Goal: Transaction & Acquisition: Purchase product/service

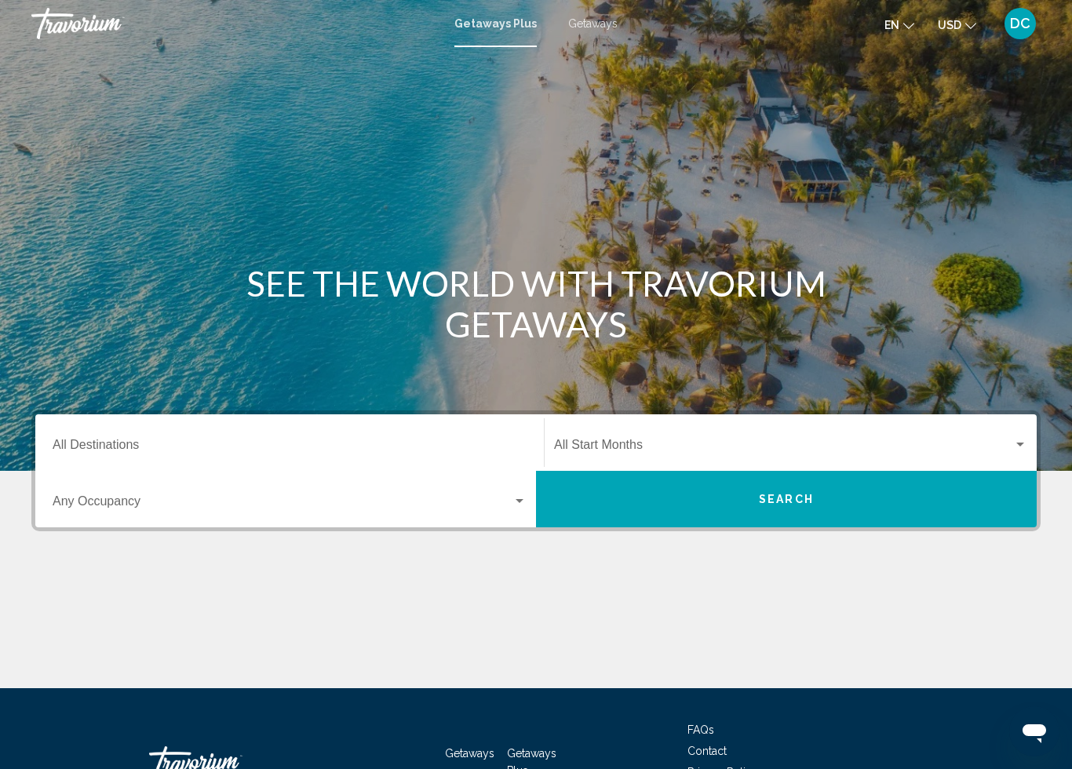
click at [131, 444] on input "Destination All Destinations" at bounding box center [290, 448] width 474 height 14
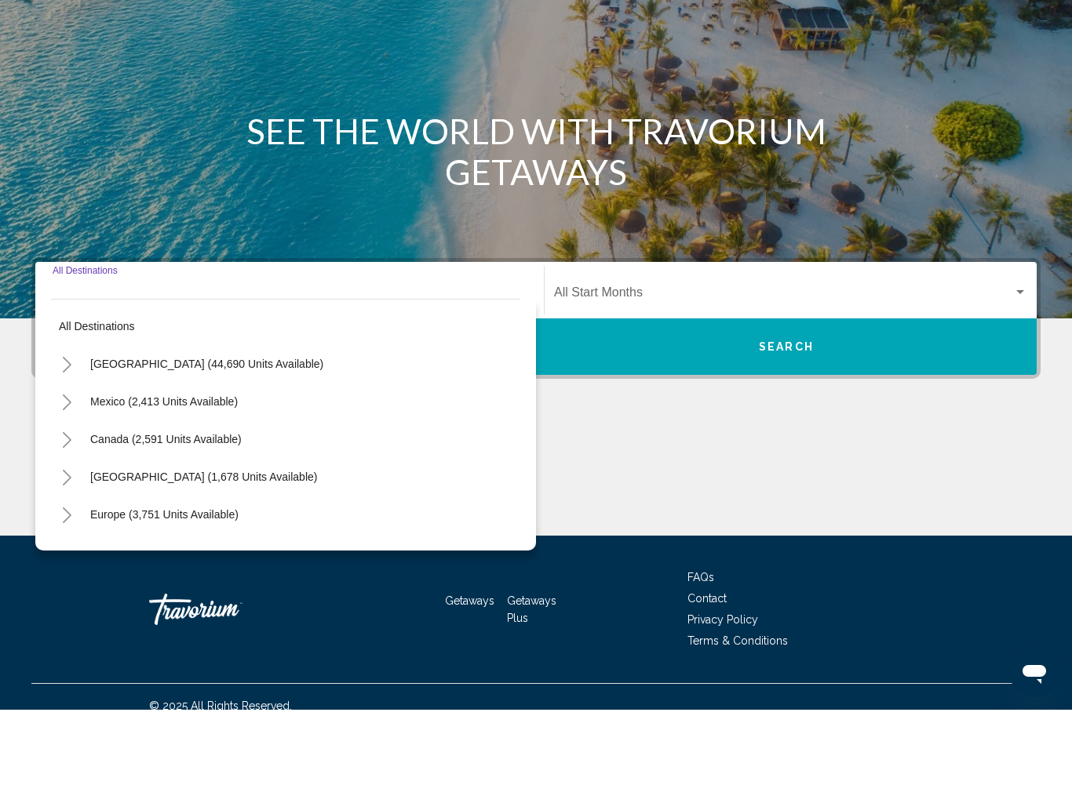
scroll to position [77, 0]
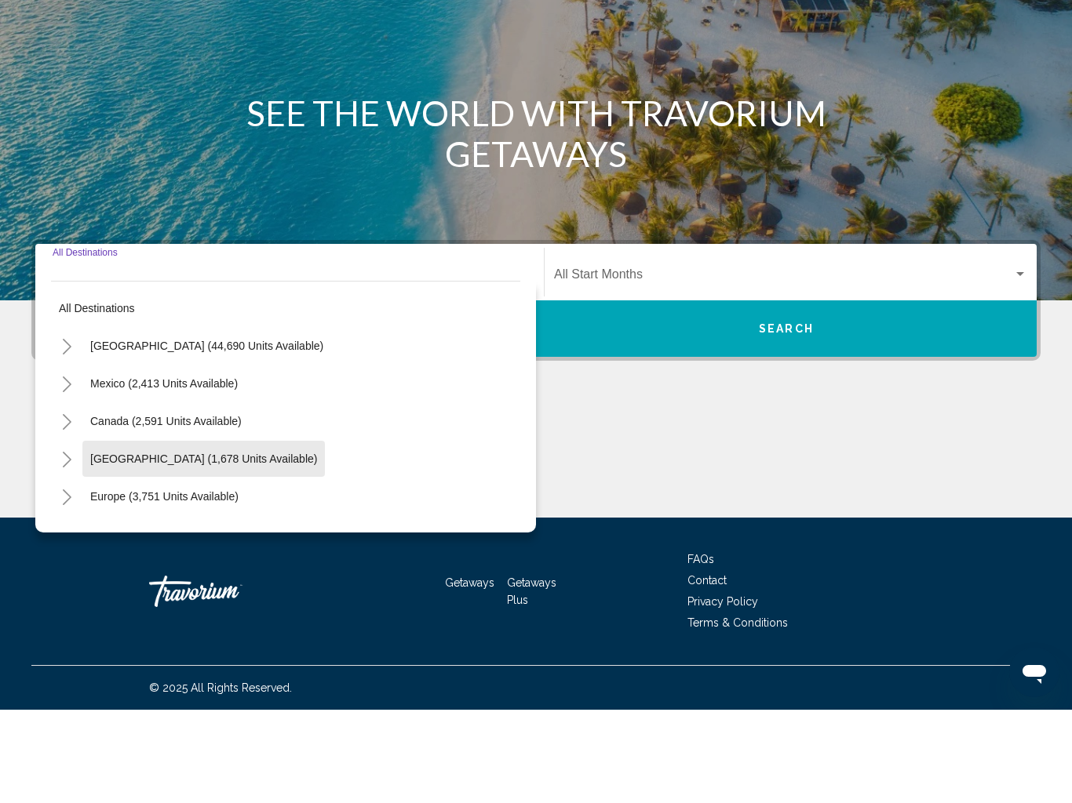
click at [278, 546] on span "[GEOGRAPHIC_DATA] (1,678 units available)" at bounding box center [203, 552] width 227 height 13
type input "**********"
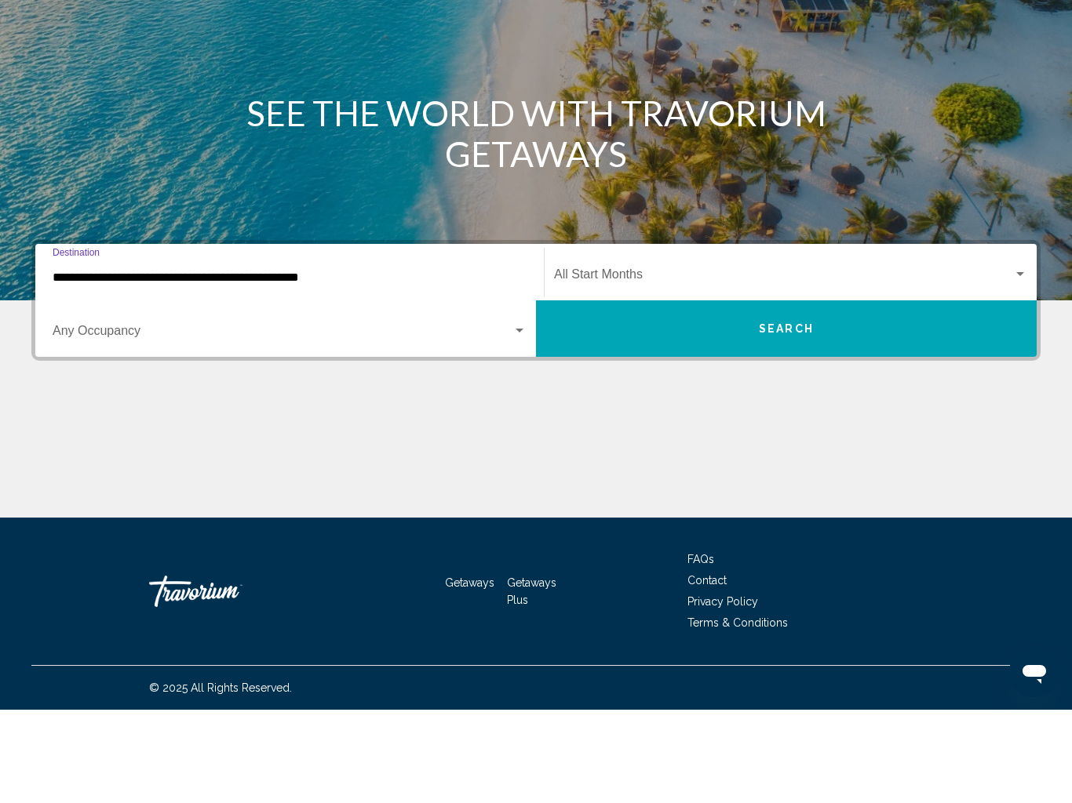
click at [128, 421] on span "Search widget" at bounding box center [283, 428] width 460 height 14
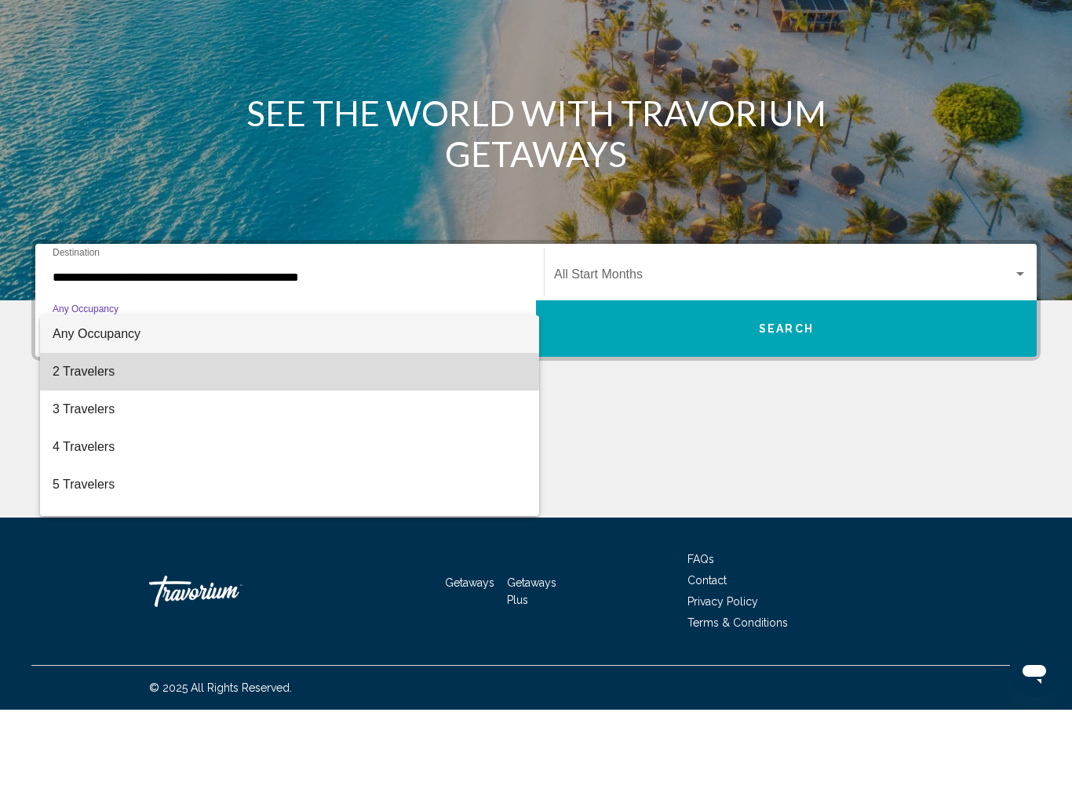
click at [109, 446] on span "2 Travelers" at bounding box center [290, 465] width 474 height 38
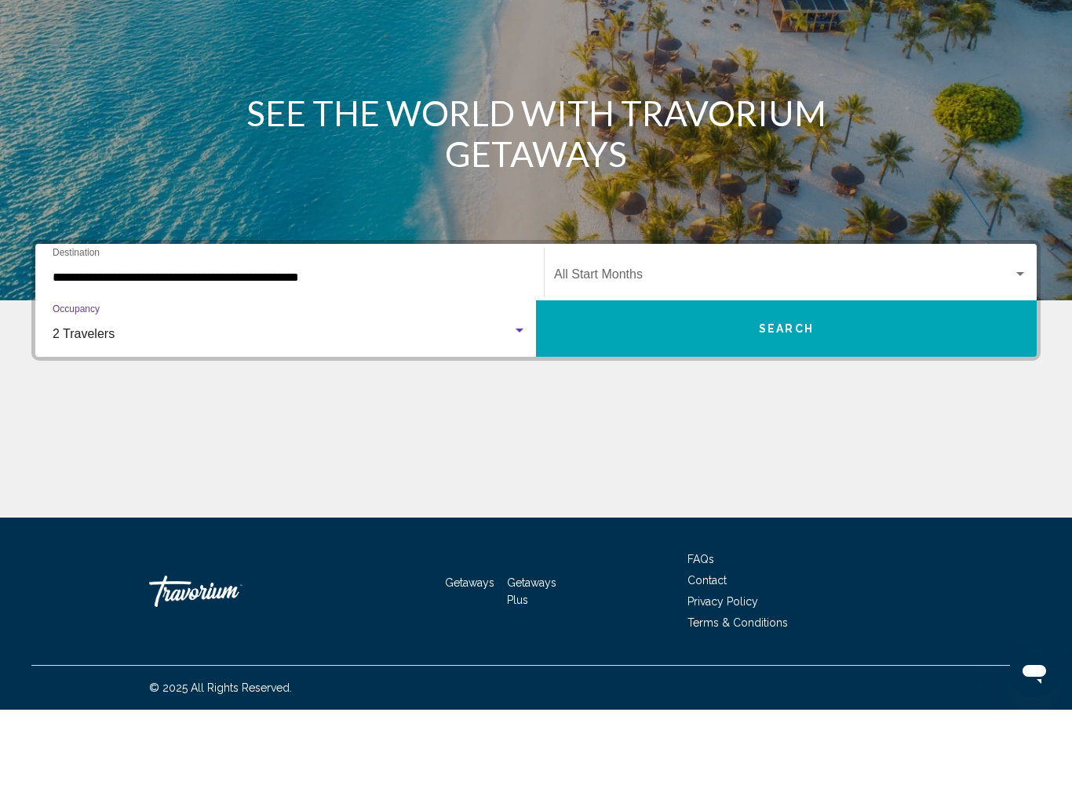
click at [726, 394] on button "Search" at bounding box center [786, 422] width 501 height 56
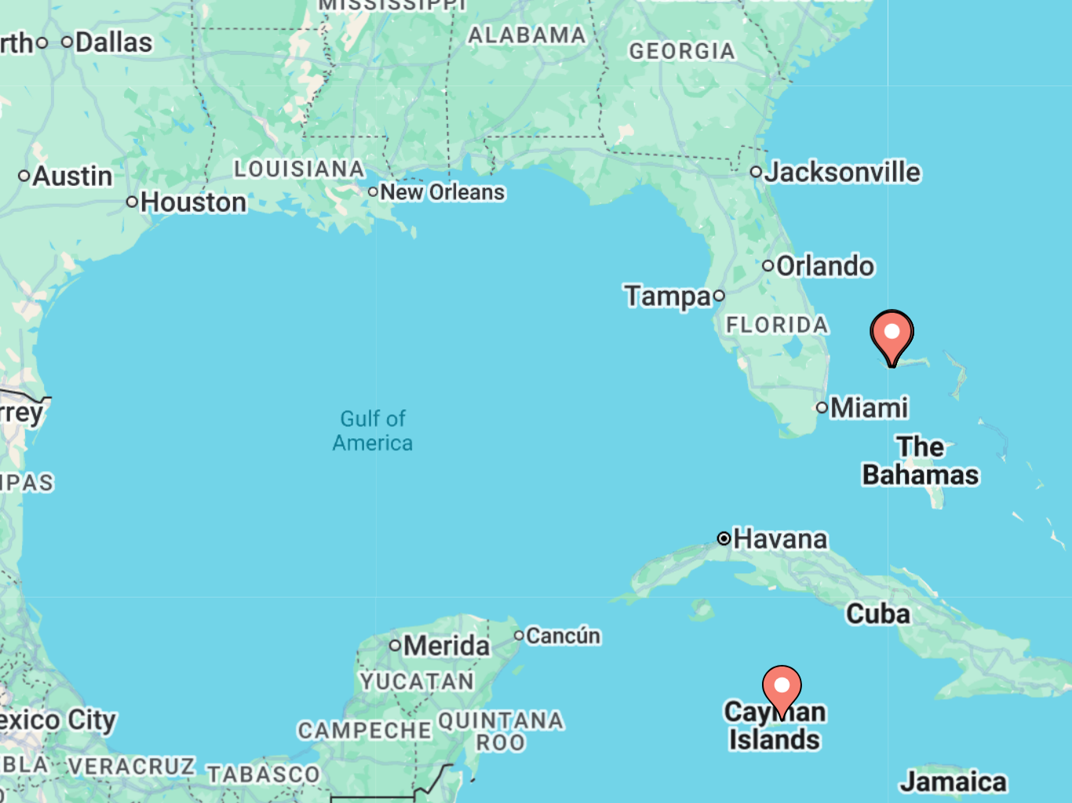
type input "**********"
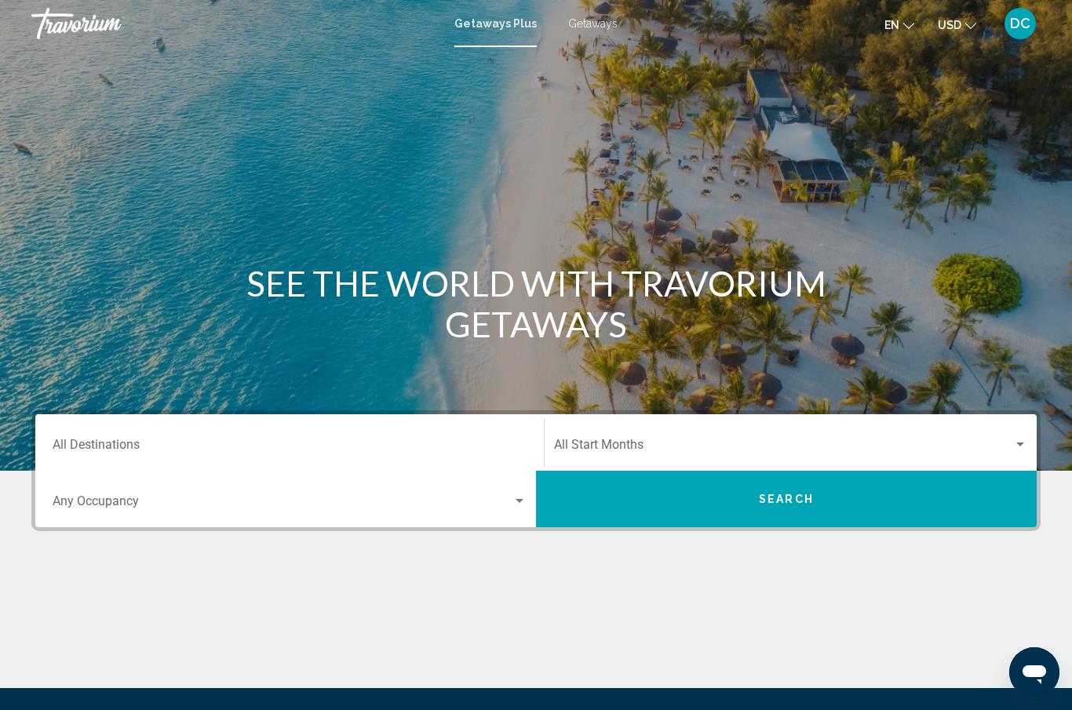
click at [597, 20] on span "Getaways" at bounding box center [592, 23] width 49 height 13
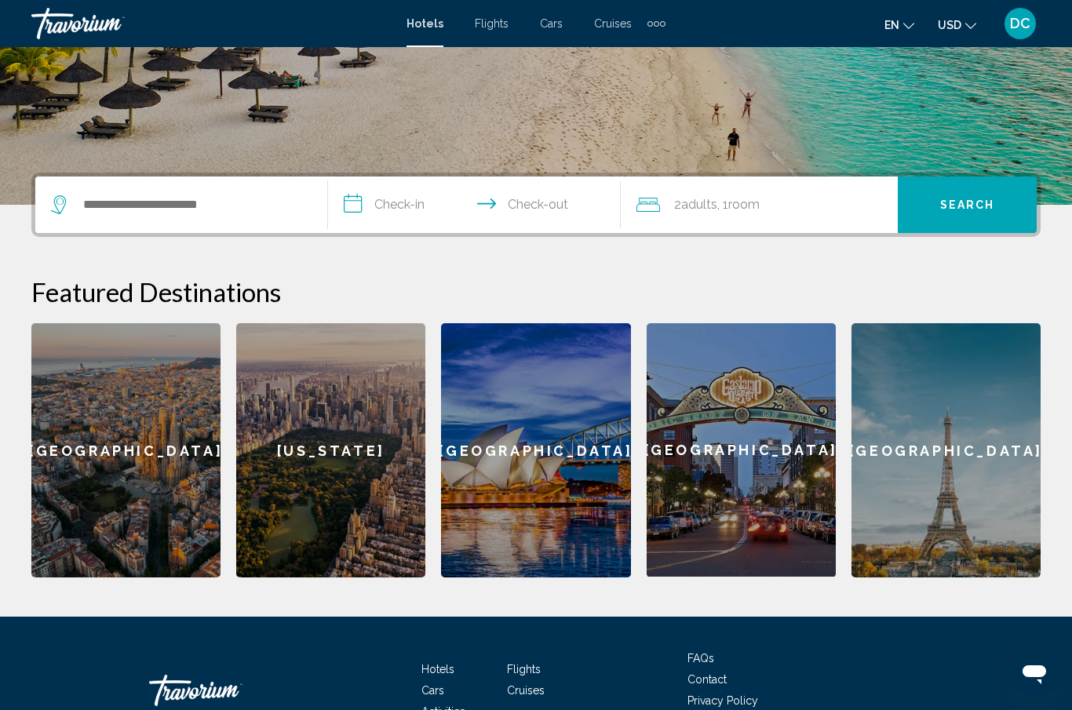
scroll to position [248, 0]
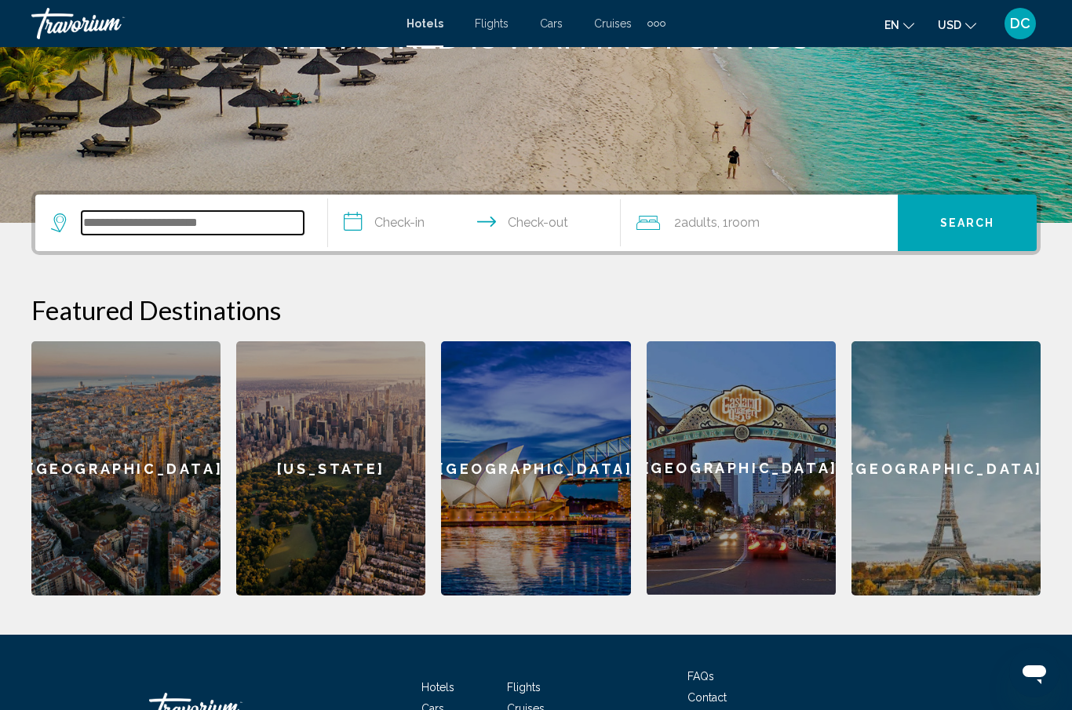
click at [152, 223] on input "Search widget" at bounding box center [193, 223] width 222 height 24
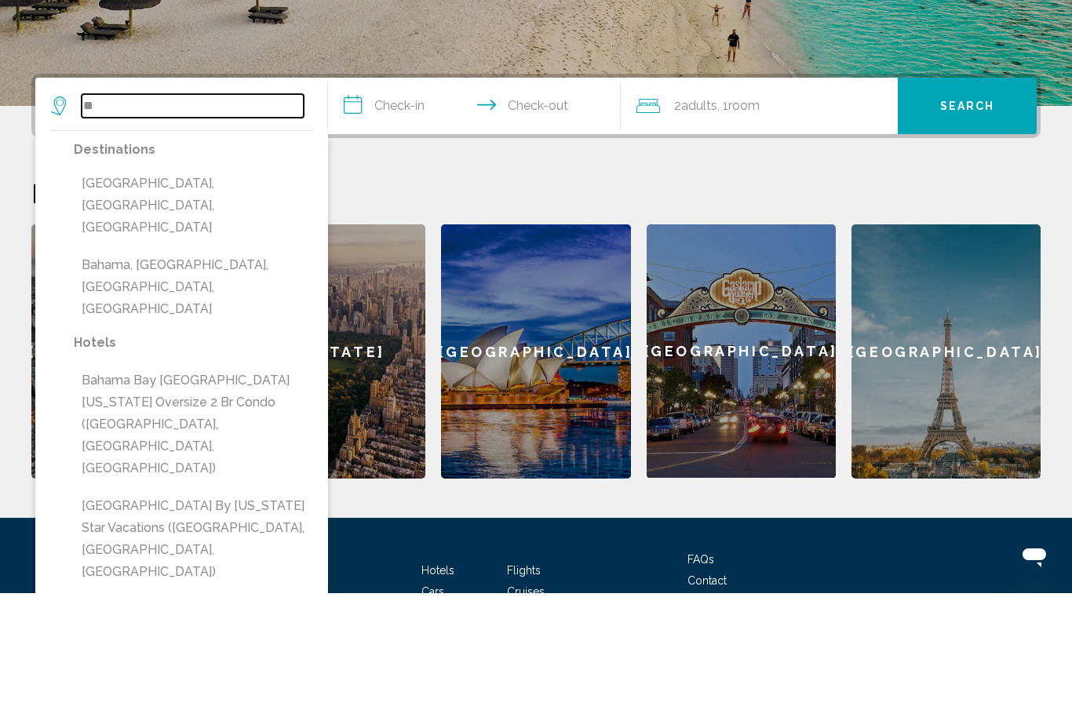
type input "*"
click at [107, 449] on p "Hotels" at bounding box center [193, 460] width 239 height 22
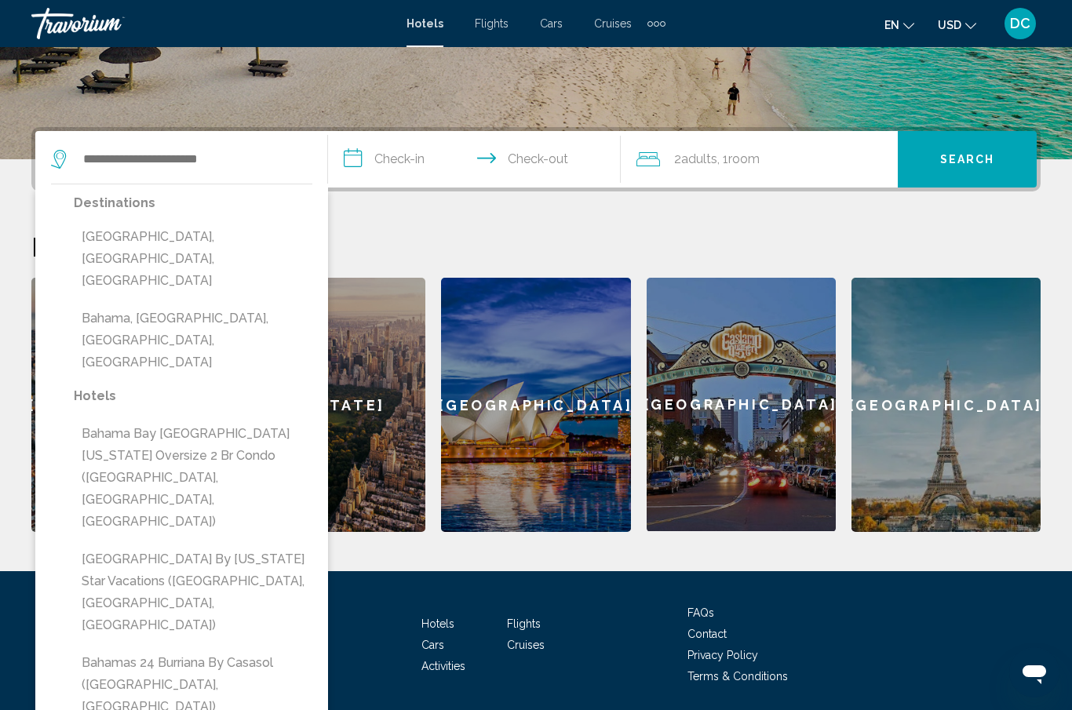
scroll to position [306, 0]
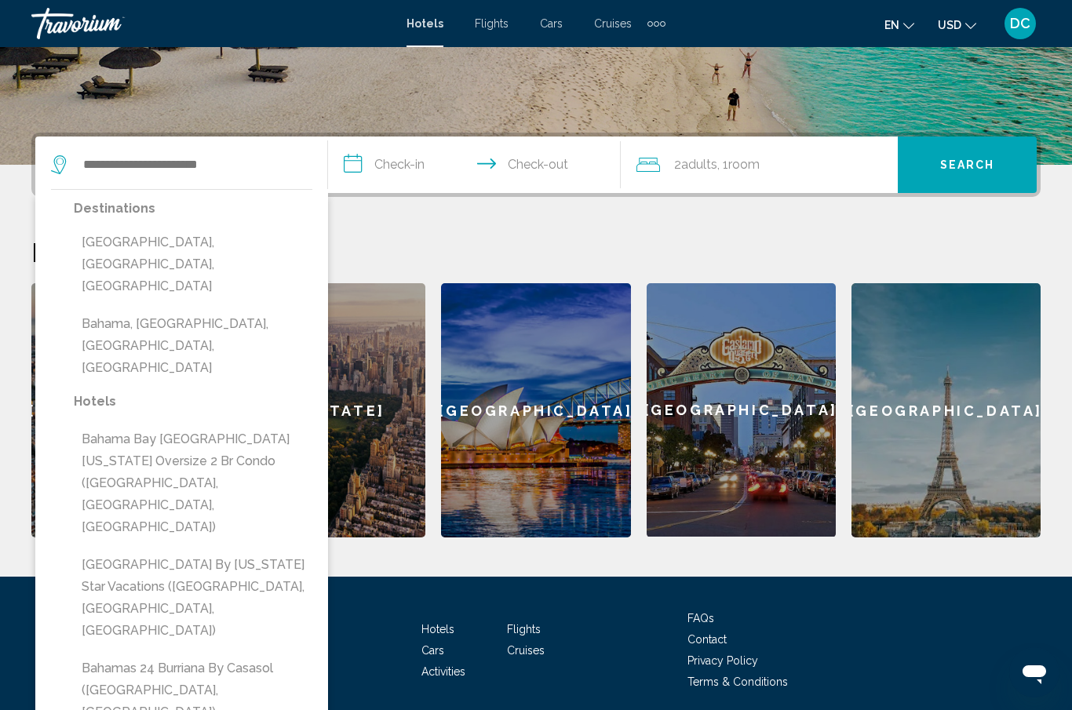
click at [449, 632] on span "Hotels" at bounding box center [437, 629] width 33 height 13
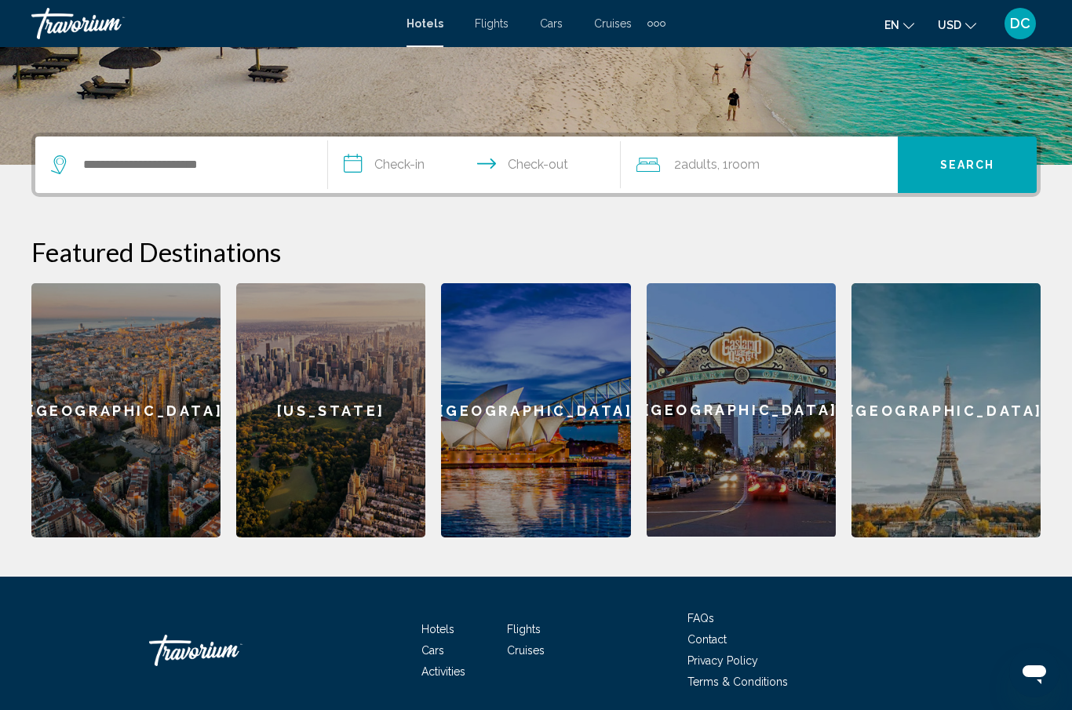
click at [436, 636] on span "Hotels" at bounding box center [437, 629] width 33 height 13
click at [442, 626] on span "Hotels" at bounding box center [437, 629] width 33 height 13
click at [173, 163] on input "Search widget" at bounding box center [193, 165] width 222 height 24
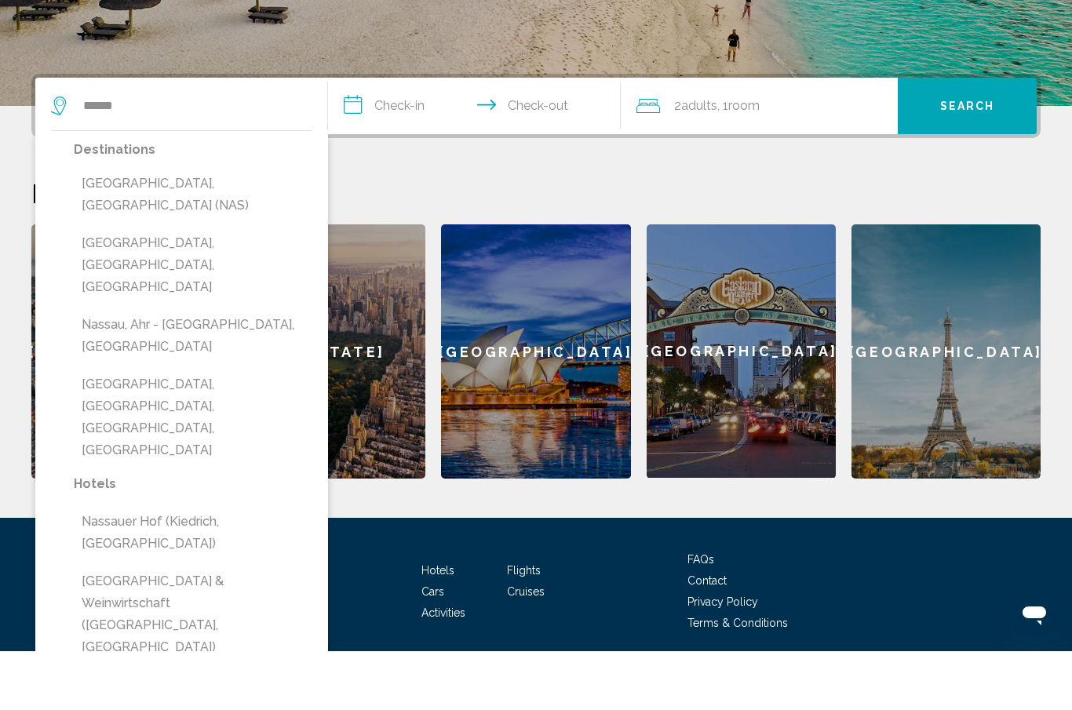
click at [177, 228] on button "[GEOGRAPHIC_DATA], [GEOGRAPHIC_DATA] (NAS)" at bounding box center [193, 254] width 239 height 52
type input "**********"
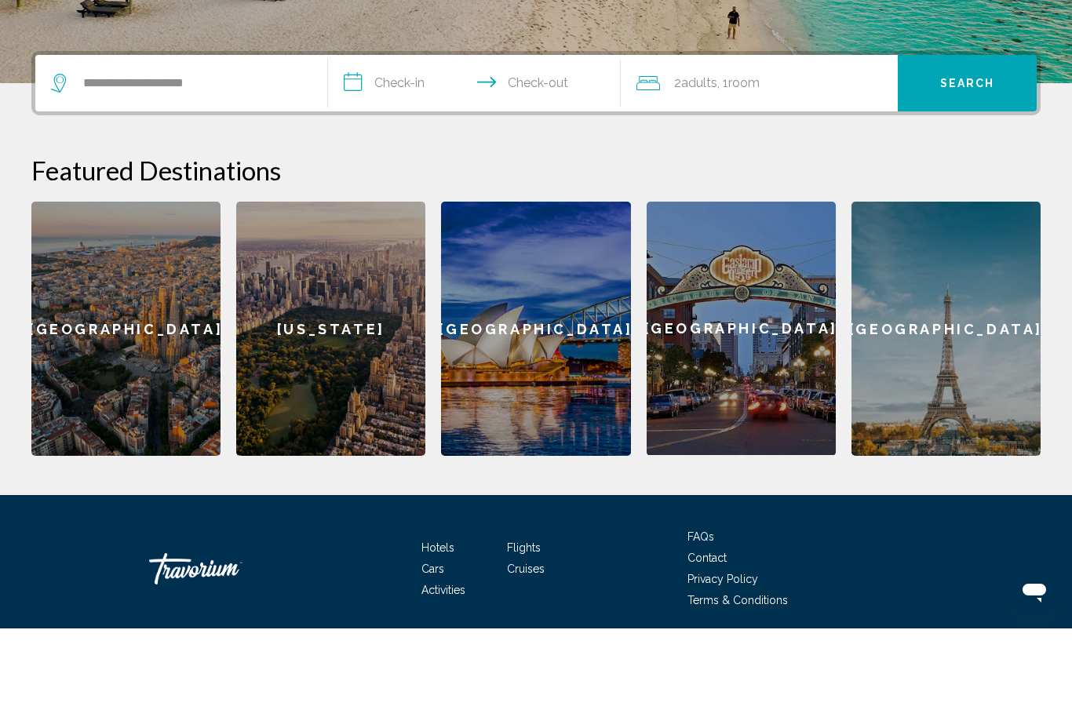
click at [378, 137] on input "**********" at bounding box center [477, 167] width 299 height 61
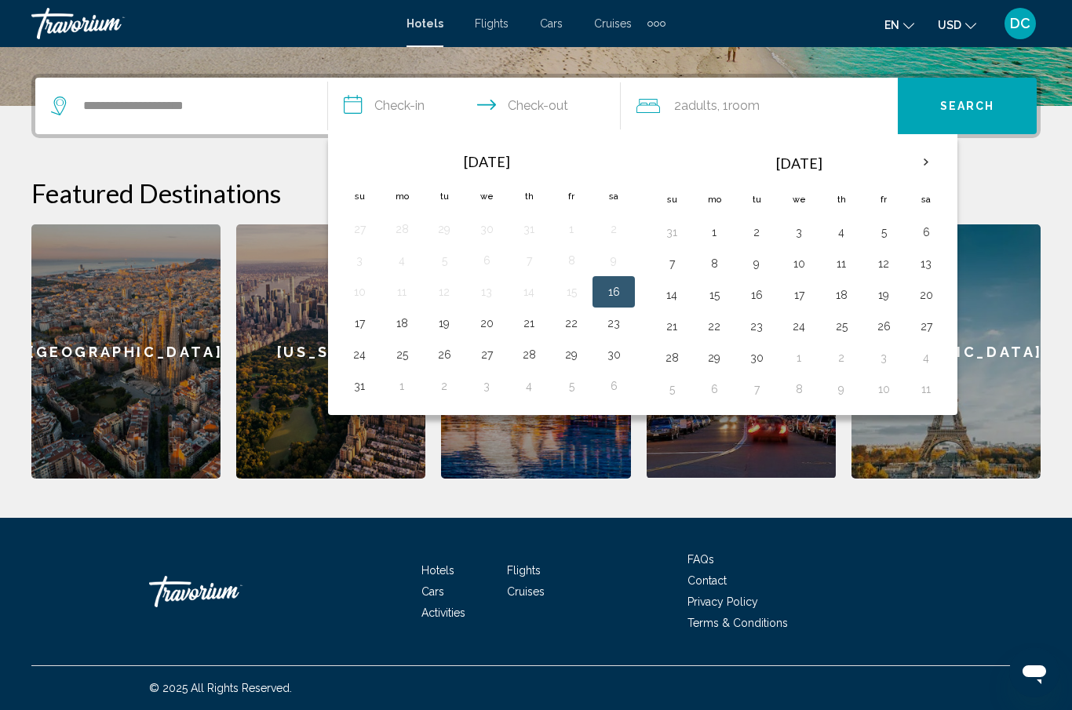
click at [921, 169] on th "Next month" at bounding box center [926, 162] width 42 height 35
click at [674, 271] on button "5" at bounding box center [671, 264] width 25 height 22
click at [679, 295] on button "12" at bounding box center [671, 295] width 25 height 22
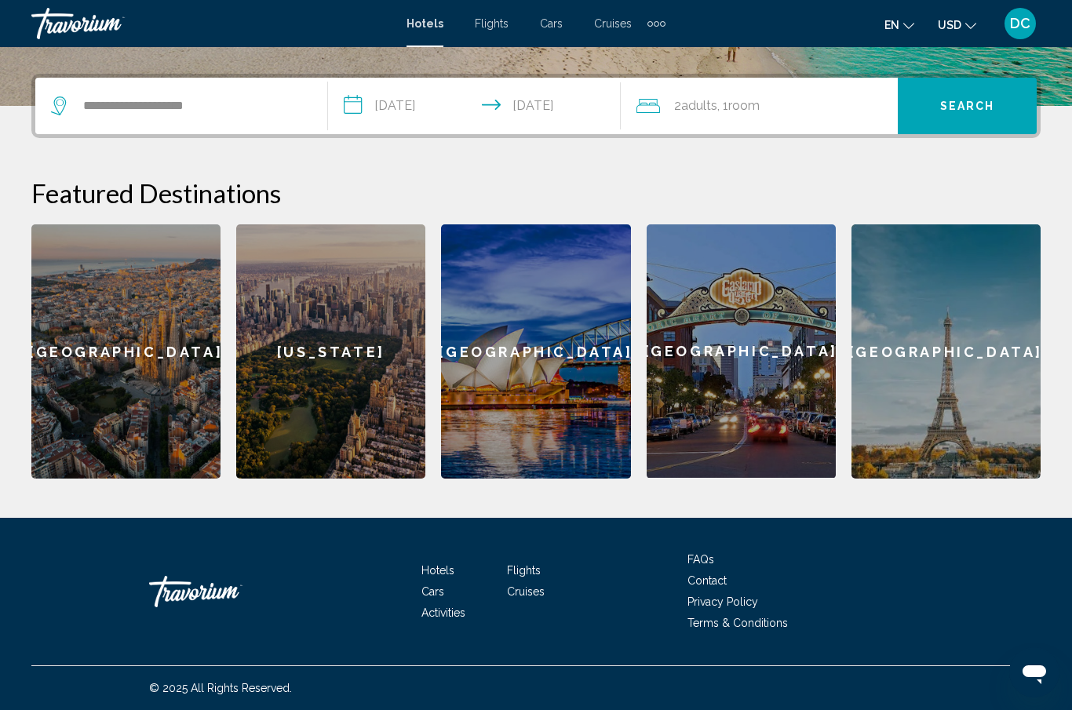
type input "**********"
click at [951, 114] on button "Search" at bounding box center [967, 106] width 139 height 56
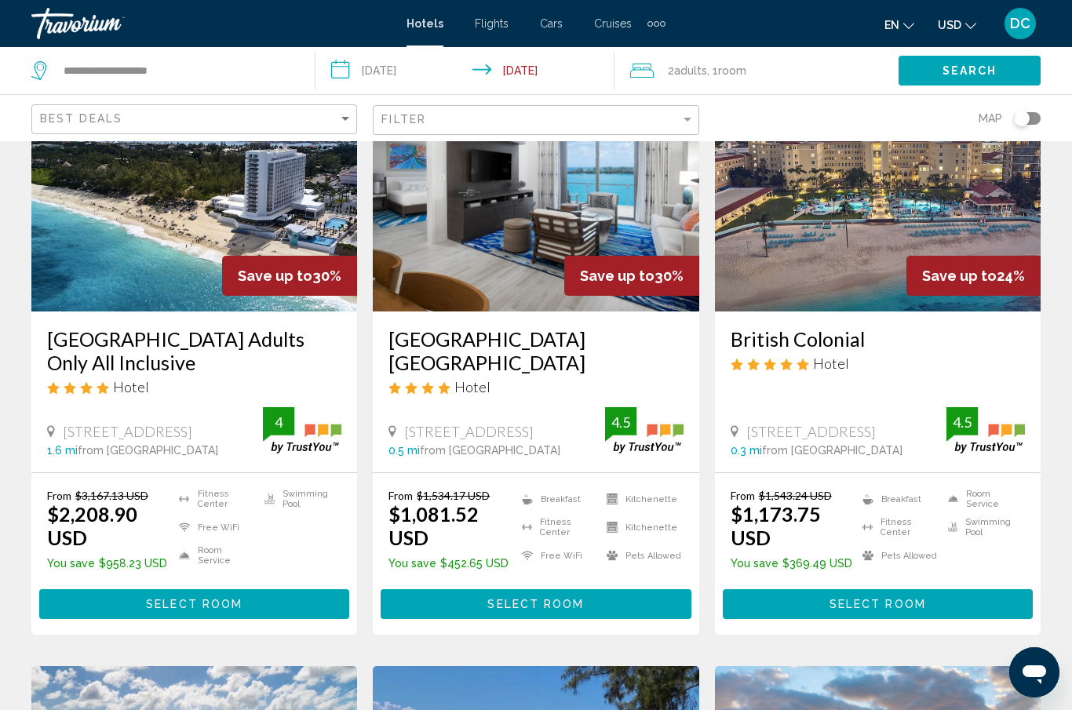
scroll to position [138, 0]
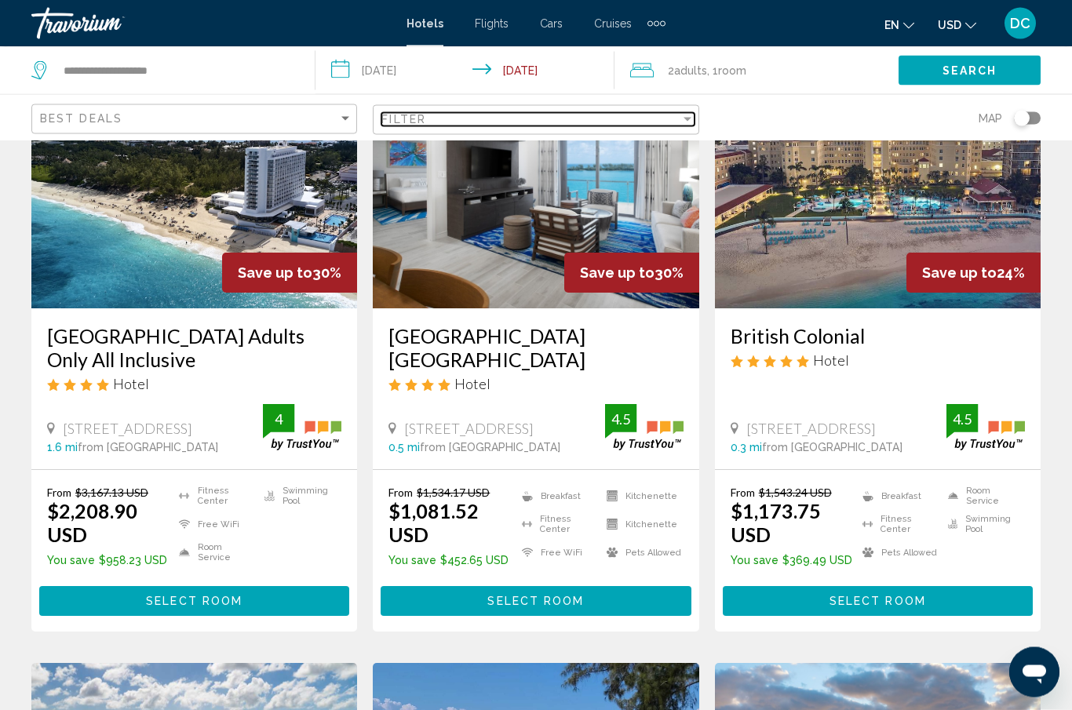
click at [688, 122] on div "Filter" at bounding box center [687, 120] width 8 height 4
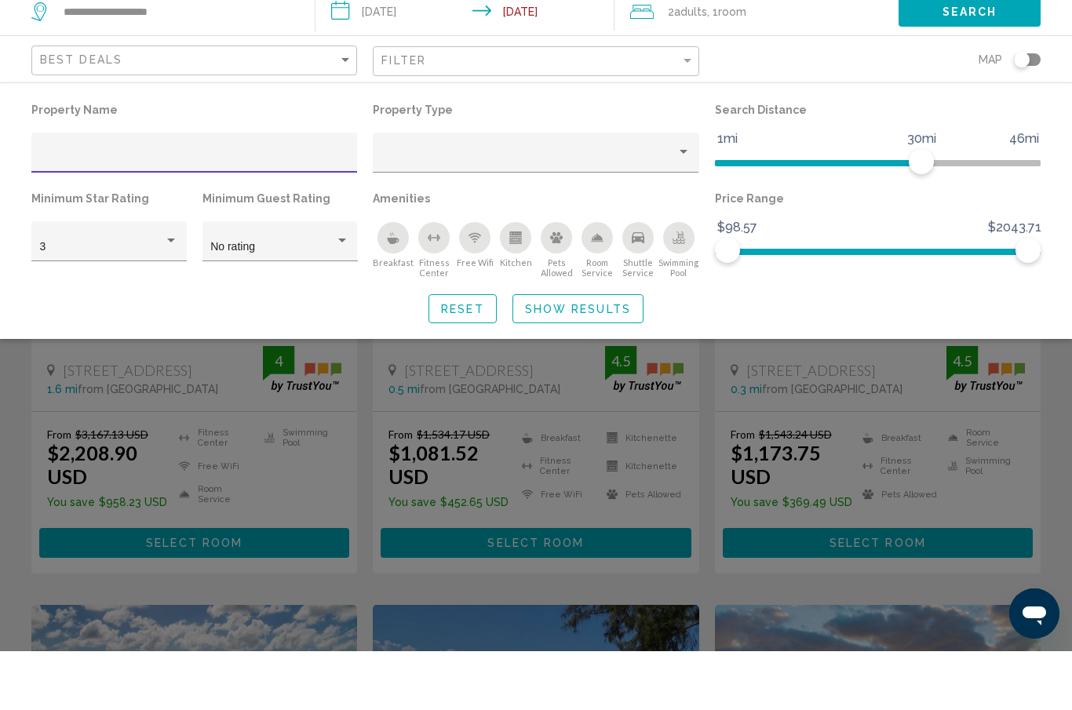
scroll to position [0, 0]
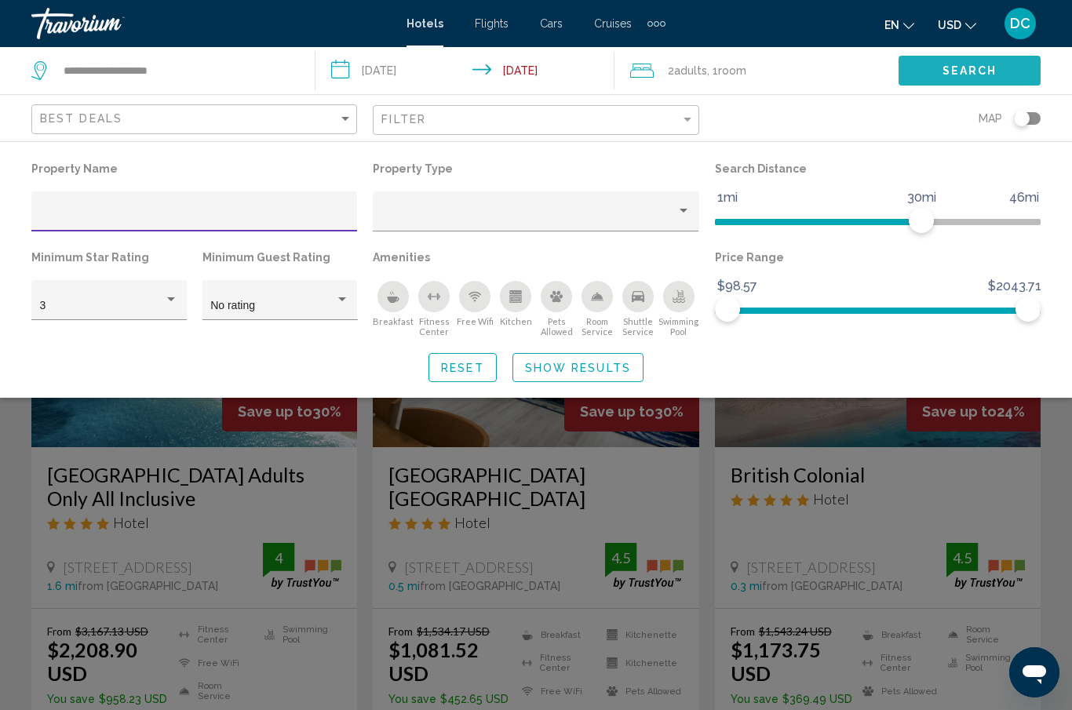
click at [949, 67] on span "Search" at bounding box center [969, 71] width 55 height 13
click at [376, 466] on div "Search widget" at bounding box center [536, 472] width 1072 height 475
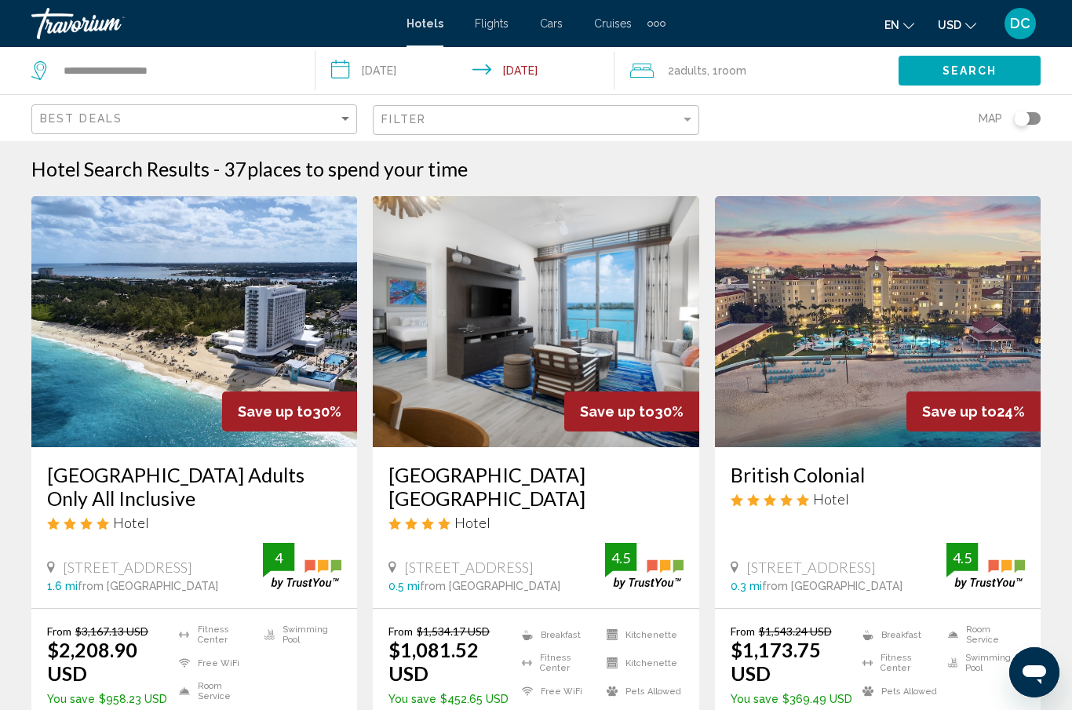
click at [84, 26] on div "Travorium" at bounding box center [109, 23] width 157 height 31
click at [661, 21] on div "Extra navigation items" at bounding box center [662, 23] width 5 height 5
click at [729, 18] on div "en English Español Français Italiano Português русский USD USD ($) MXN (Mex$) C…" at bounding box center [860, 23] width 359 height 33
click at [314, 20] on link "Travorium" at bounding box center [210, 23] width 359 height 31
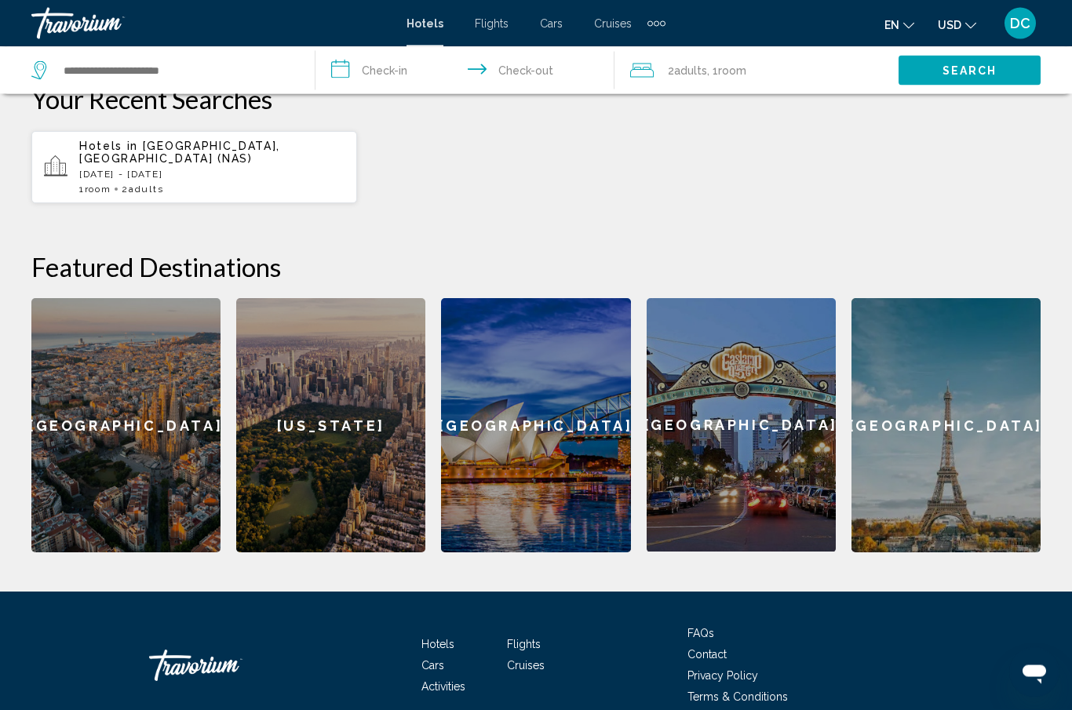
scroll to position [463, 0]
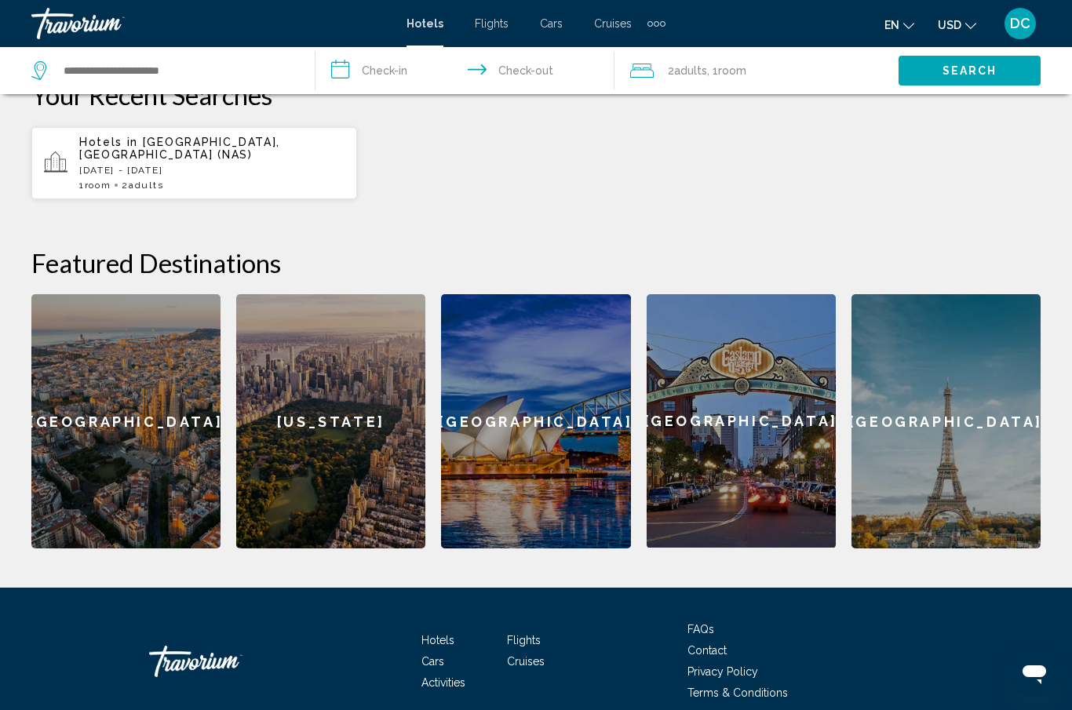
click at [440, 634] on span "Hotels" at bounding box center [437, 640] width 33 height 13
click at [433, 634] on span "Hotels" at bounding box center [437, 640] width 33 height 13
click at [434, 634] on span "Hotels" at bounding box center [437, 640] width 33 height 13
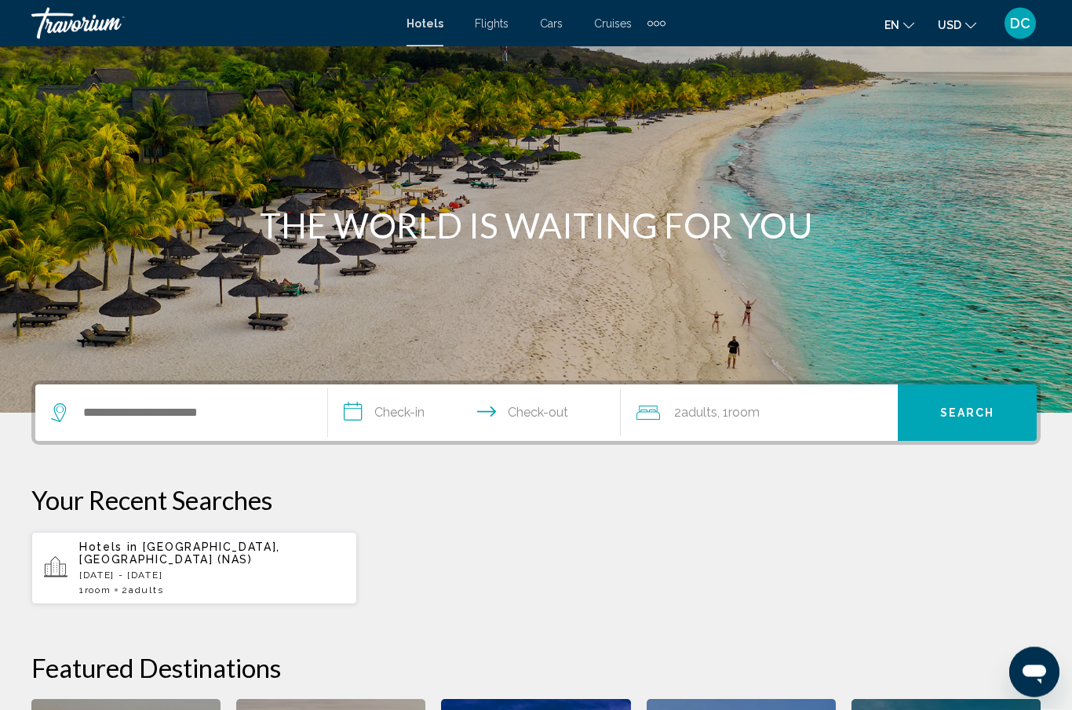
scroll to position [0, 0]
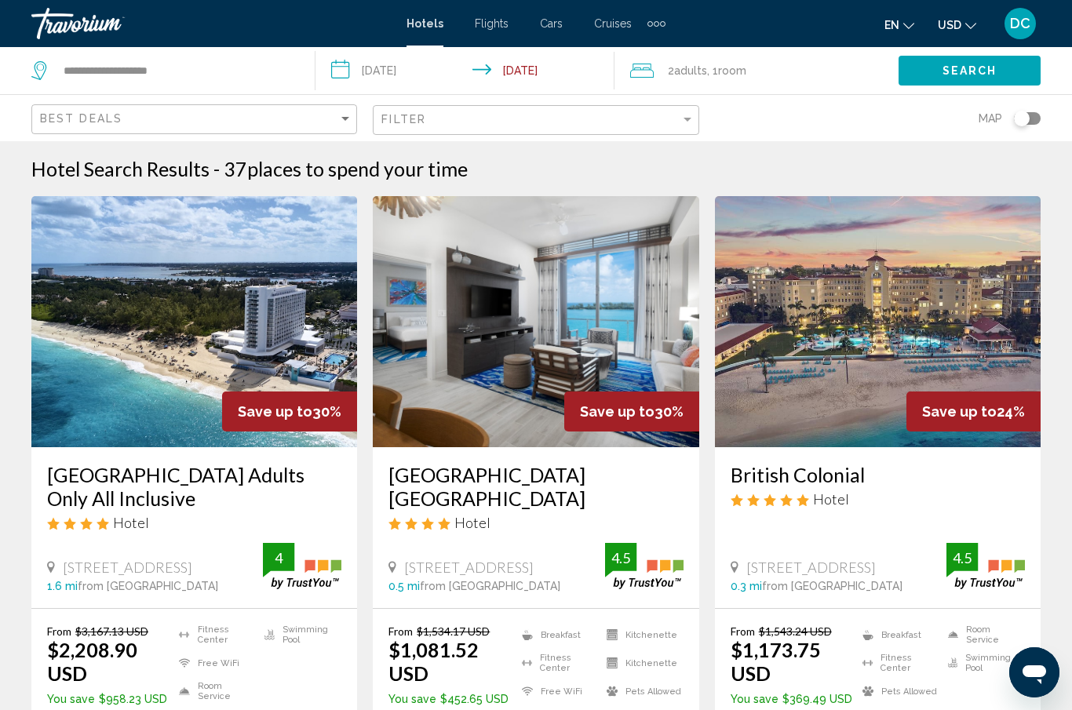
click at [85, 35] on div "Travorium" at bounding box center [109, 23] width 157 height 31
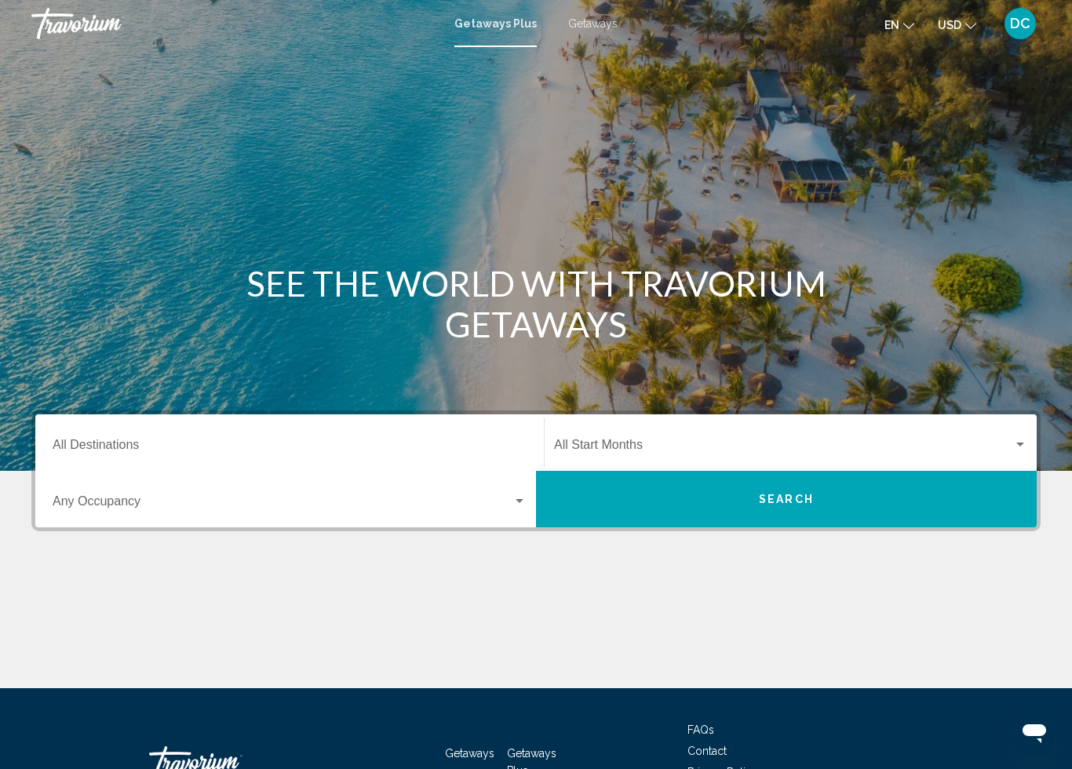
click at [1021, 446] on div "Search widget" at bounding box center [1020, 445] width 8 height 4
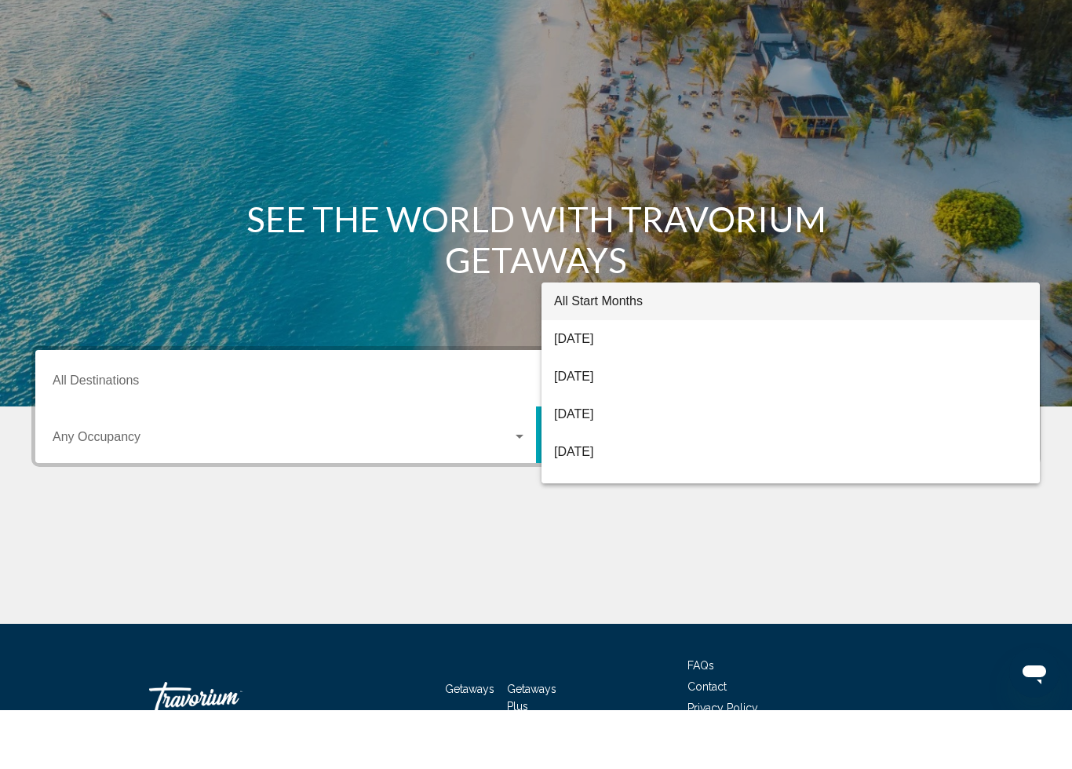
scroll to position [111, 0]
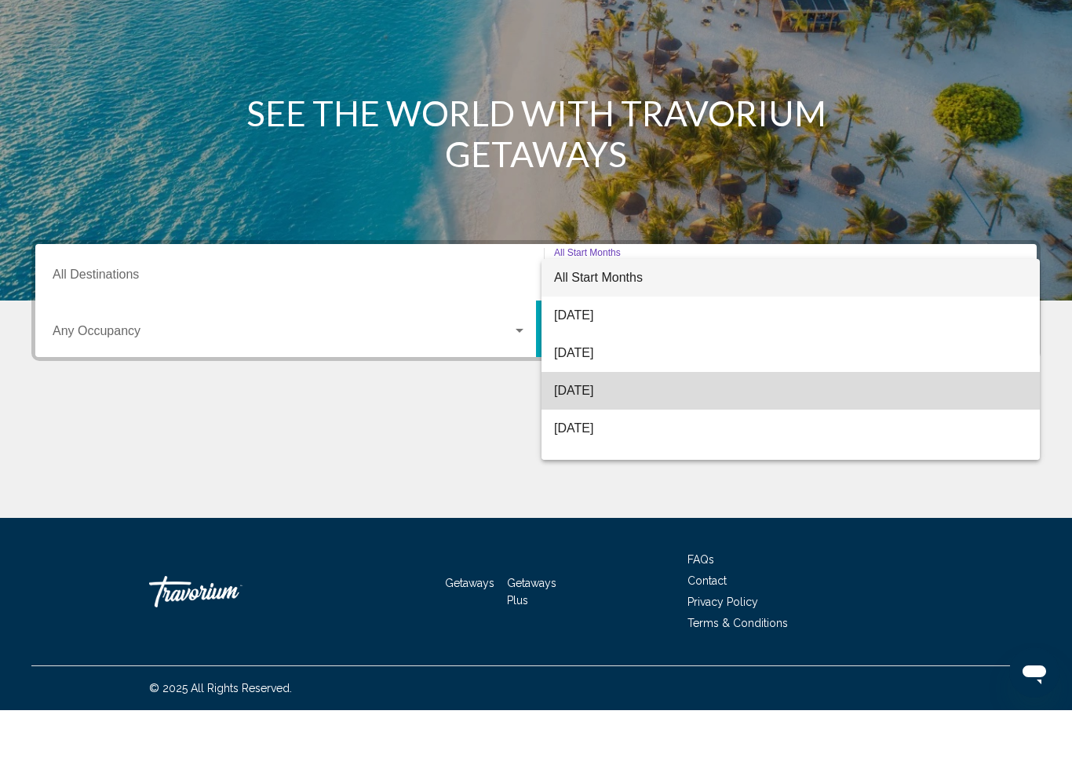
click at [607, 431] on span "October 2025" at bounding box center [790, 450] width 473 height 38
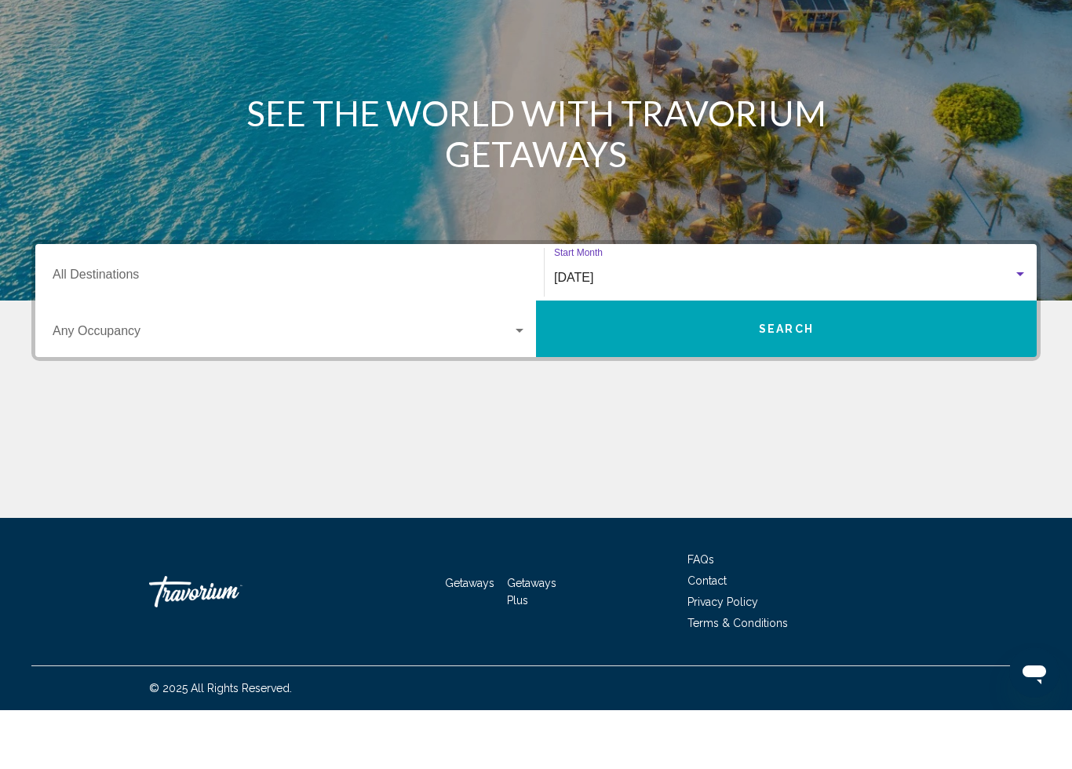
click at [145, 330] on input "Destination All Destinations" at bounding box center [290, 337] width 474 height 14
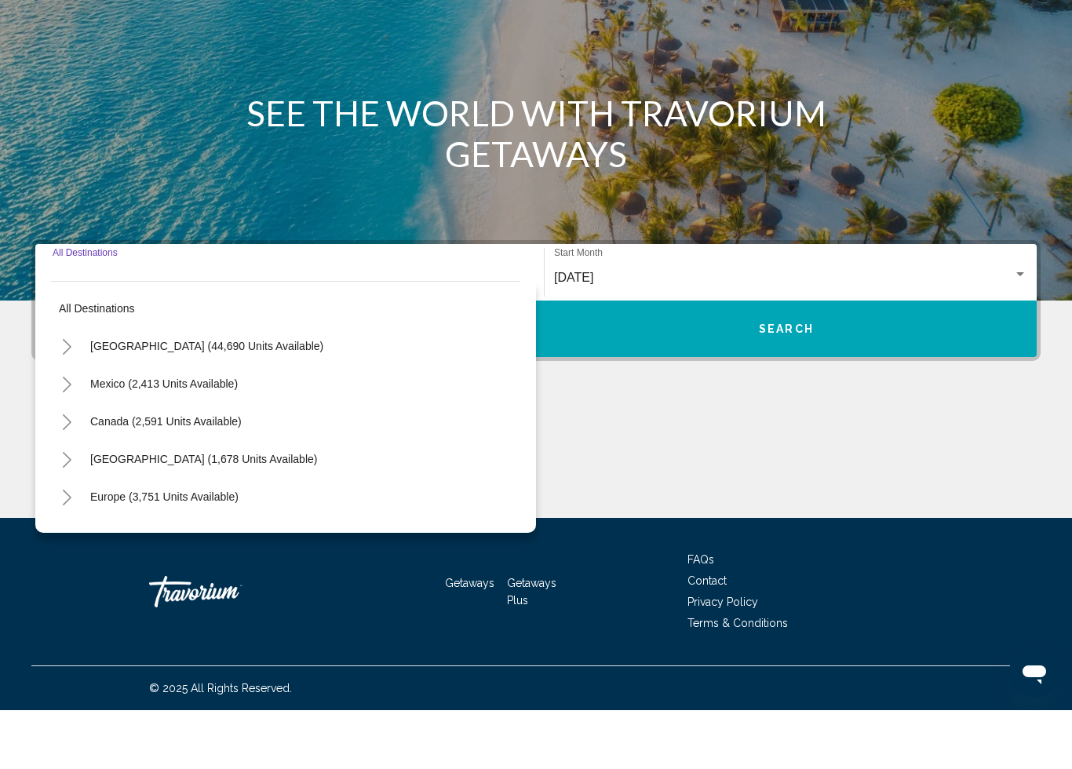
click at [159, 399] on span "United States (44,690 units available)" at bounding box center [206, 405] width 233 height 13
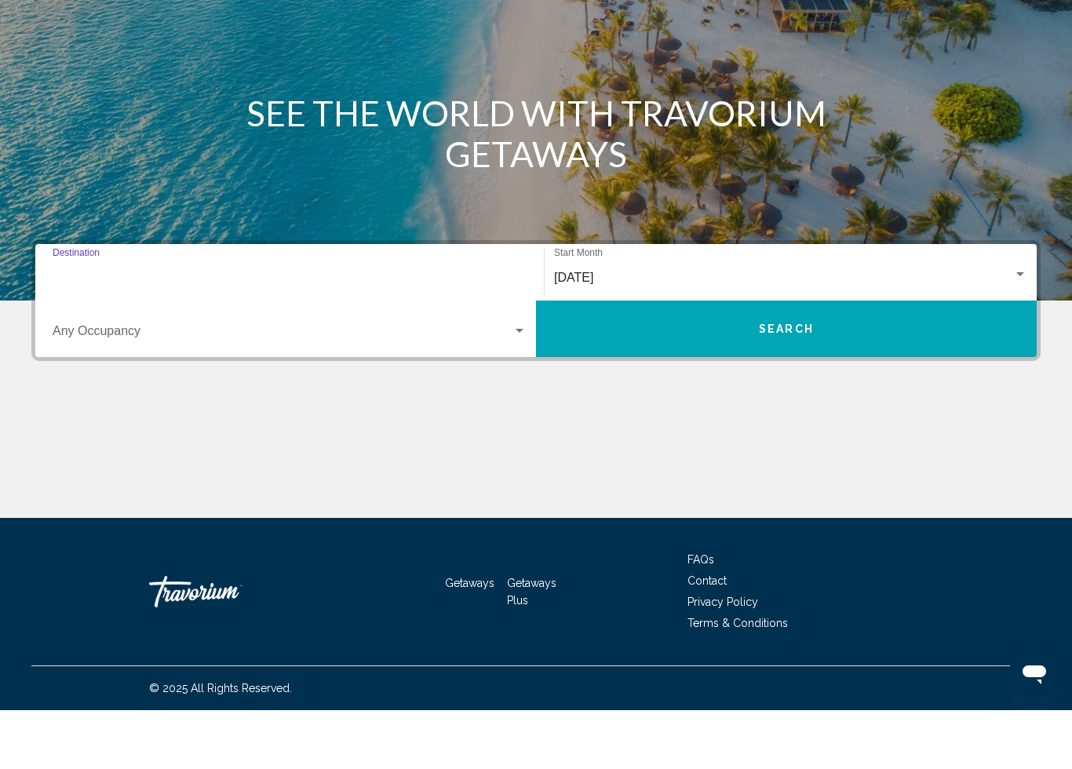
type input "**********"
click at [727, 359] on button "Search" at bounding box center [786, 387] width 501 height 56
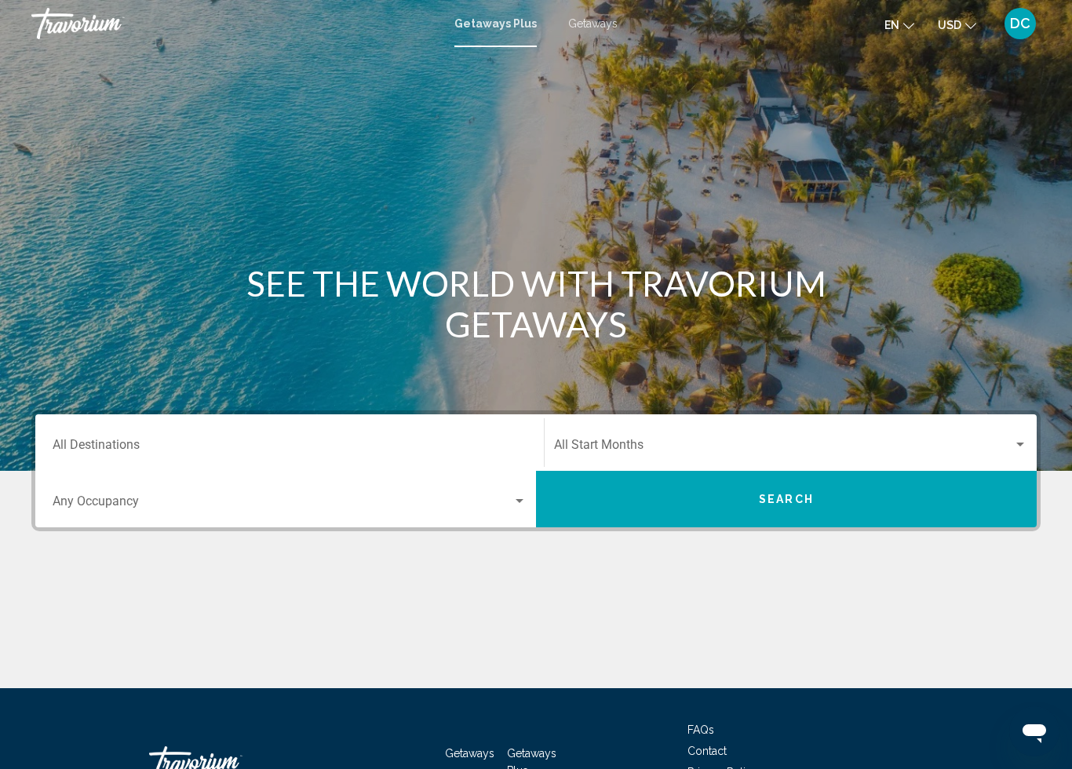
click at [144, 441] on input "Destination All Destinations" at bounding box center [290, 448] width 474 height 14
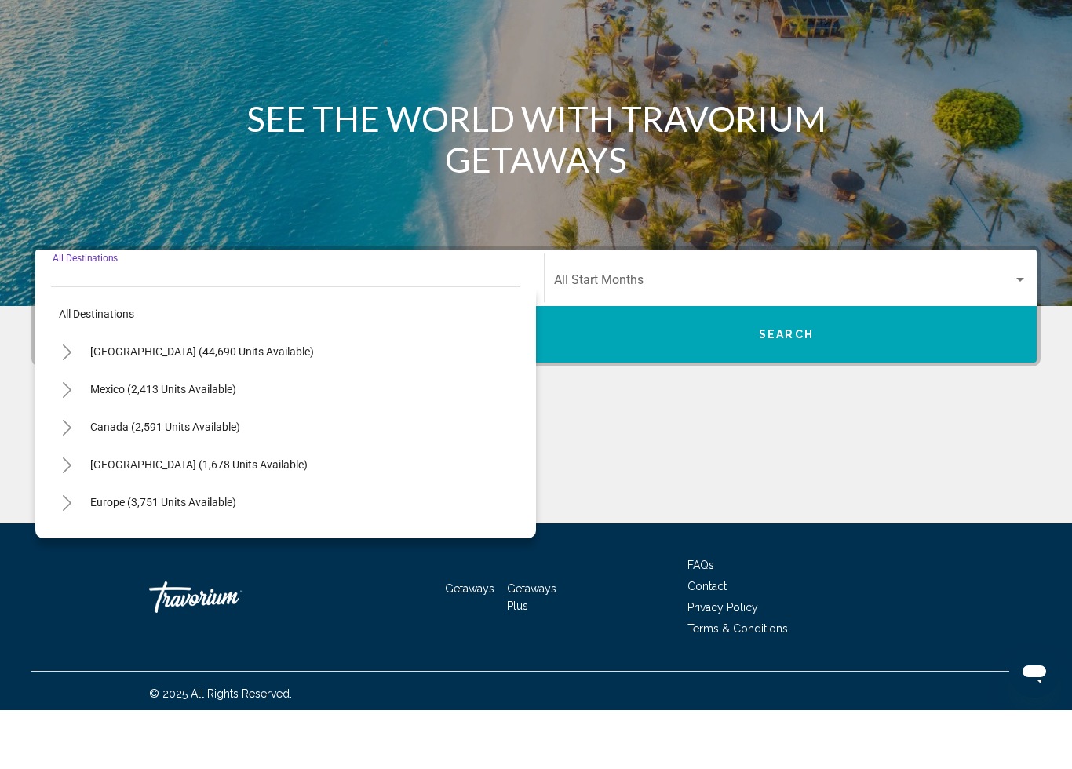
scroll to position [111, 0]
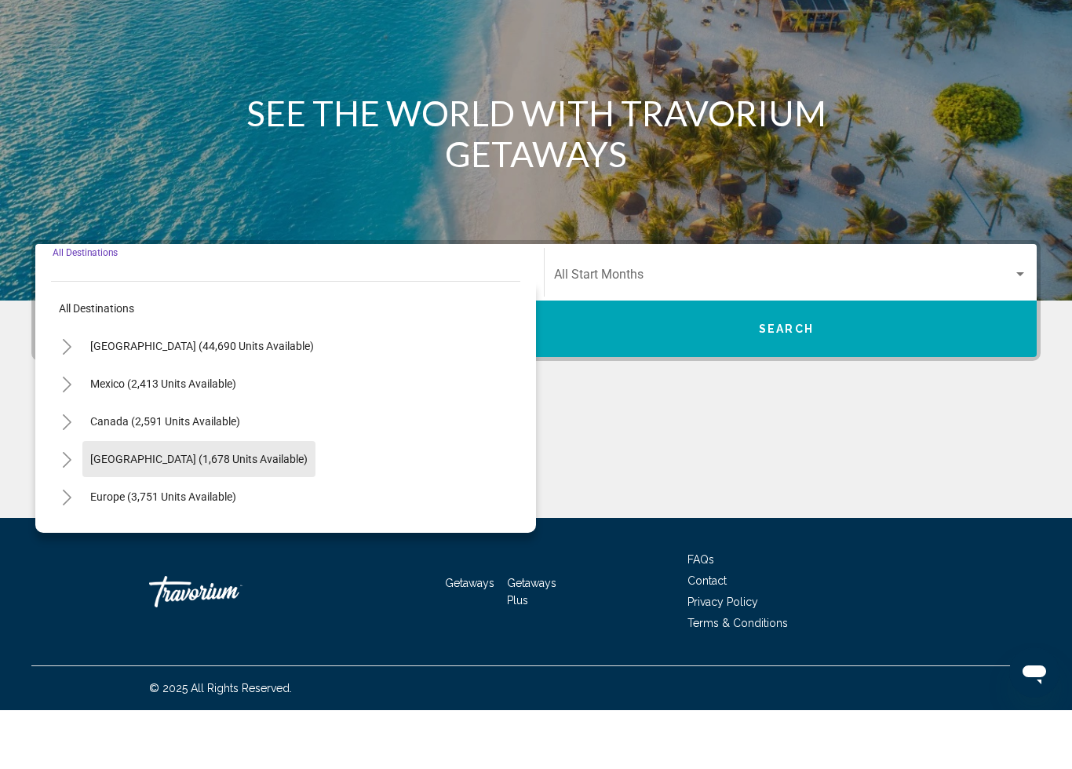
click at [206, 512] on span "Caribbean & Atlantic Islands (1,678 units available)" at bounding box center [198, 518] width 217 height 13
type input "**********"
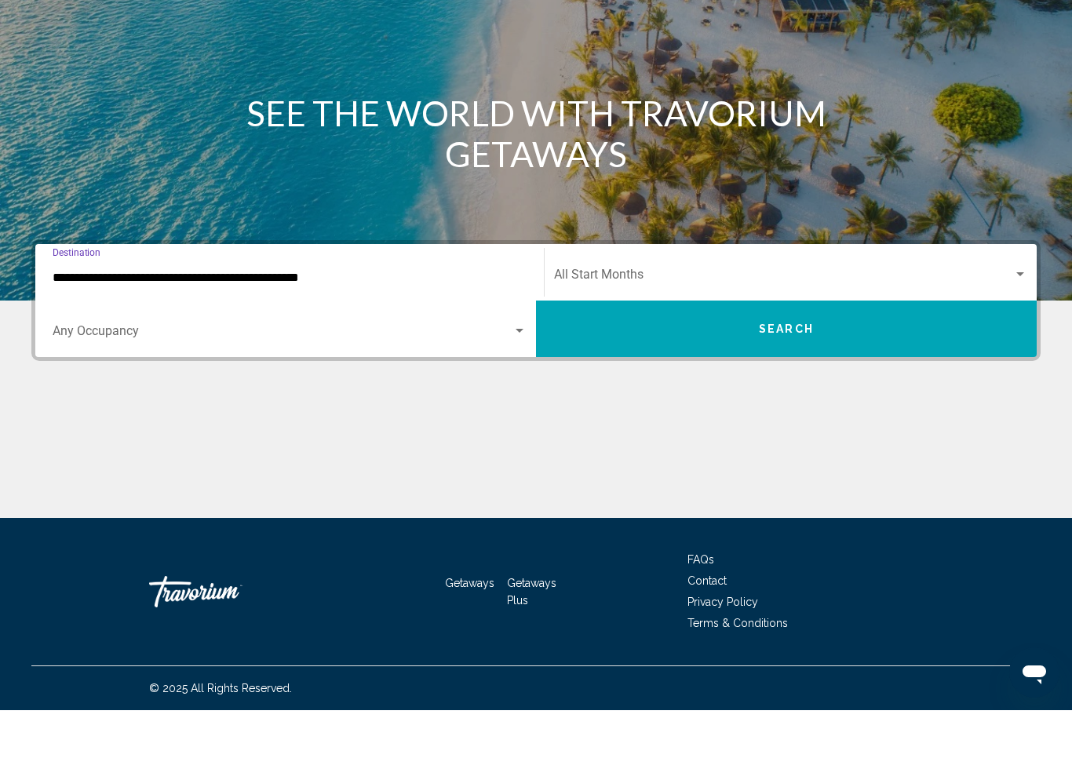
click at [1015, 327] on div "Search widget" at bounding box center [1020, 333] width 14 height 13
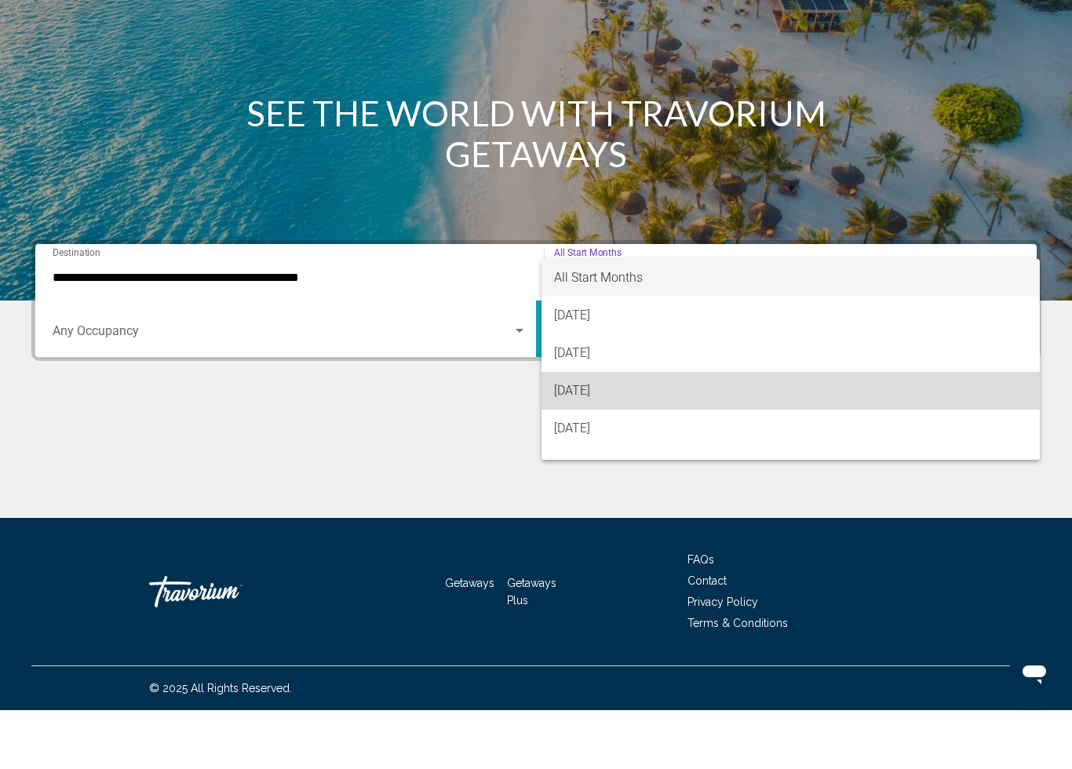
click at [619, 431] on span "October 2025" at bounding box center [790, 450] width 473 height 38
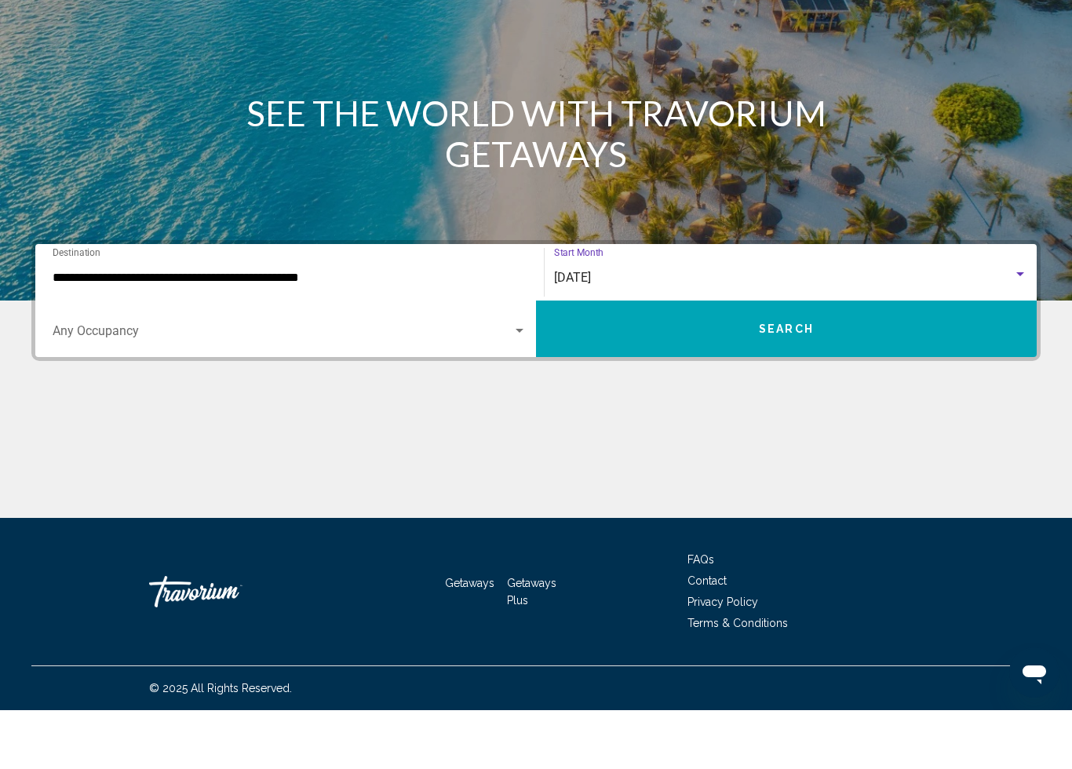
click at [511, 386] on span "Search widget" at bounding box center [283, 393] width 460 height 14
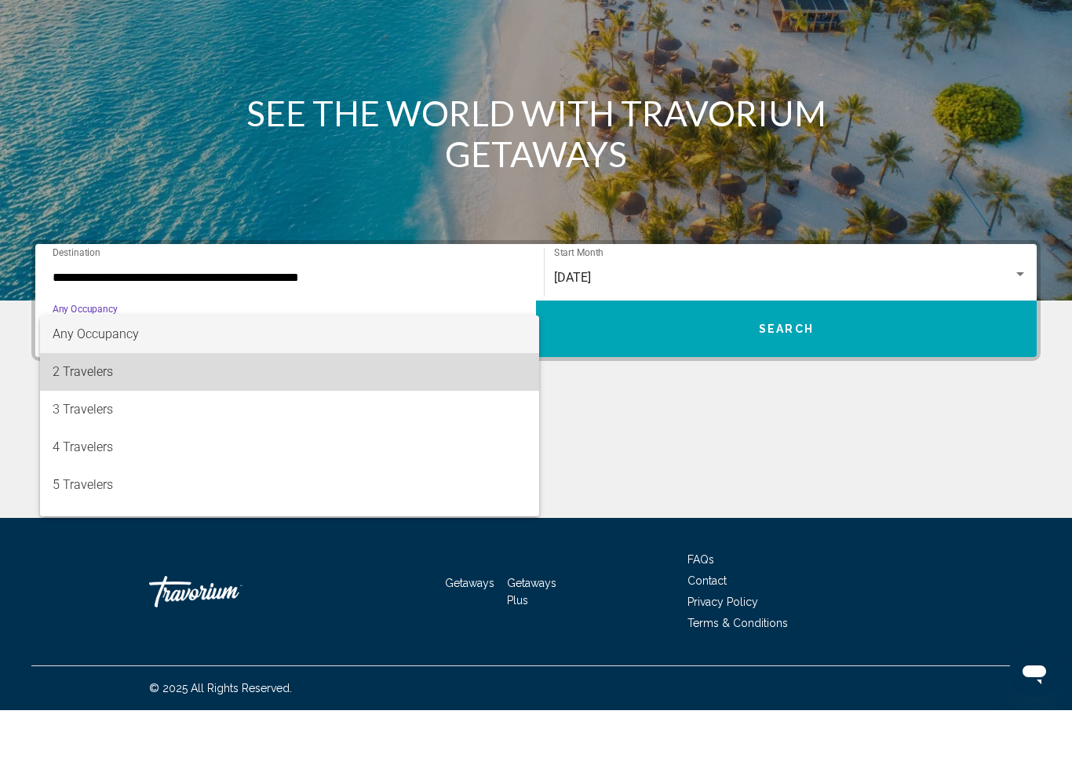
click at [93, 412] on span "2 Travelers" at bounding box center [290, 431] width 474 height 38
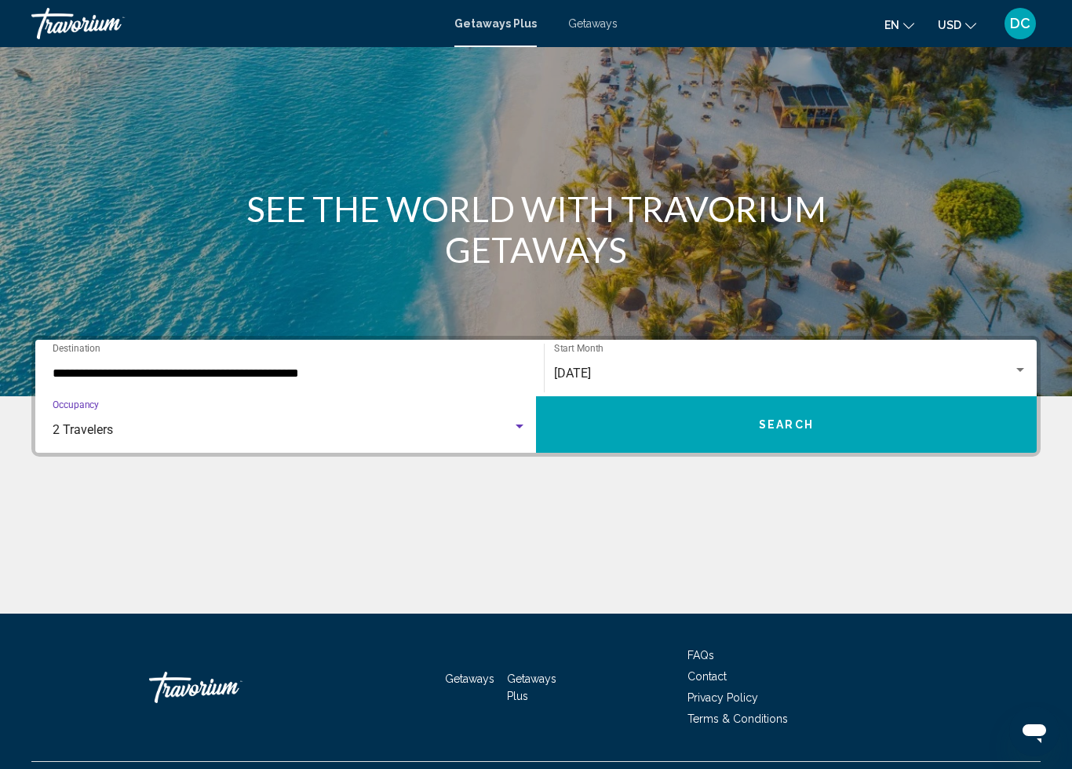
scroll to position [73, 0]
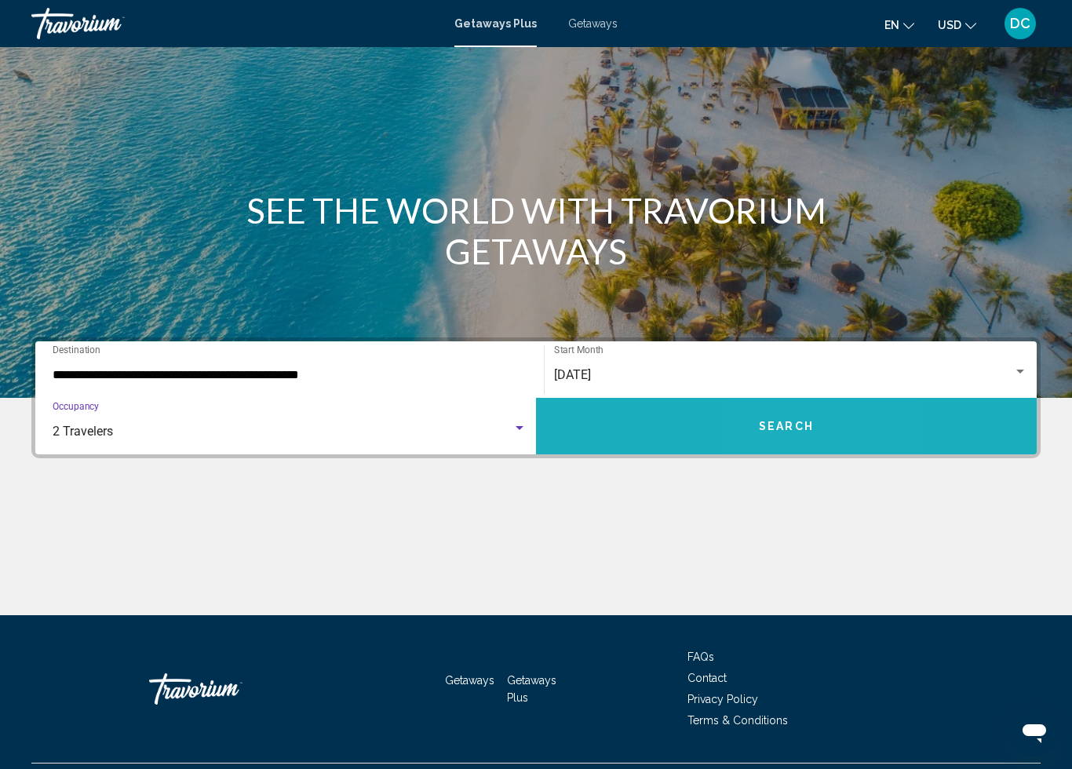
click at [781, 432] on span "Search" at bounding box center [786, 427] width 55 height 13
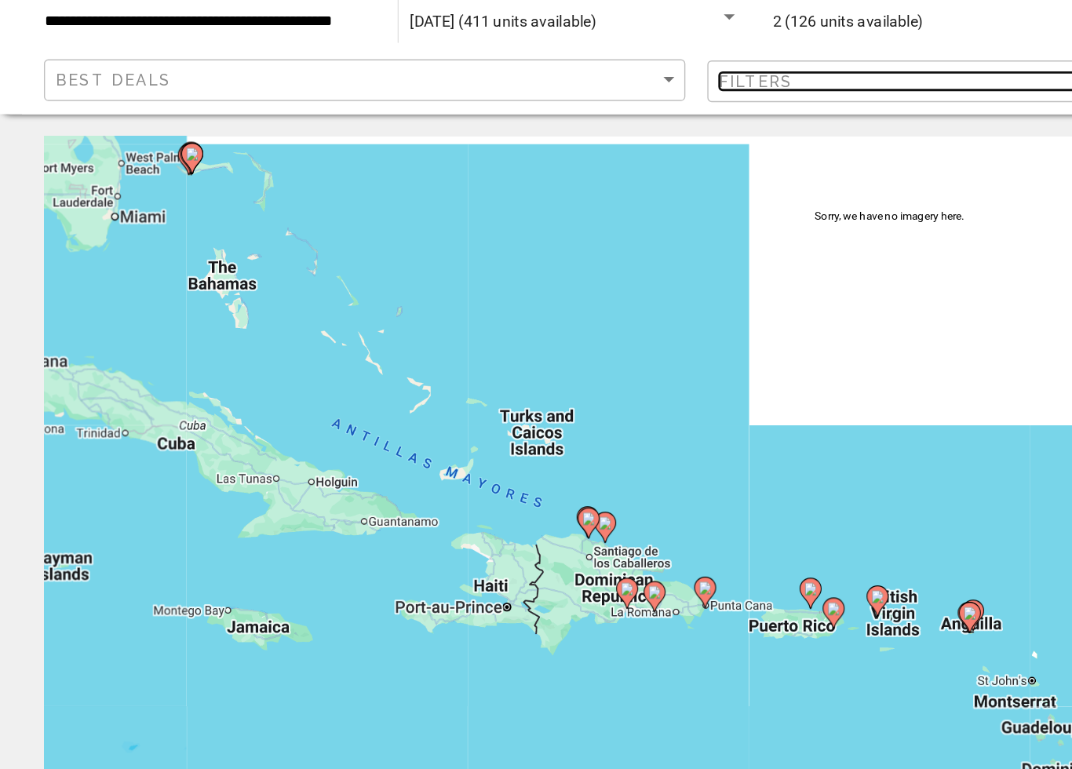
click at [554, 111] on span "Filters" at bounding box center [540, 117] width 53 height 13
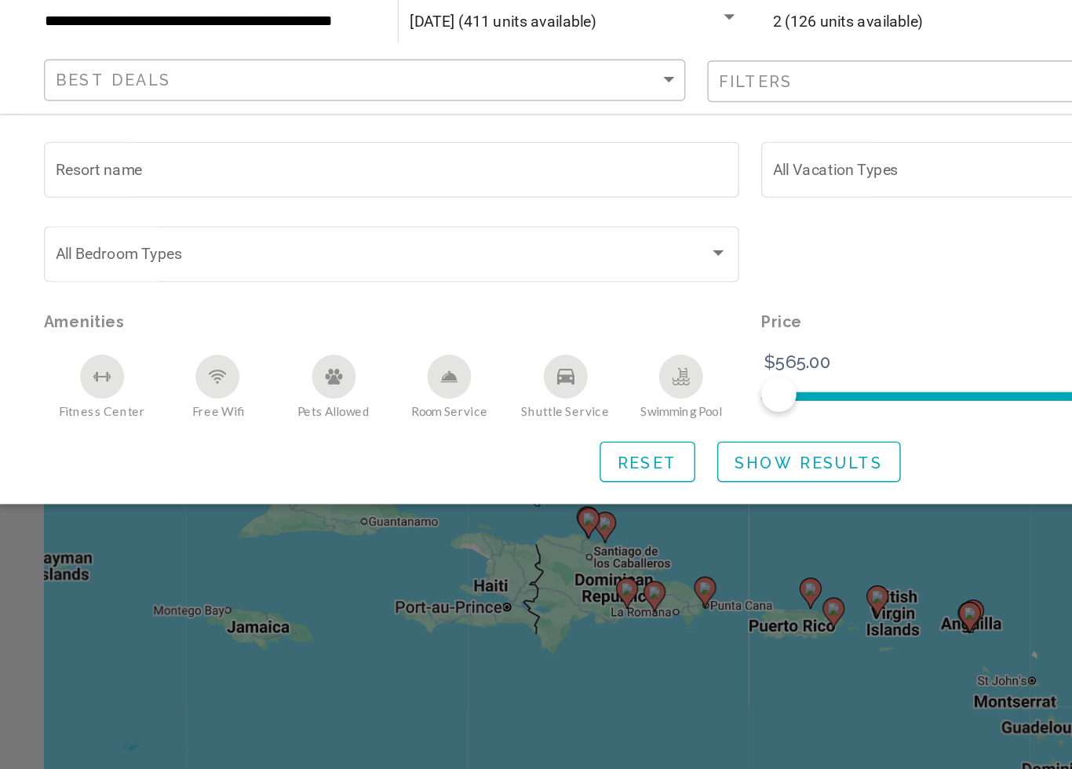
click at [195, 393] on div "Search widget" at bounding box center [536, 502] width 1072 height 534
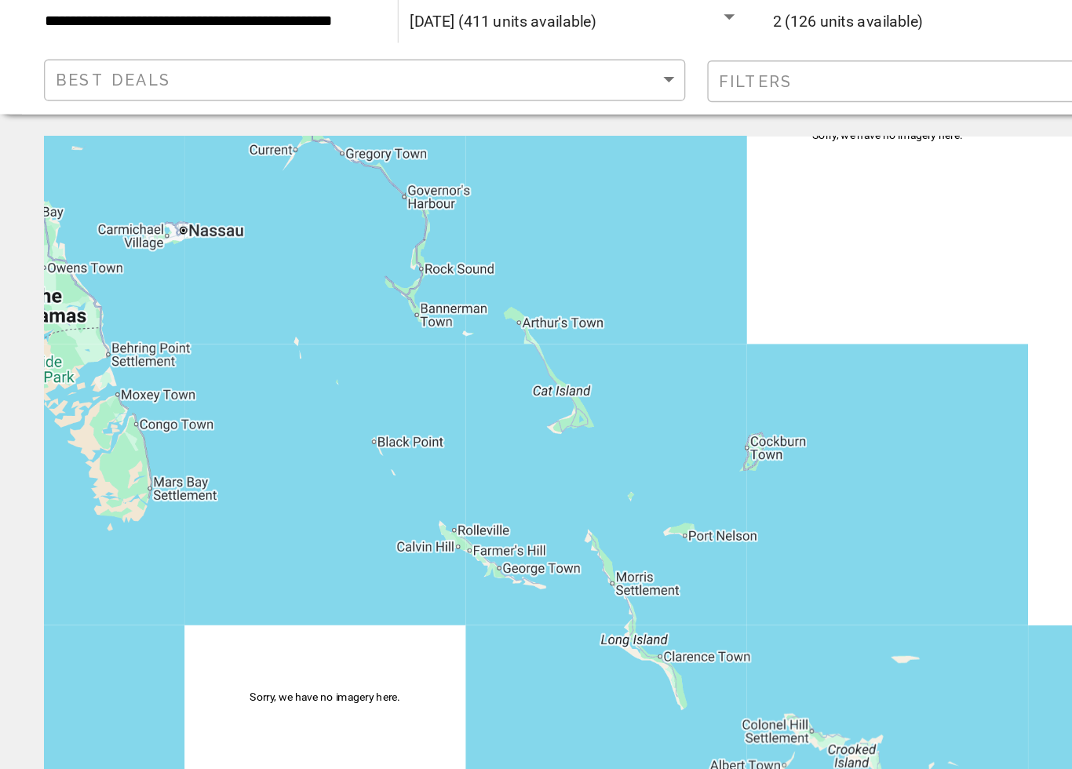
click at [133, 166] on div "Main content" at bounding box center [535, 392] width 1009 height 471
click at [153, 165] on div "Main content" at bounding box center [535, 392] width 1009 height 471
click at [140, 171] on div "Main content" at bounding box center [535, 392] width 1009 height 471
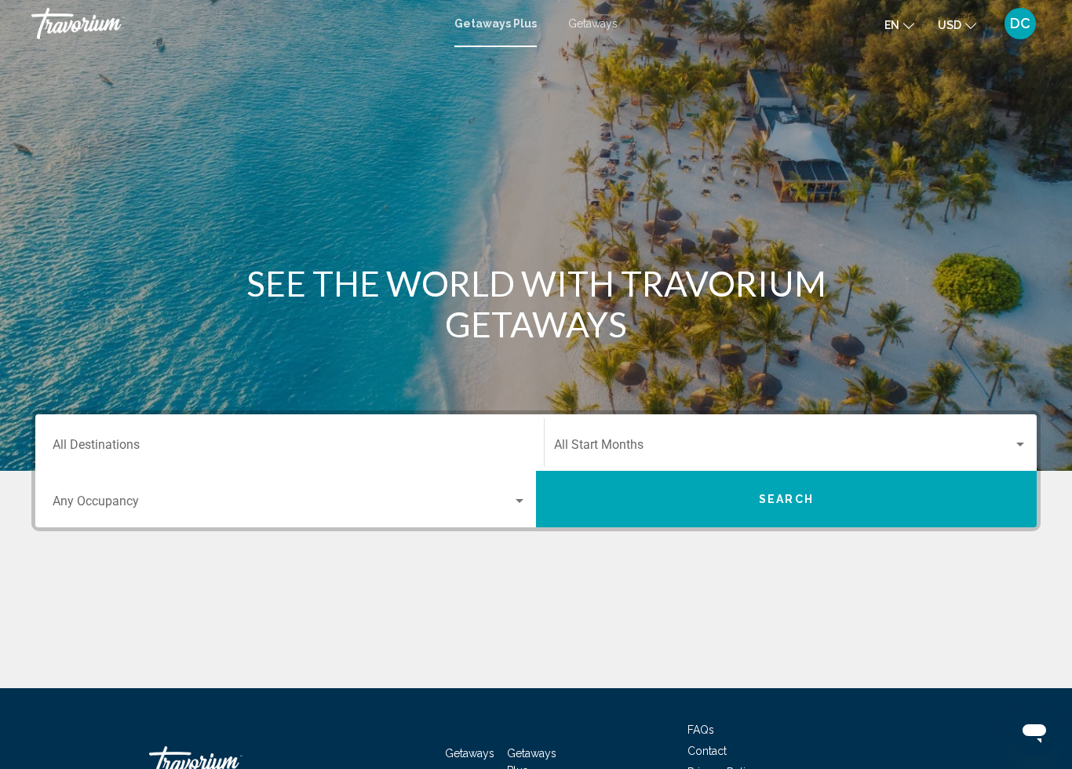
click at [588, 22] on span "Getaways" at bounding box center [592, 23] width 49 height 13
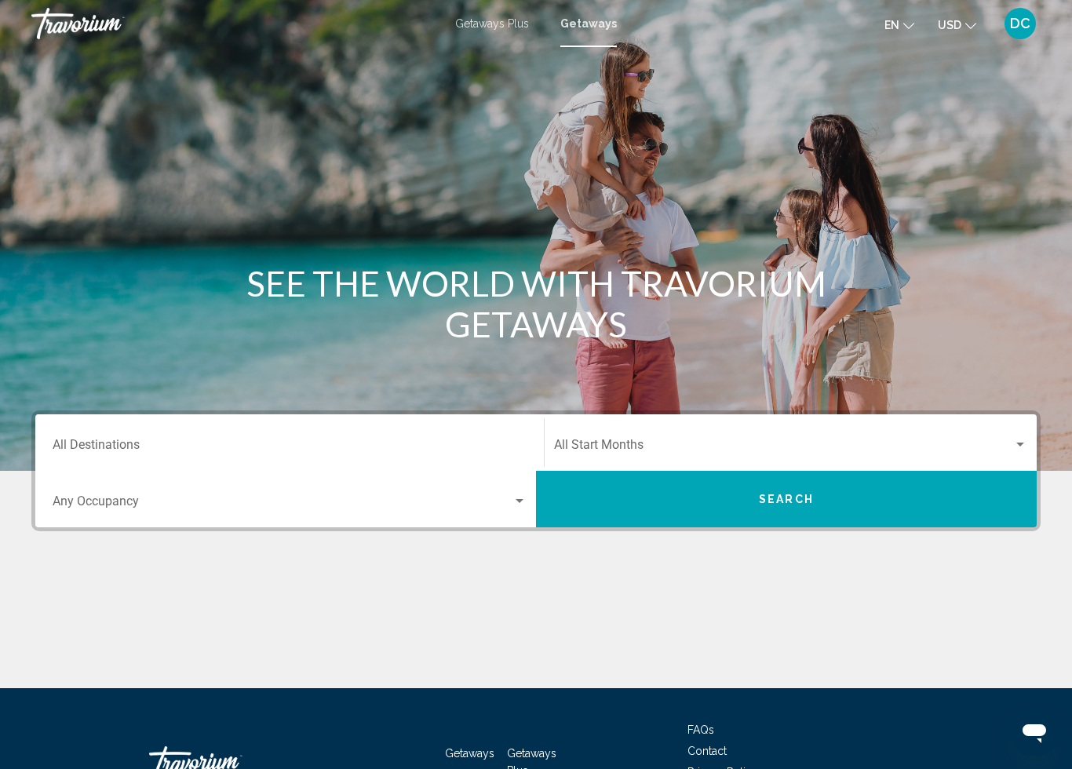
click at [152, 446] on input "Destination All Destinations" at bounding box center [290, 448] width 474 height 14
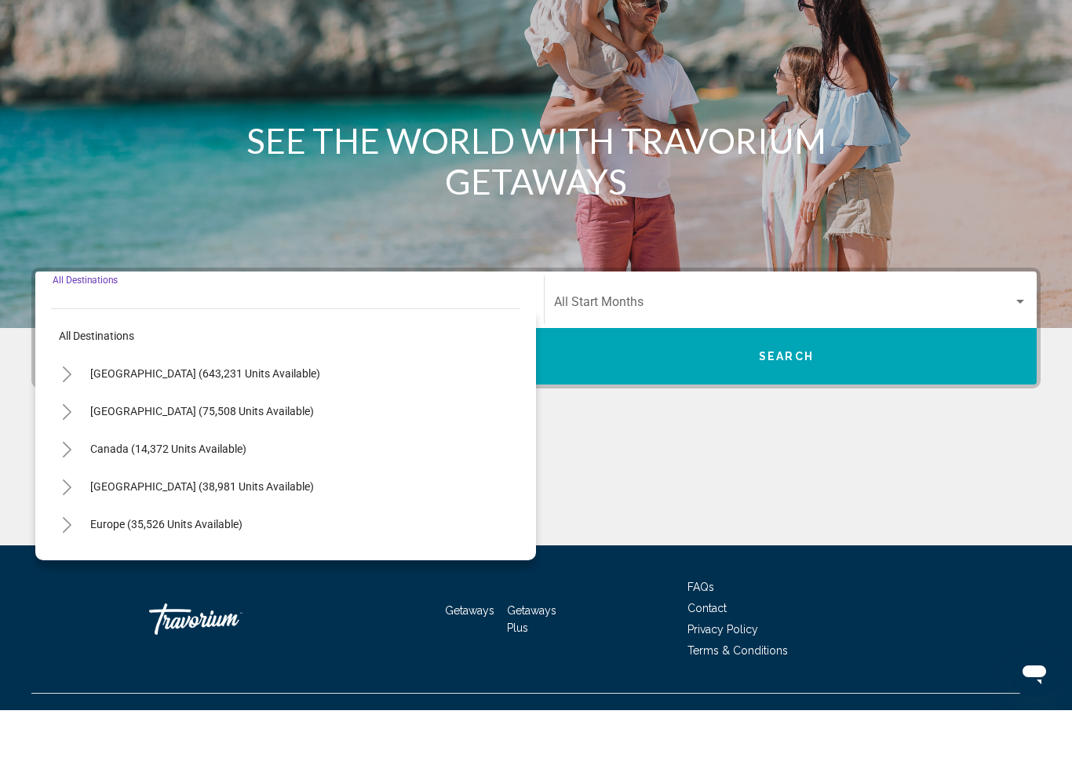
scroll to position [111, 0]
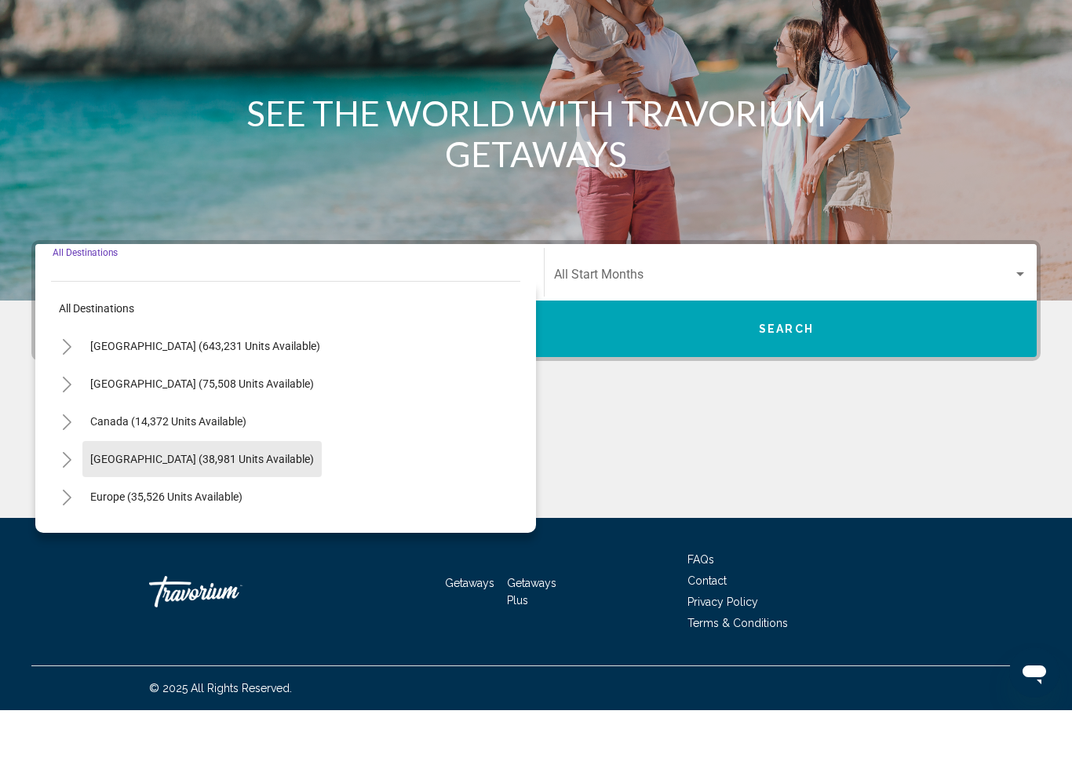
click at [244, 512] on span "Caribbean & Atlantic Islands (38,981 units available)" at bounding box center [202, 518] width 224 height 13
type input "**********"
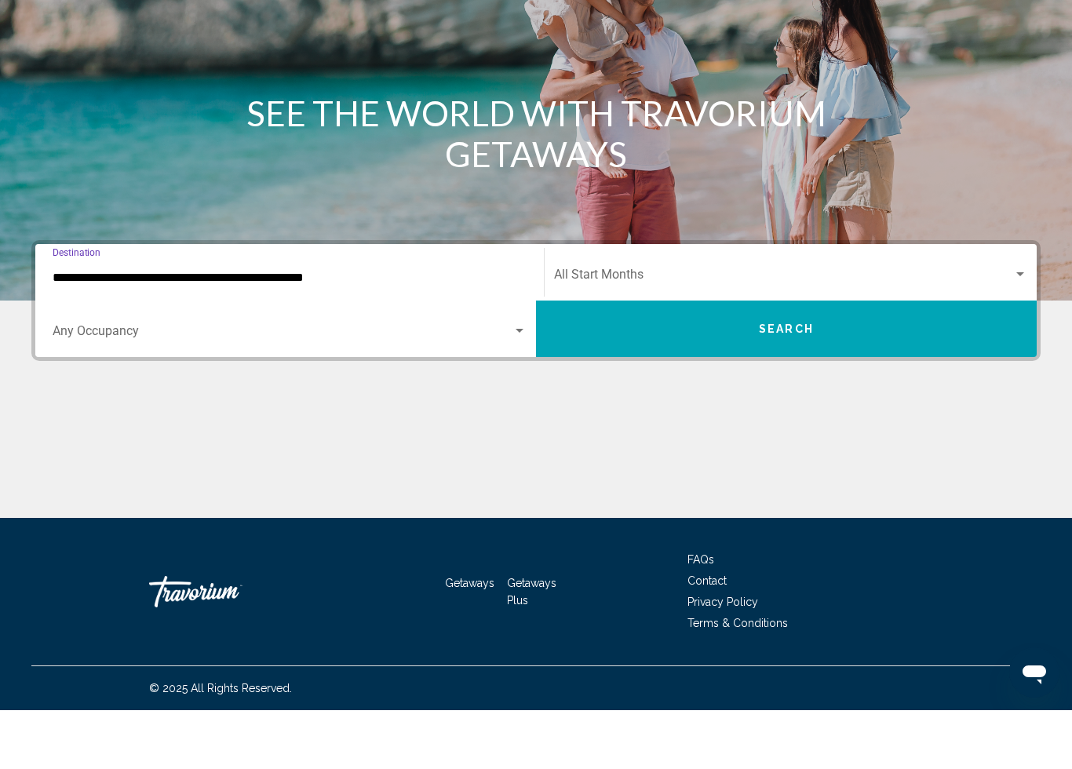
click at [719, 359] on button "Search" at bounding box center [786, 387] width 501 height 56
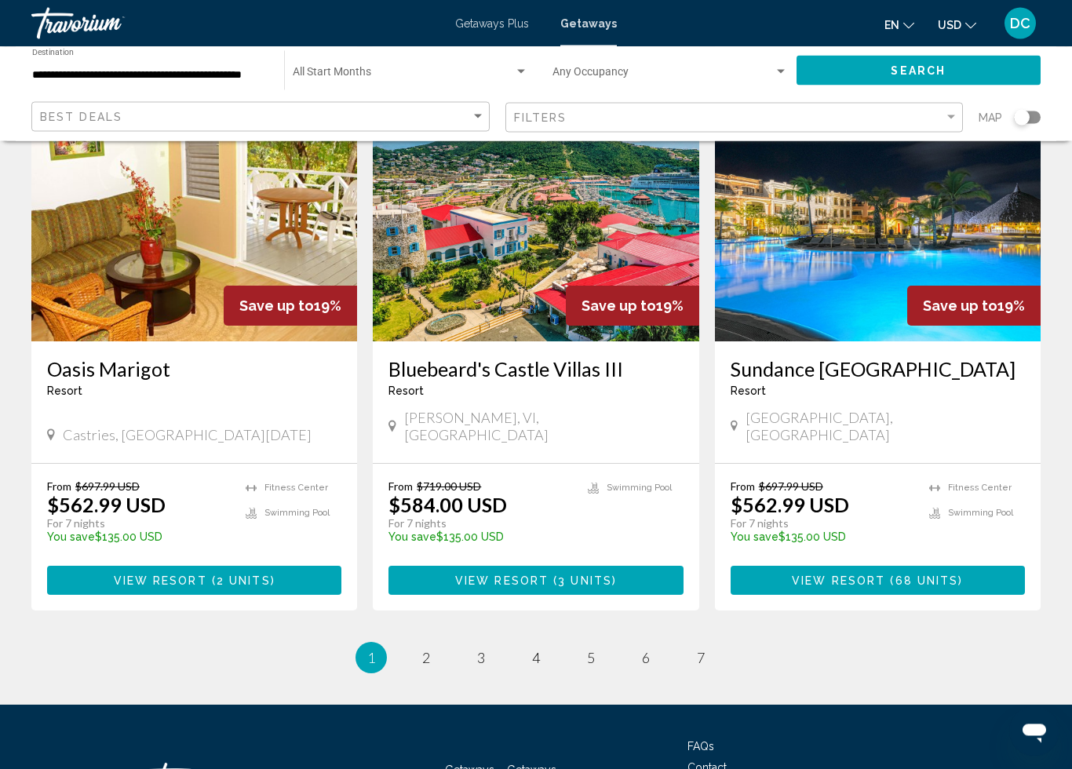
scroll to position [1888, 0]
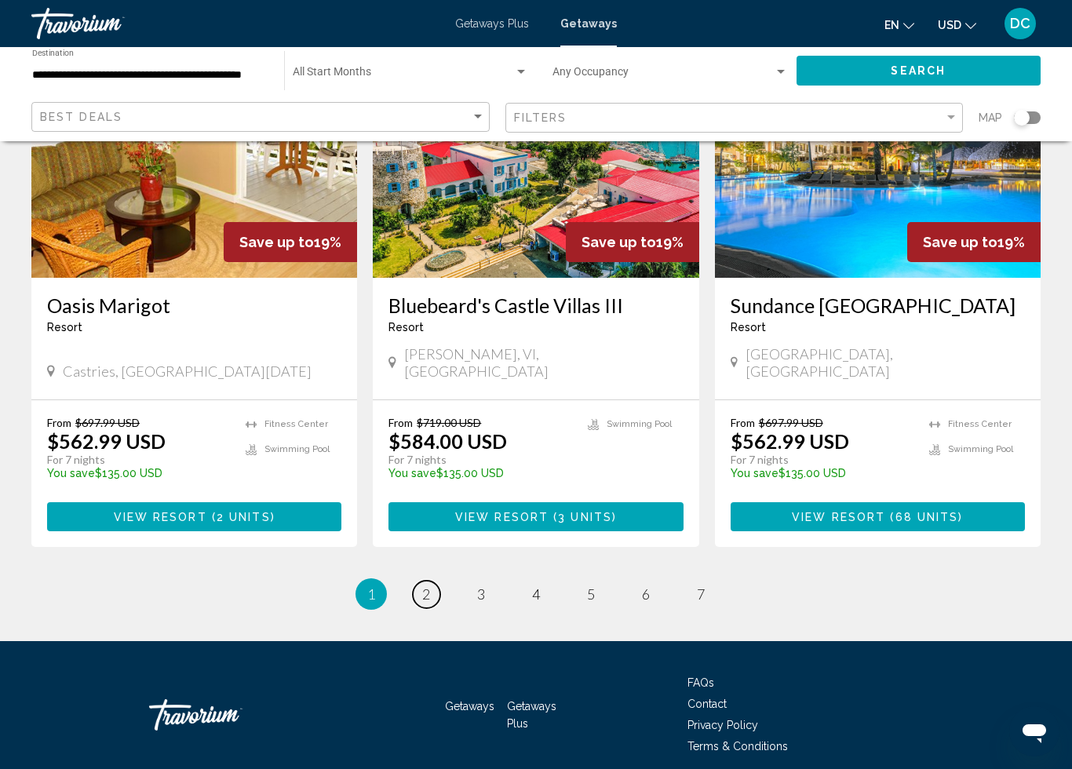
click at [428, 585] on span "2" at bounding box center [426, 593] width 8 height 17
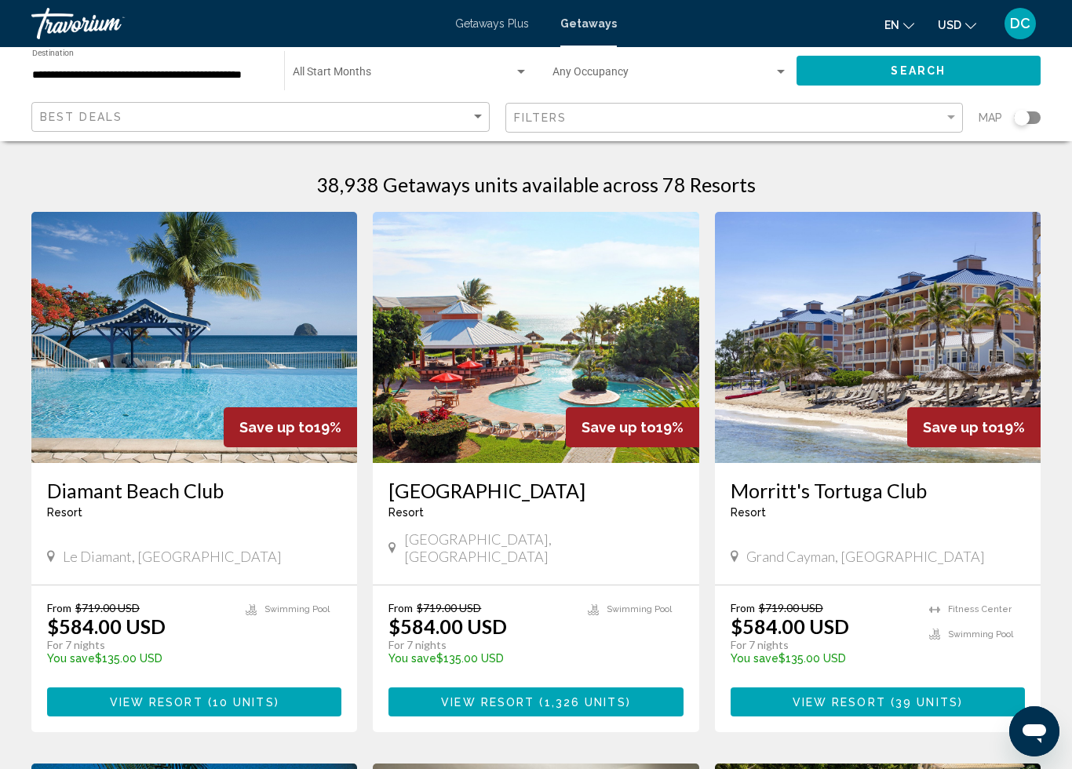
click at [360, 78] on span "Search widget" at bounding box center [403, 75] width 221 height 13
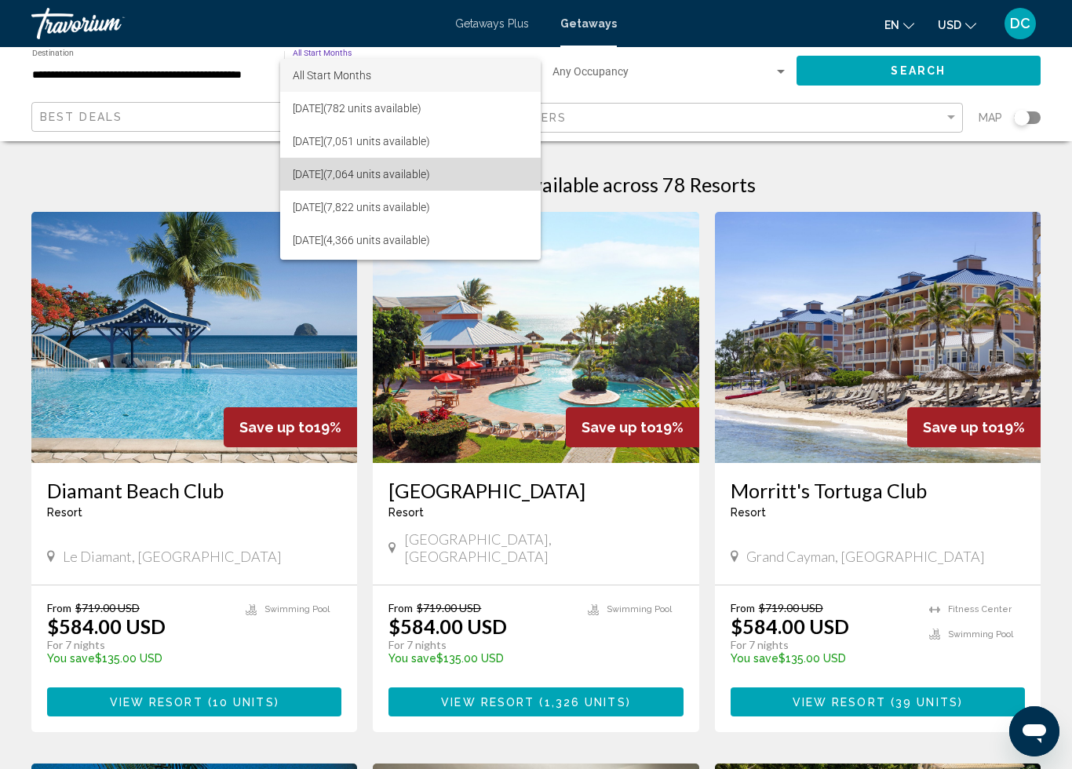
click at [348, 177] on span "October 2025 (7,064 units available)" at bounding box center [410, 174] width 235 height 33
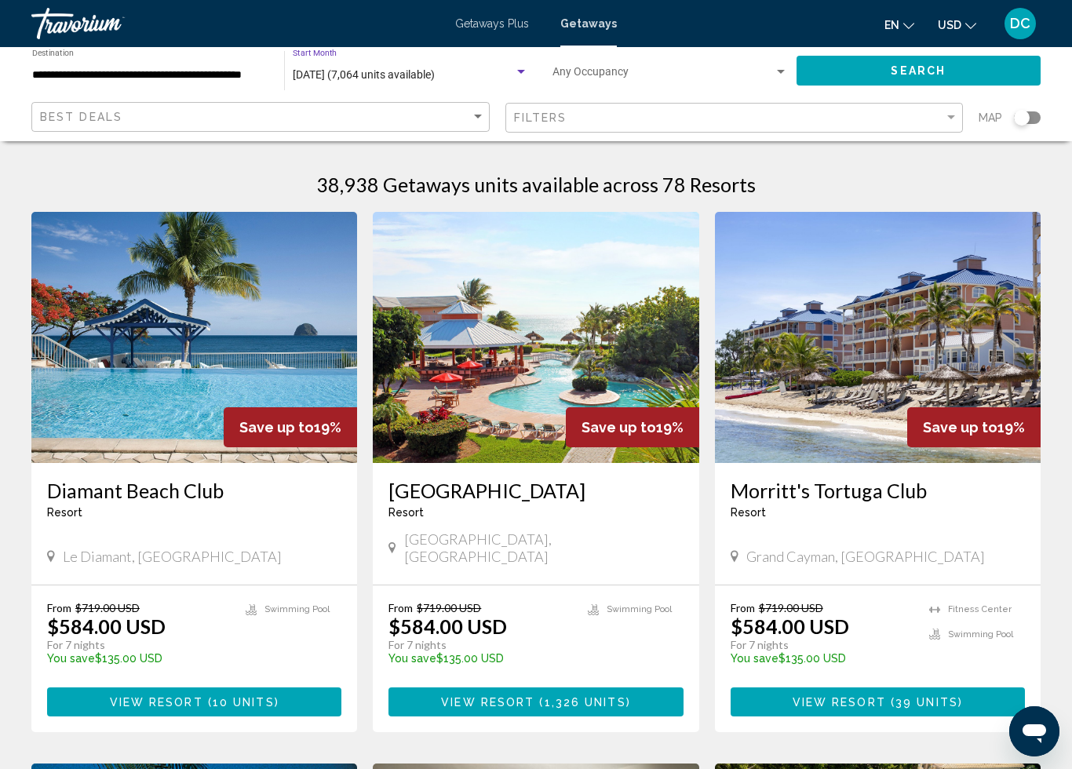
click at [783, 73] on div "Search widget" at bounding box center [781, 72] width 8 height 4
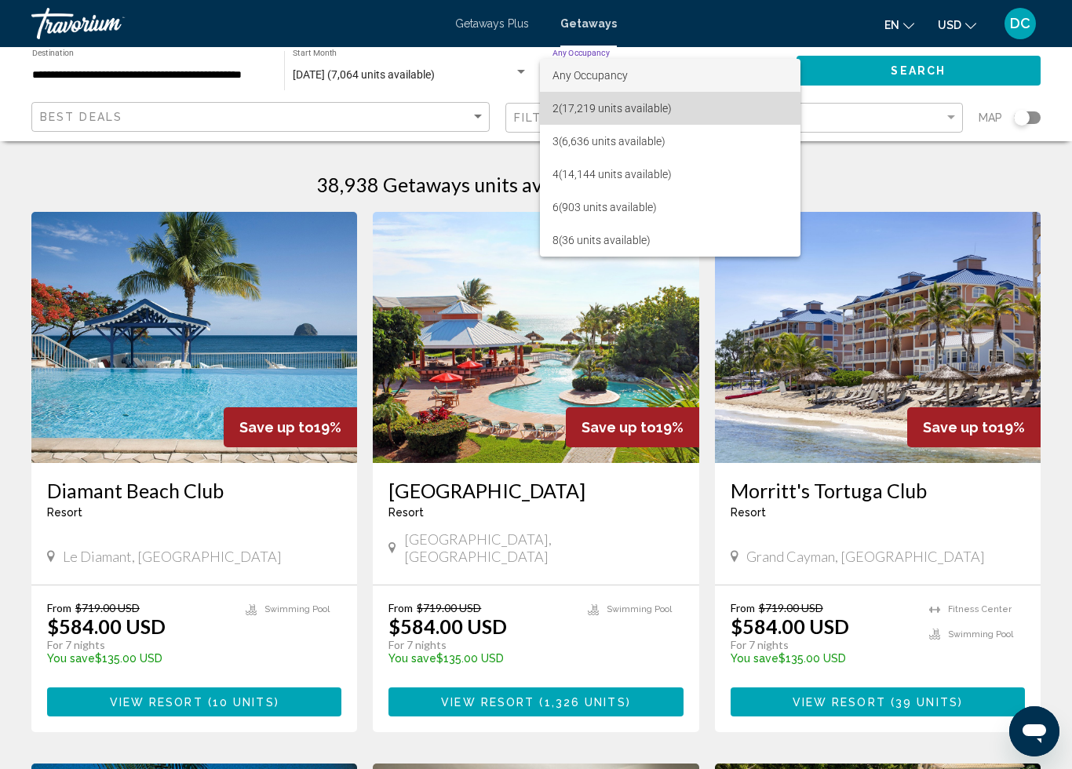
click at [623, 117] on span "2 (17,219 units available)" at bounding box center [670, 108] width 236 height 33
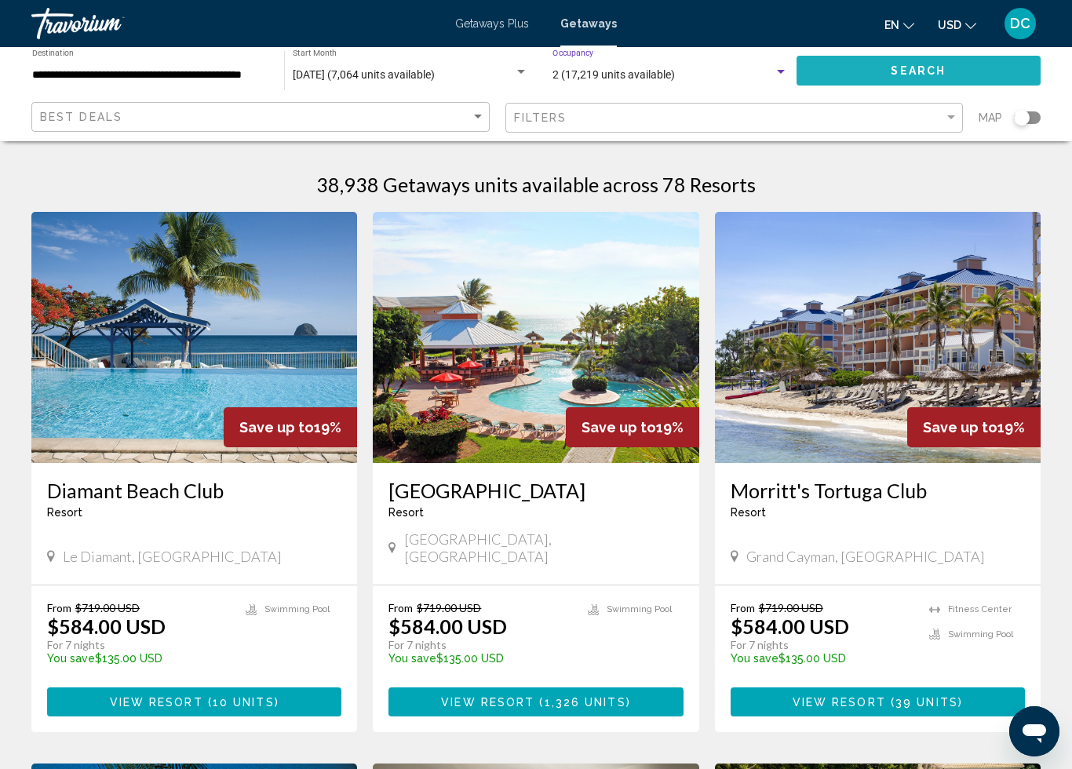
click at [905, 67] on span "Search" at bounding box center [918, 71] width 55 height 13
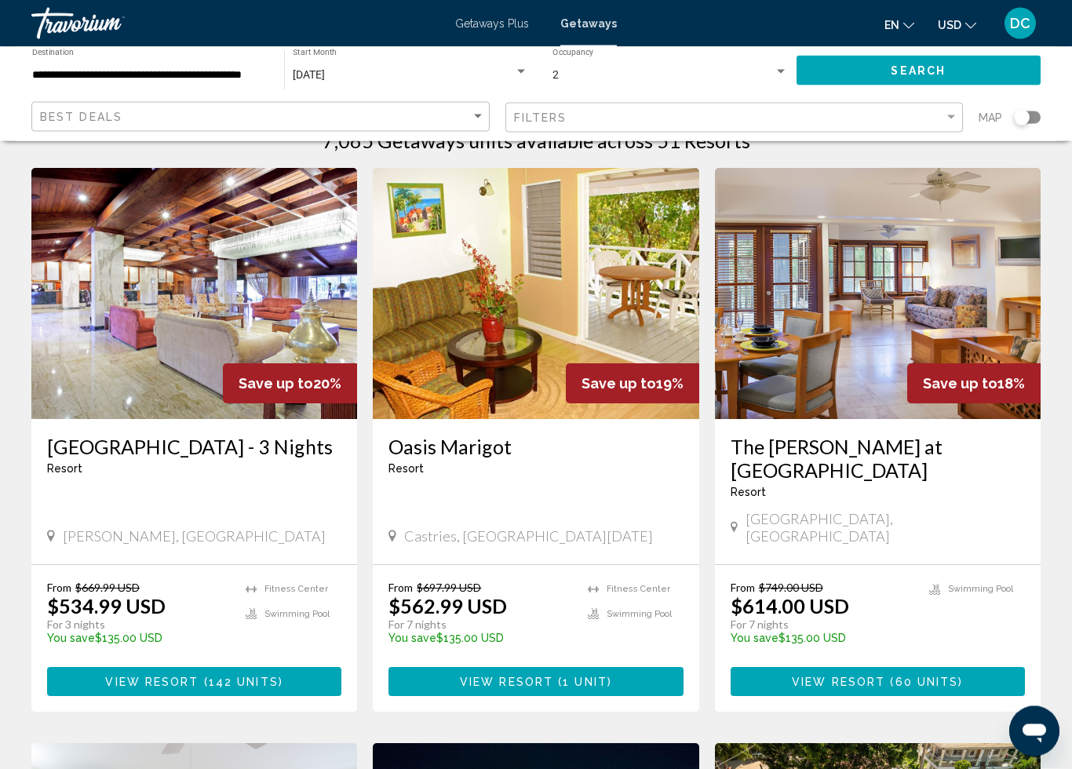
scroll to position [49, 0]
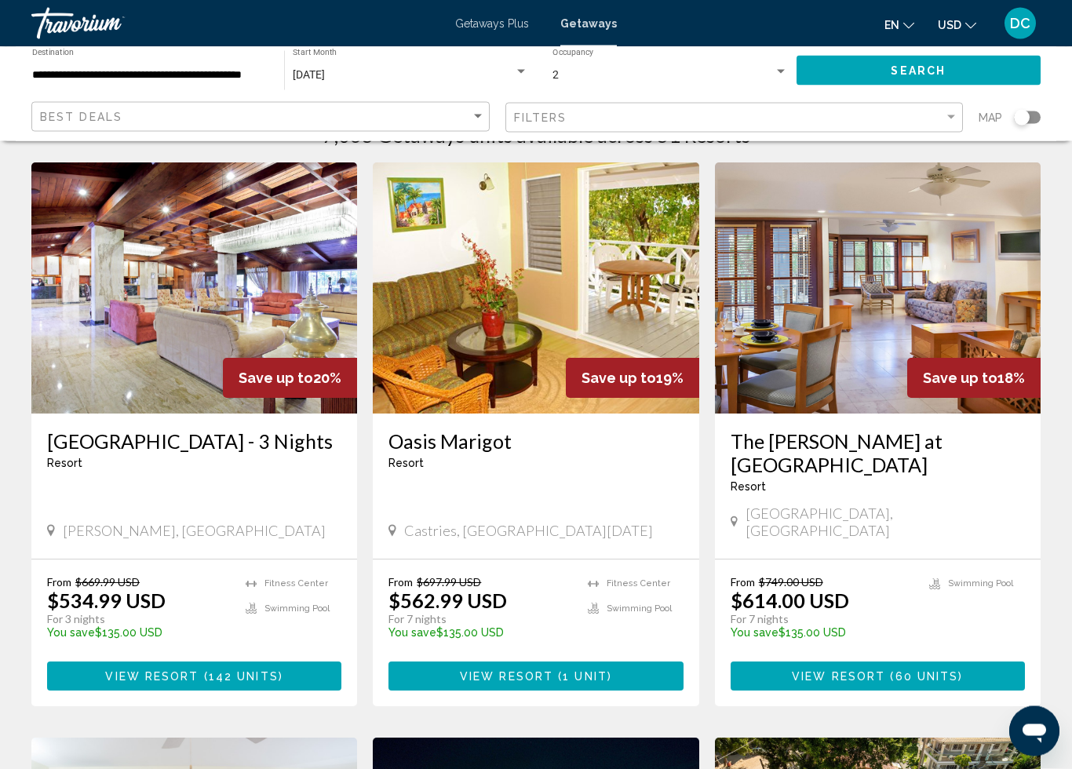
click at [744, 515] on div "Freeport, Bahamas" at bounding box center [877, 522] width 294 height 35
click at [738, 517] on div "Freeport, Bahamas" at bounding box center [877, 522] width 294 height 35
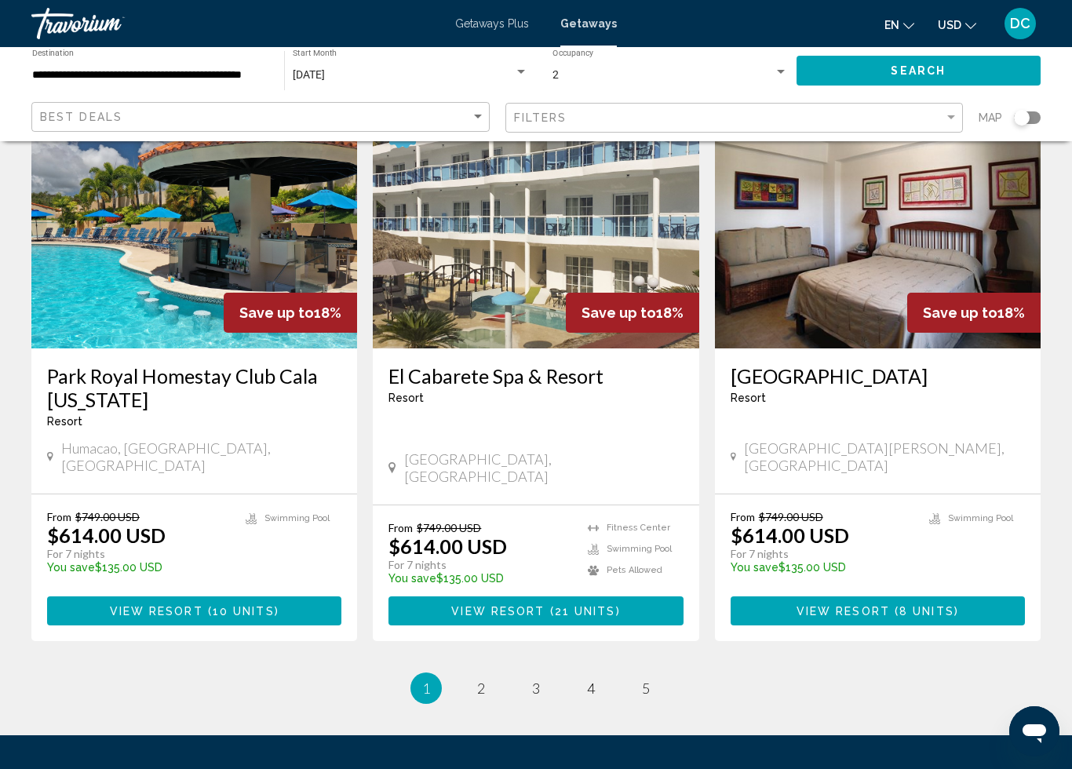
scroll to position [1816, 0]
click at [480, 680] on span "2" at bounding box center [481, 688] width 8 height 17
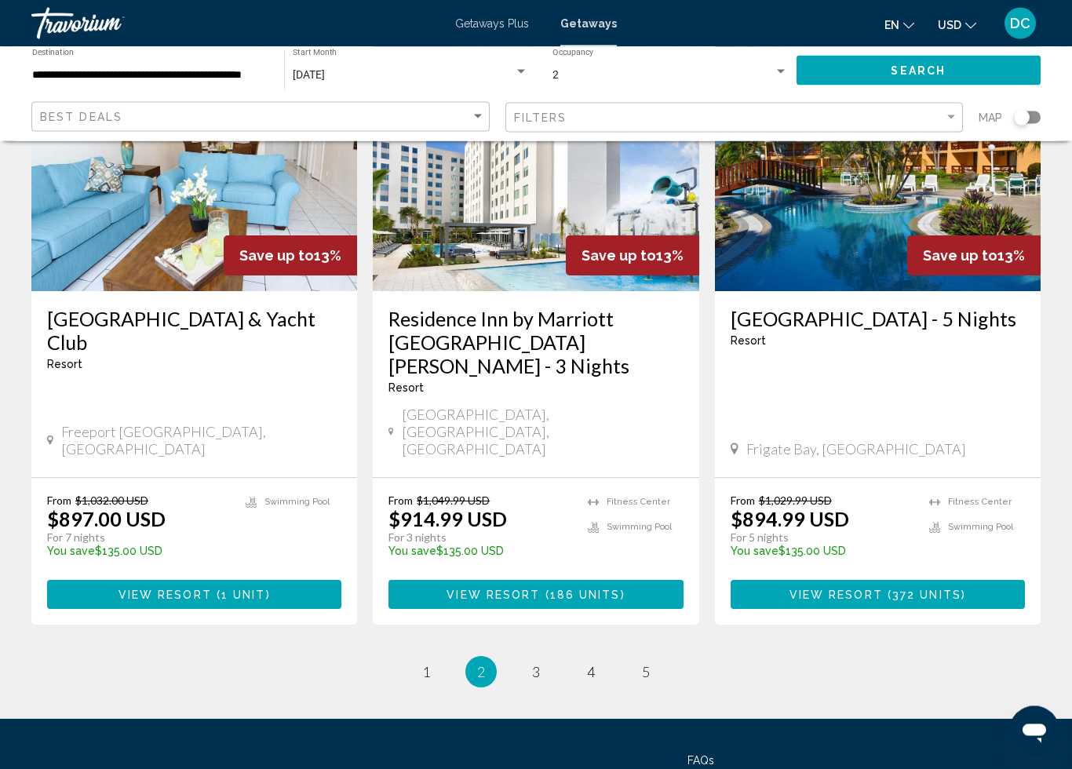
scroll to position [1929, 0]
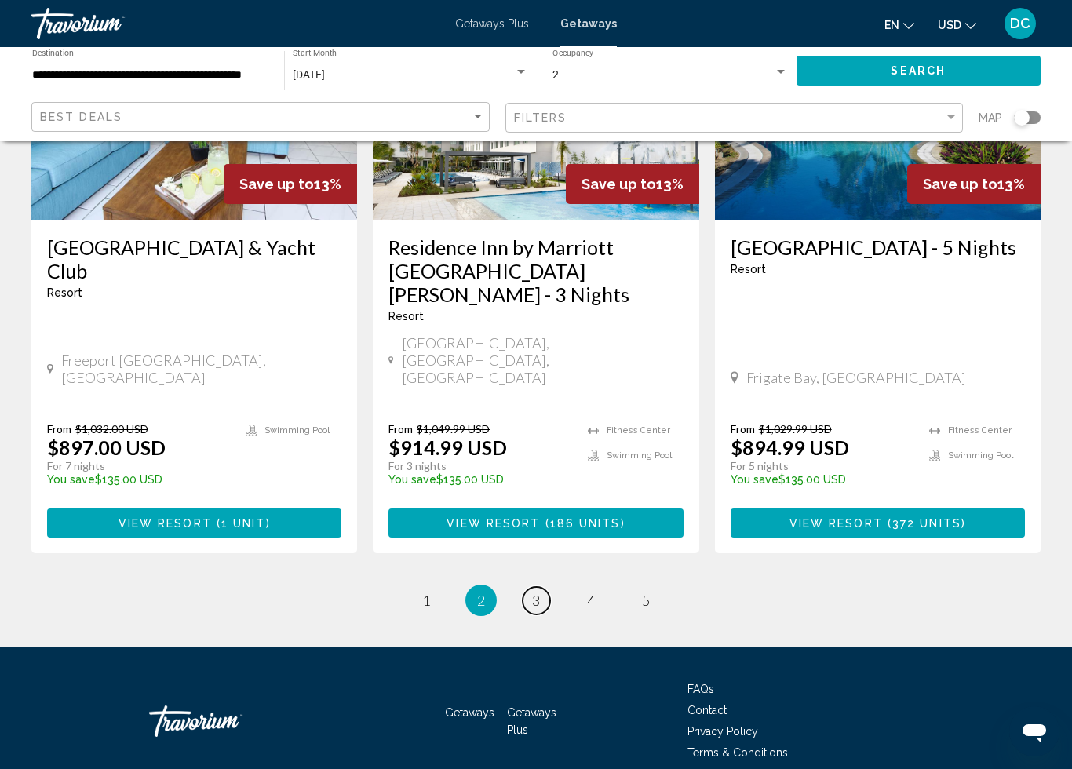
click at [541, 587] on link "page 3" at bounding box center [536, 600] width 27 height 27
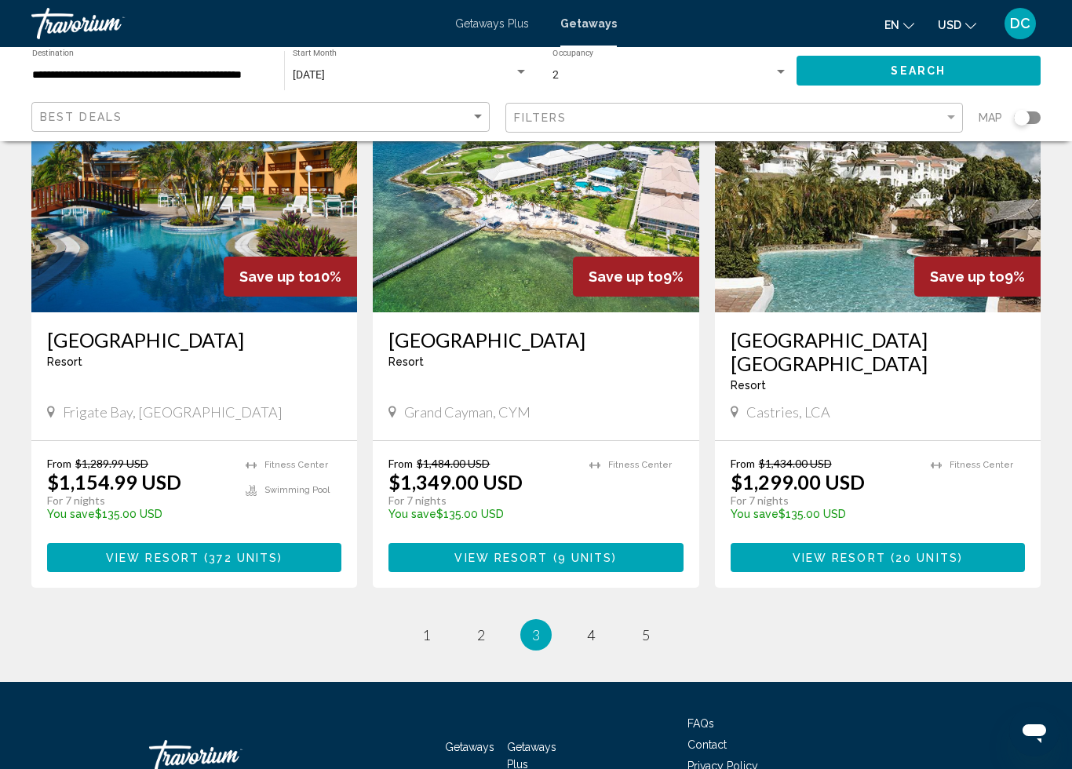
scroll to position [1895, 0]
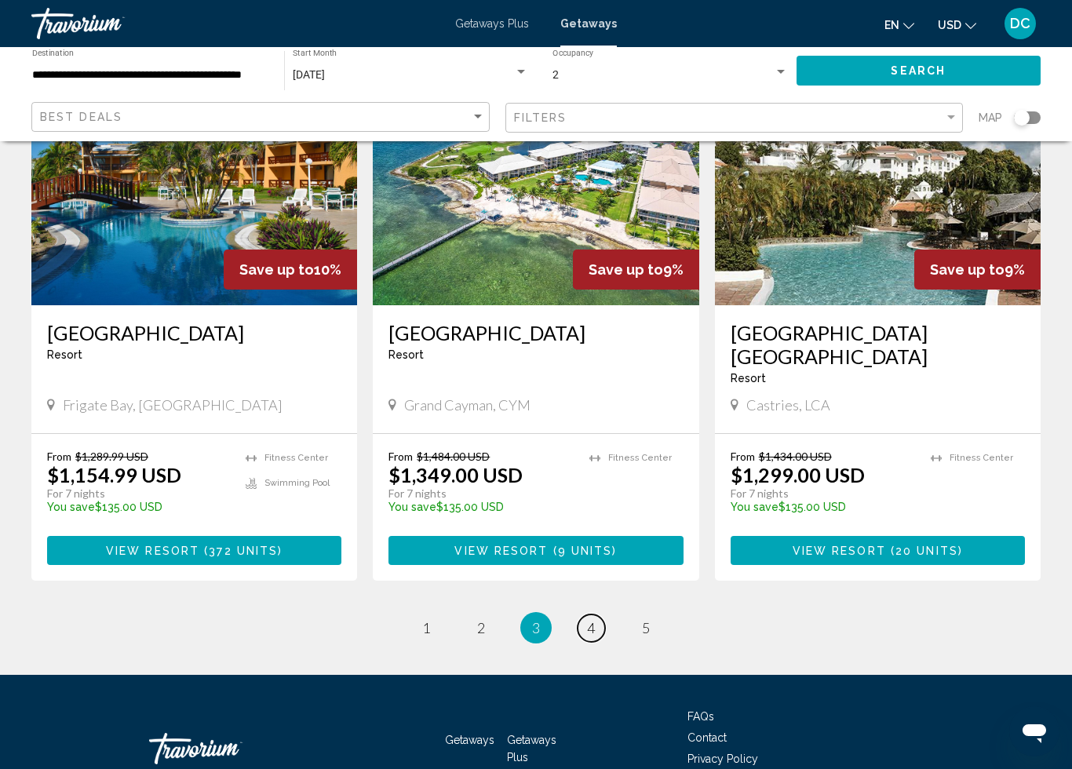
click at [601, 614] on link "page 4" at bounding box center [590, 627] width 27 height 27
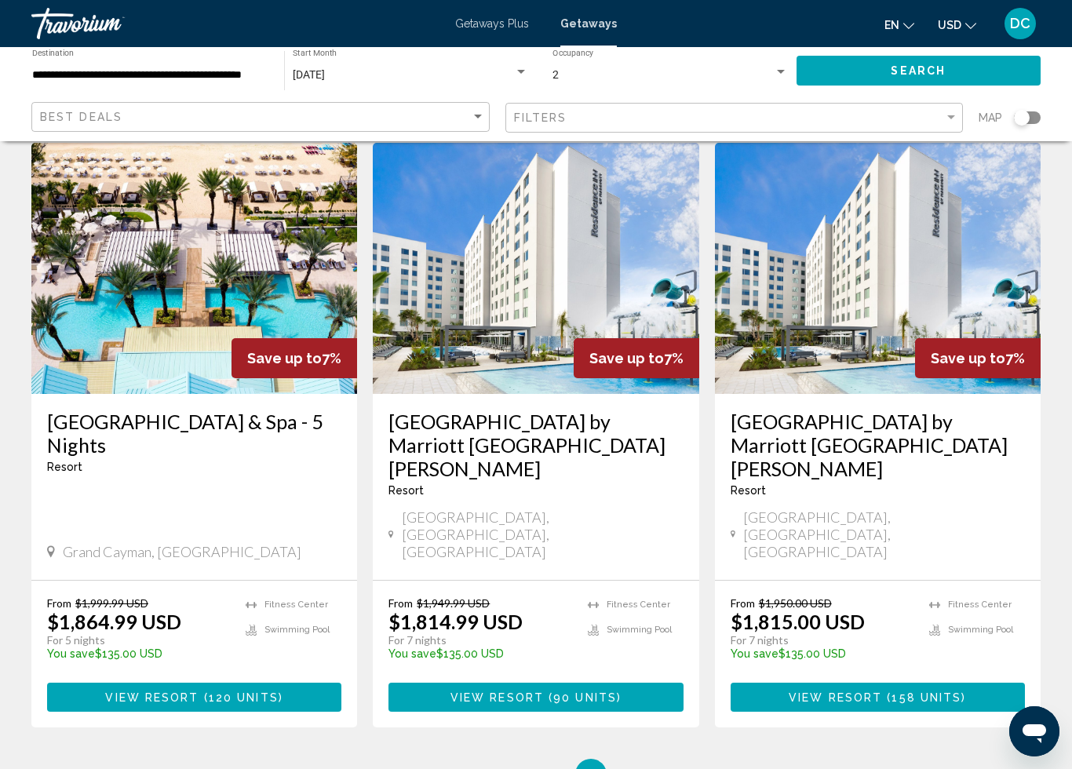
scroll to position [1894, 0]
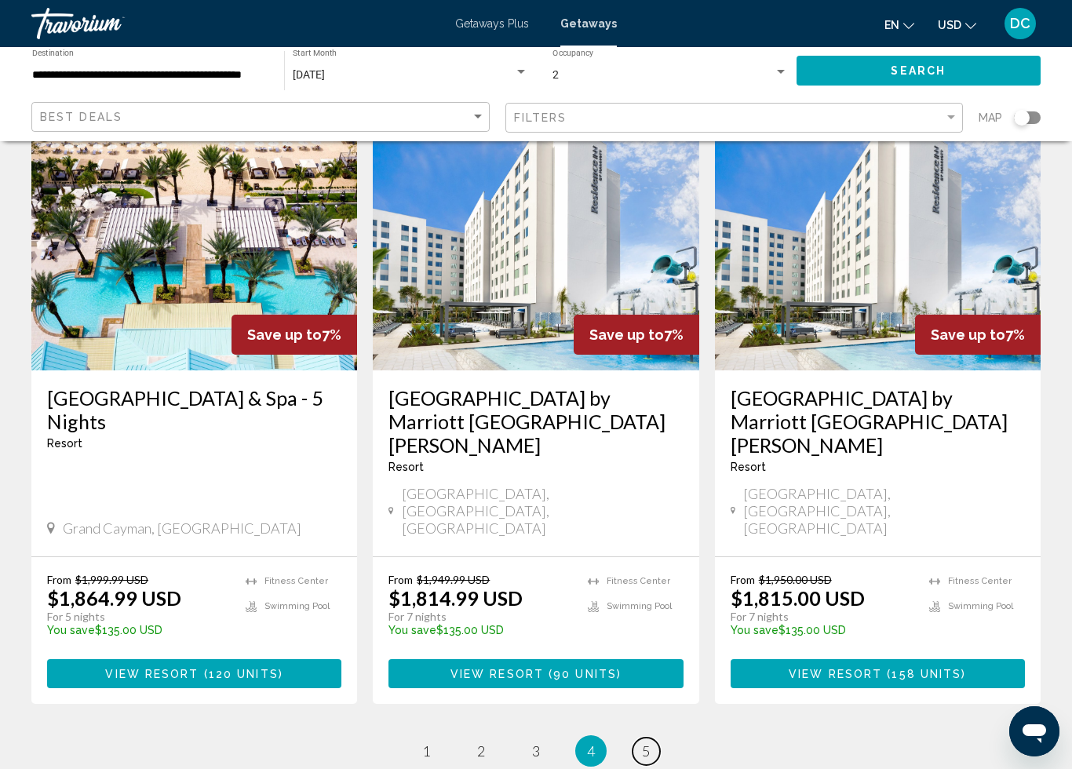
click at [650, 738] on link "page 5" at bounding box center [645, 751] width 27 height 27
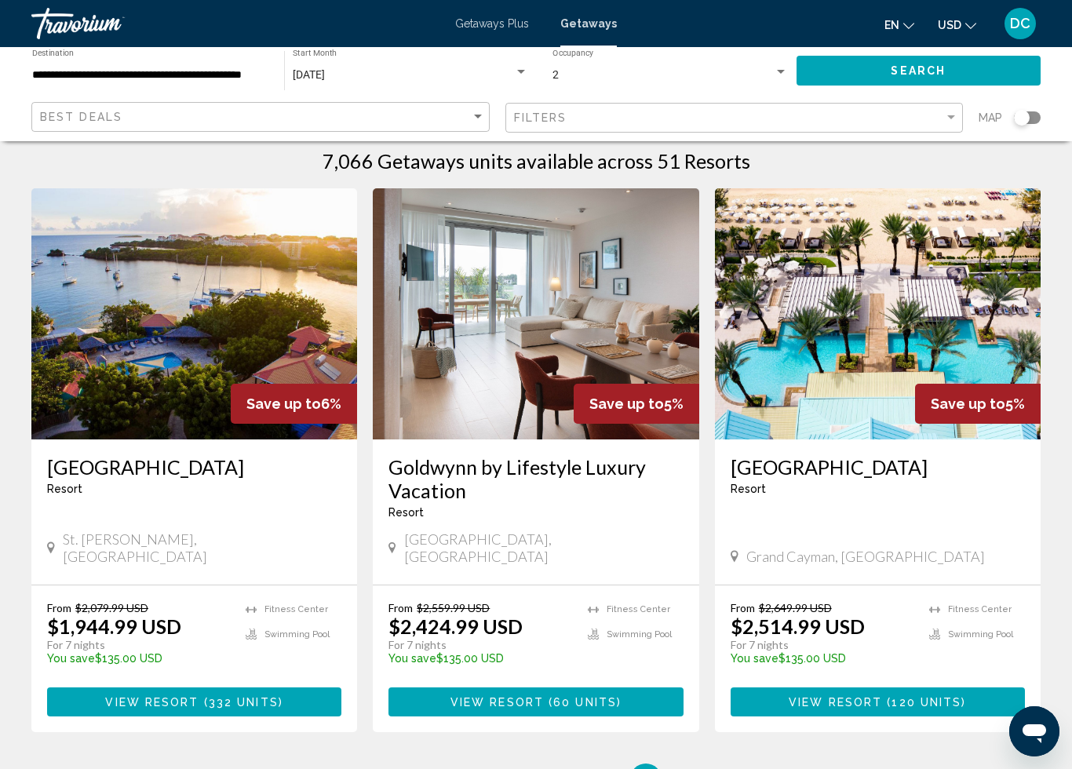
scroll to position [20, 0]
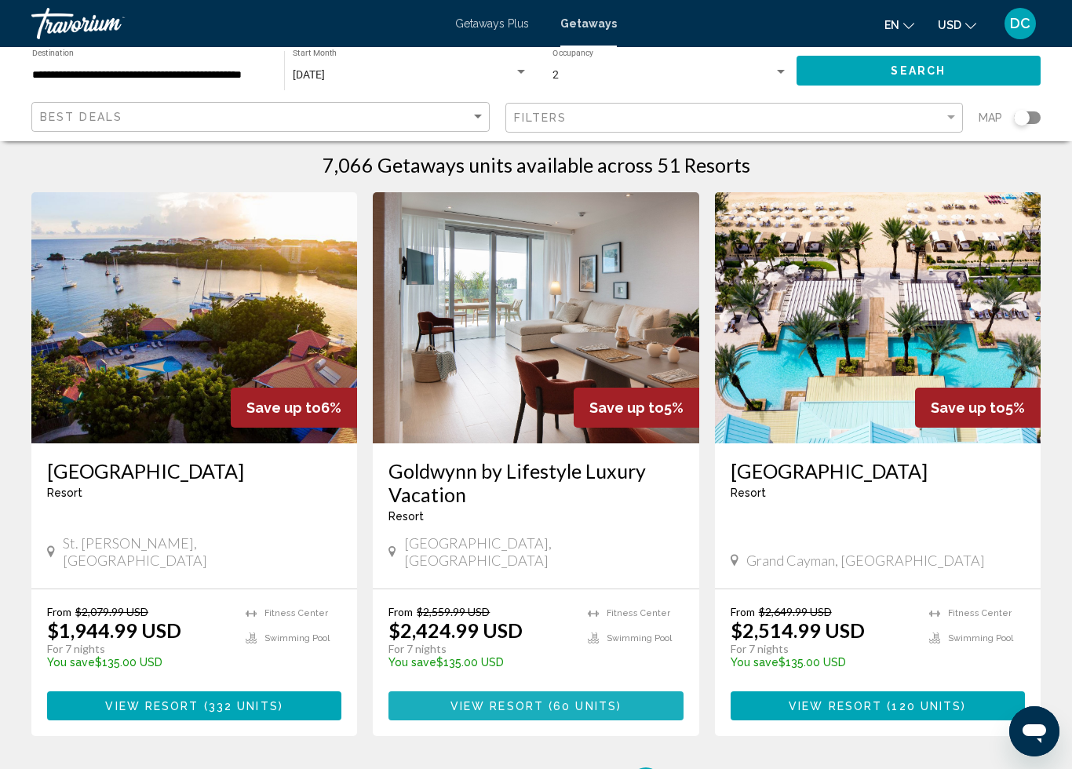
click at [544, 700] on span "Main content" at bounding box center [546, 706] width 5 height 13
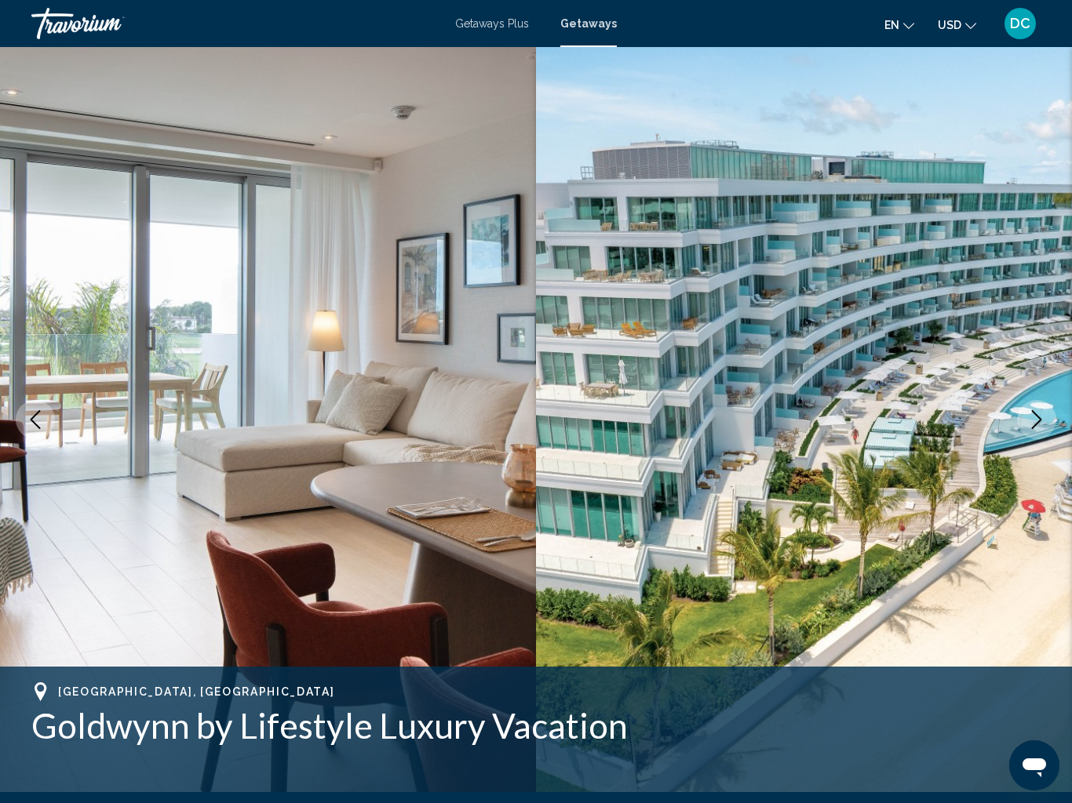
click at [487, 38] on div "Getaways Plus Getaways en English Español Français Italiano Português русский U…" at bounding box center [536, 23] width 1072 height 33
click at [482, 23] on span "Getaways Plus" at bounding box center [492, 23] width 74 height 13
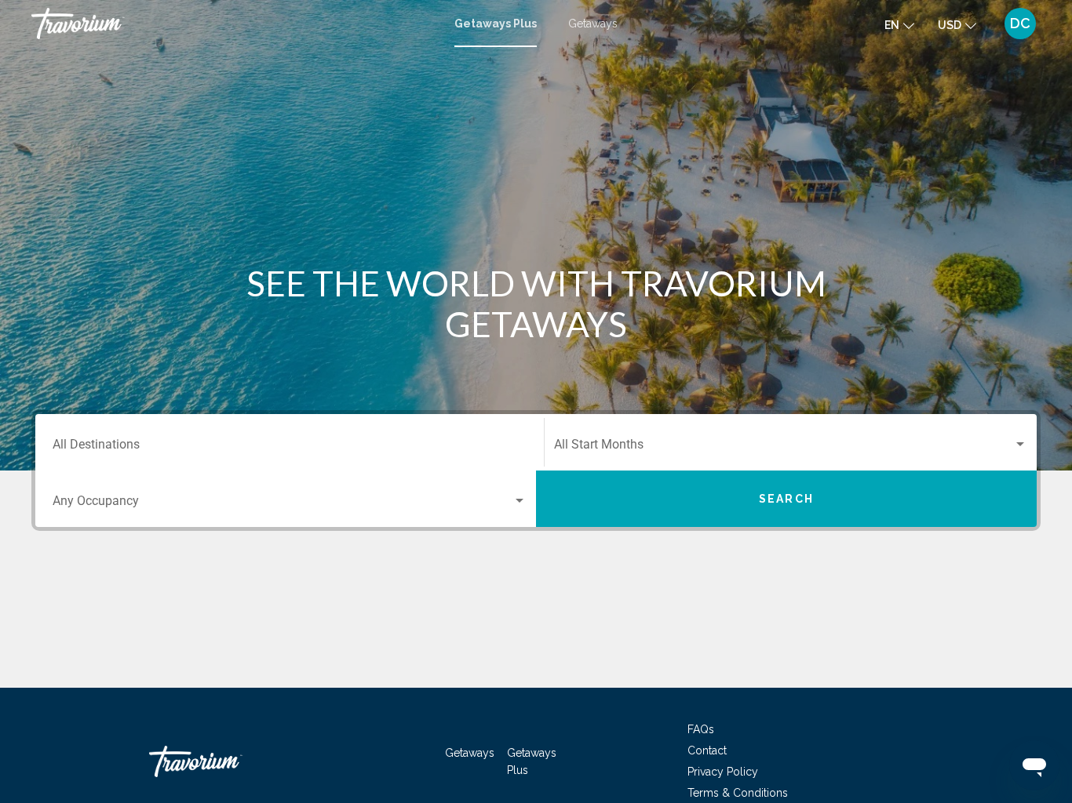
click at [633, 436] on div "Start Month All Start Months" at bounding box center [790, 442] width 473 height 49
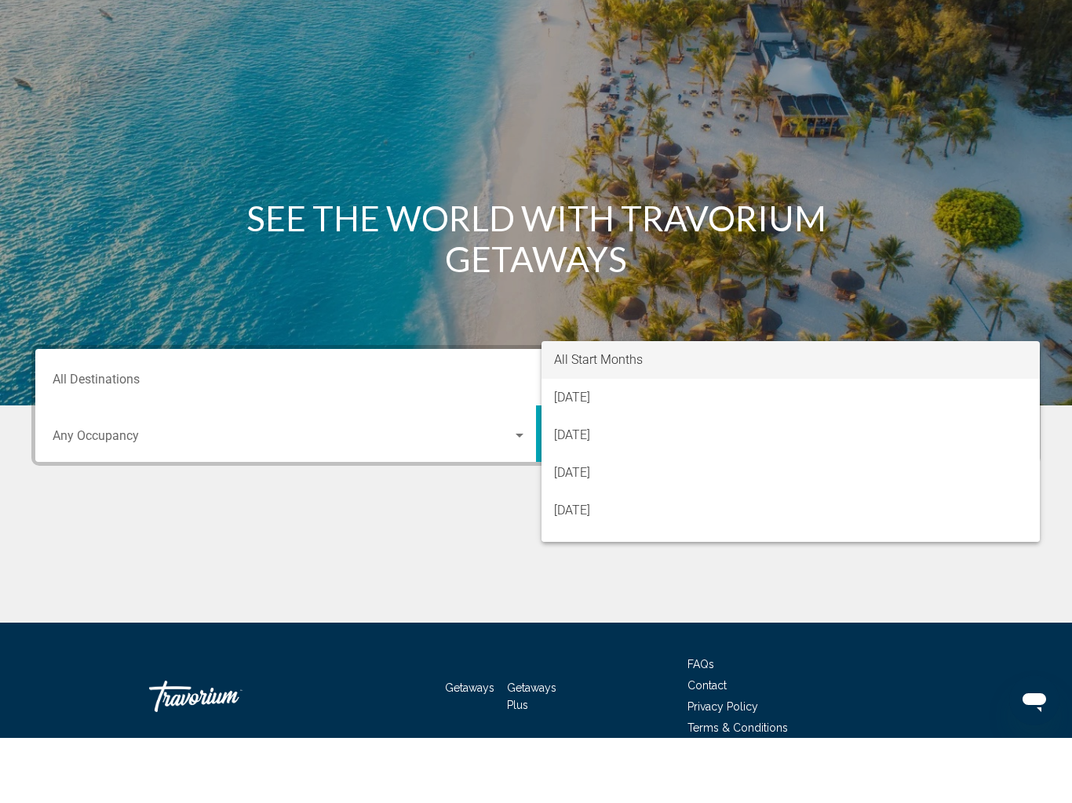
scroll to position [77, 0]
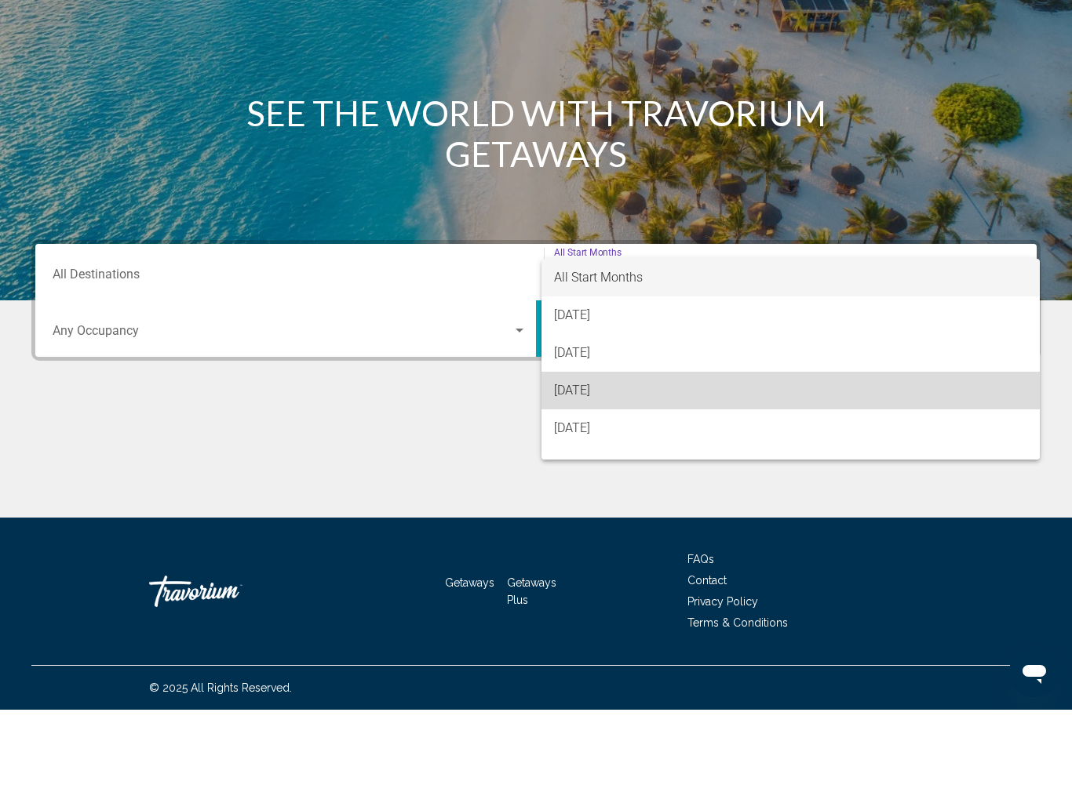
click at [593, 465] on span "October 2025" at bounding box center [790, 484] width 473 height 38
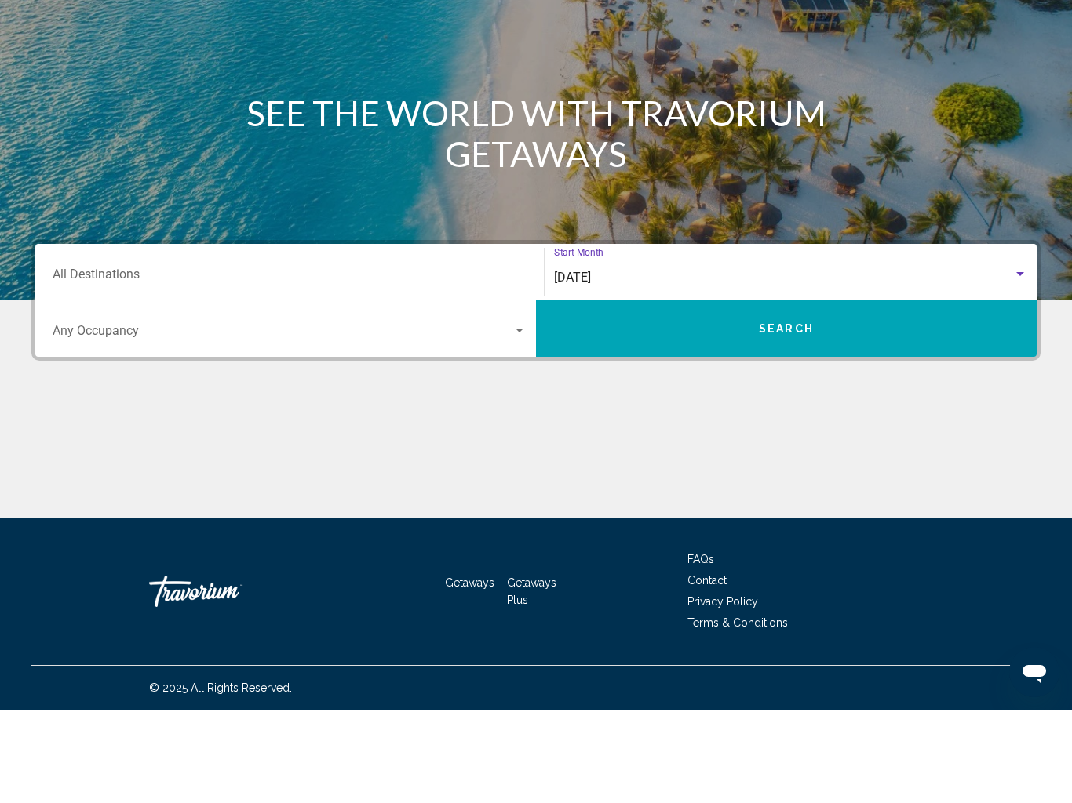
click at [442, 364] on input "Destination All Destinations" at bounding box center [290, 371] width 474 height 14
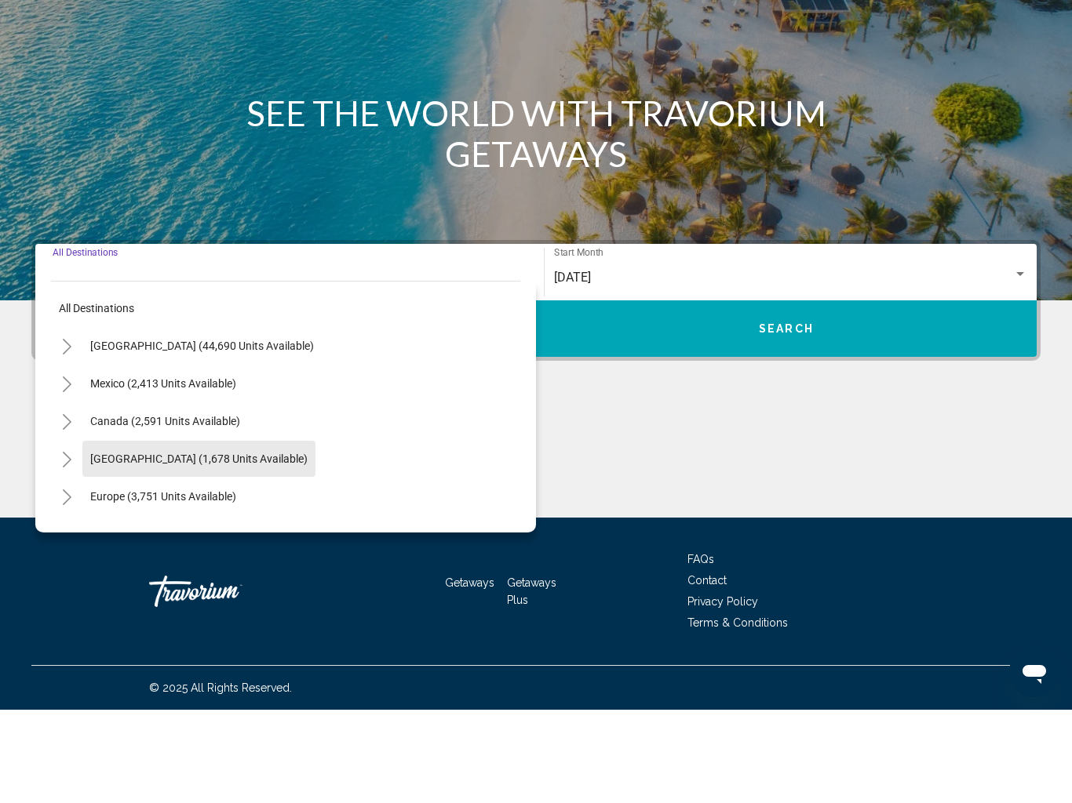
click at [191, 546] on span "Caribbean & Atlantic Islands (1,678 units available)" at bounding box center [198, 552] width 217 height 13
type input "**********"
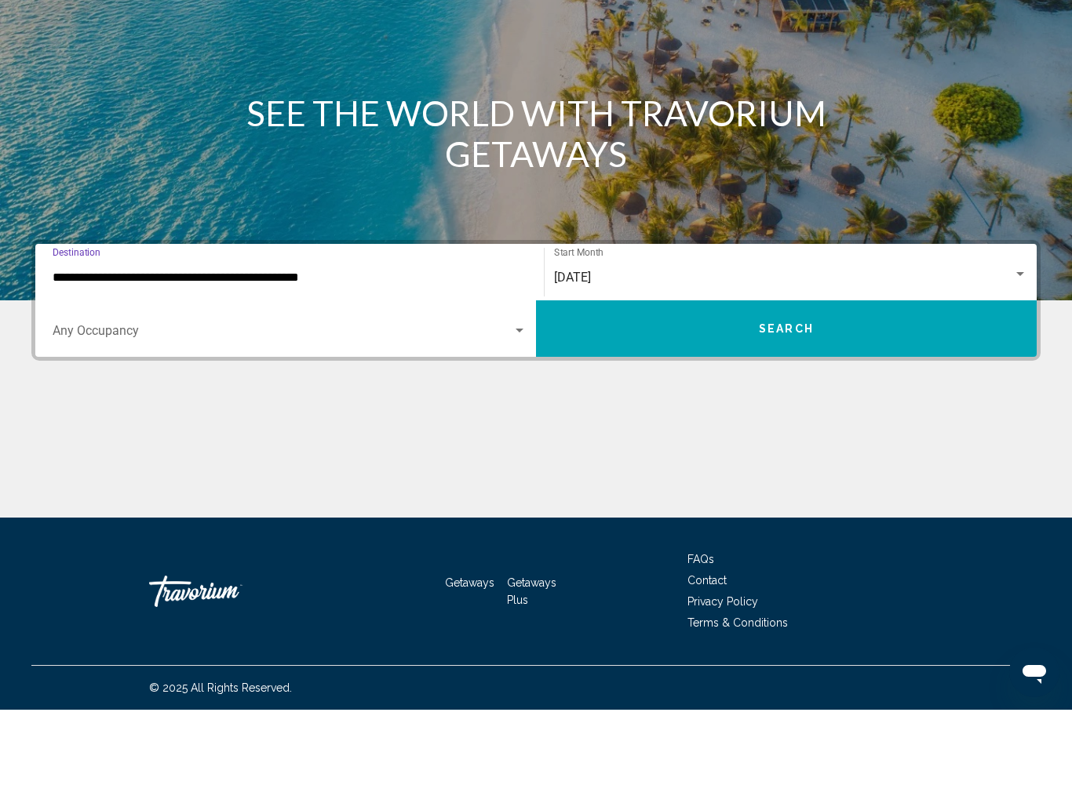
click at [511, 421] on span "Search widget" at bounding box center [283, 428] width 460 height 14
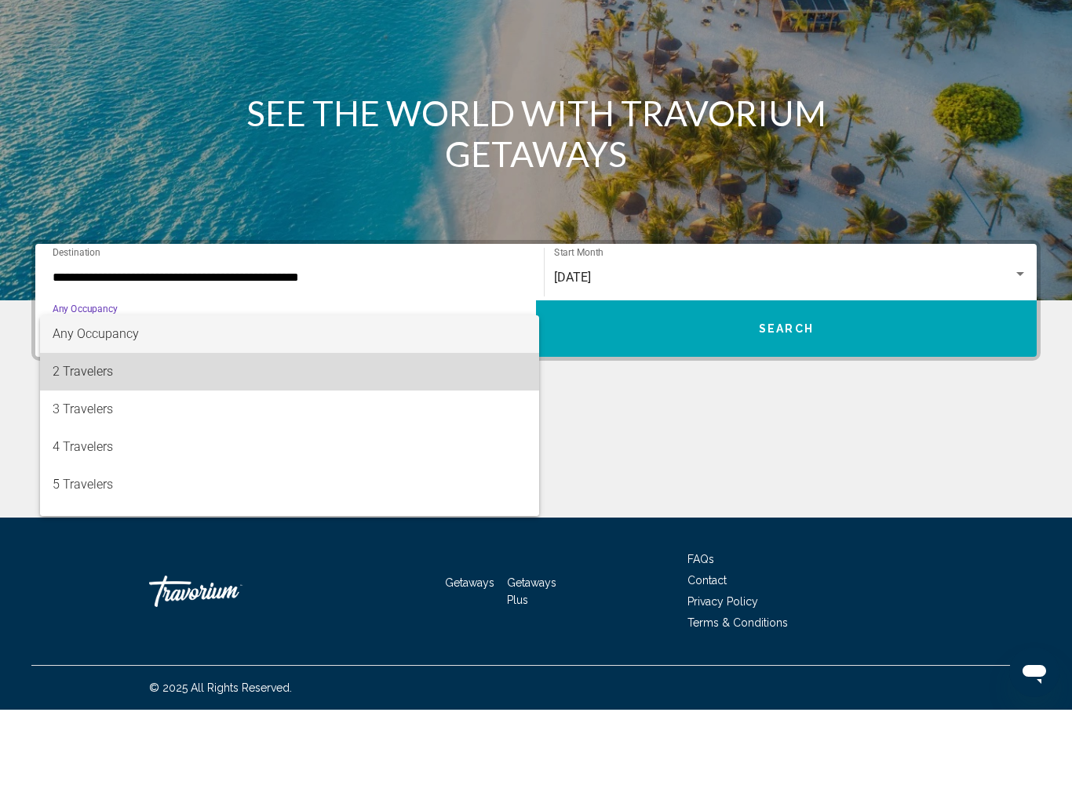
click at [112, 446] on span "2 Travelers" at bounding box center [290, 465] width 474 height 38
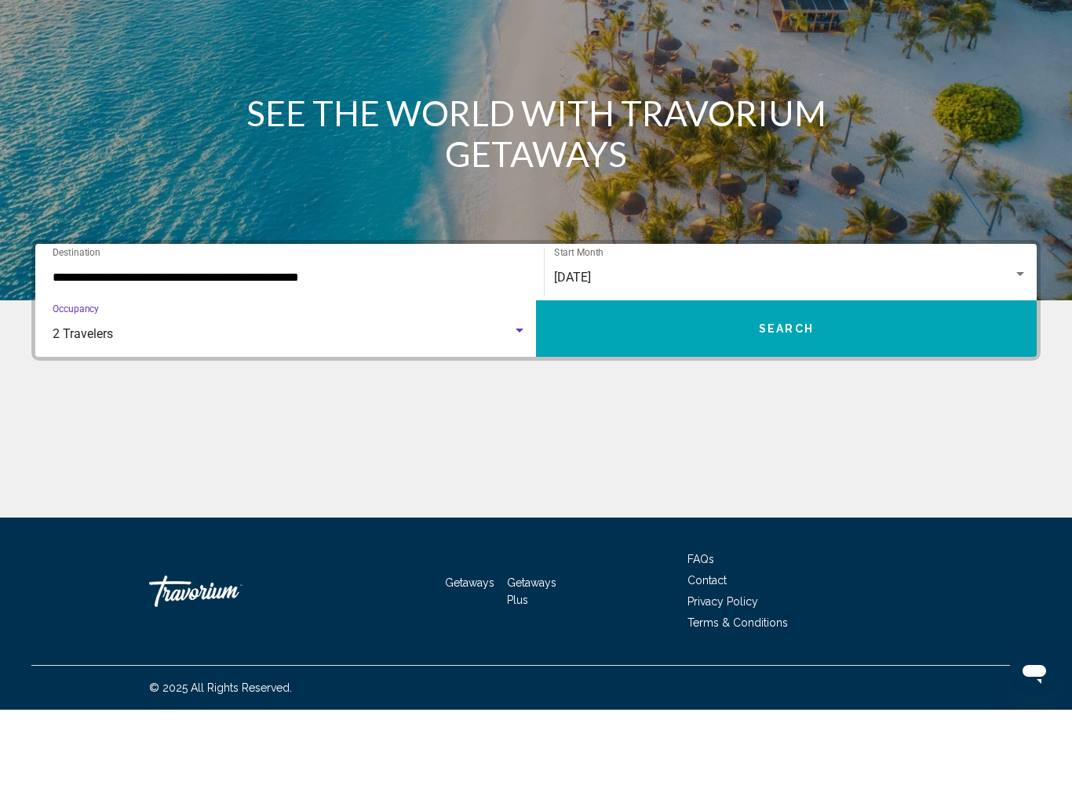
click at [825, 394] on button "Search" at bounding box center [786, 422] width 501 height 56
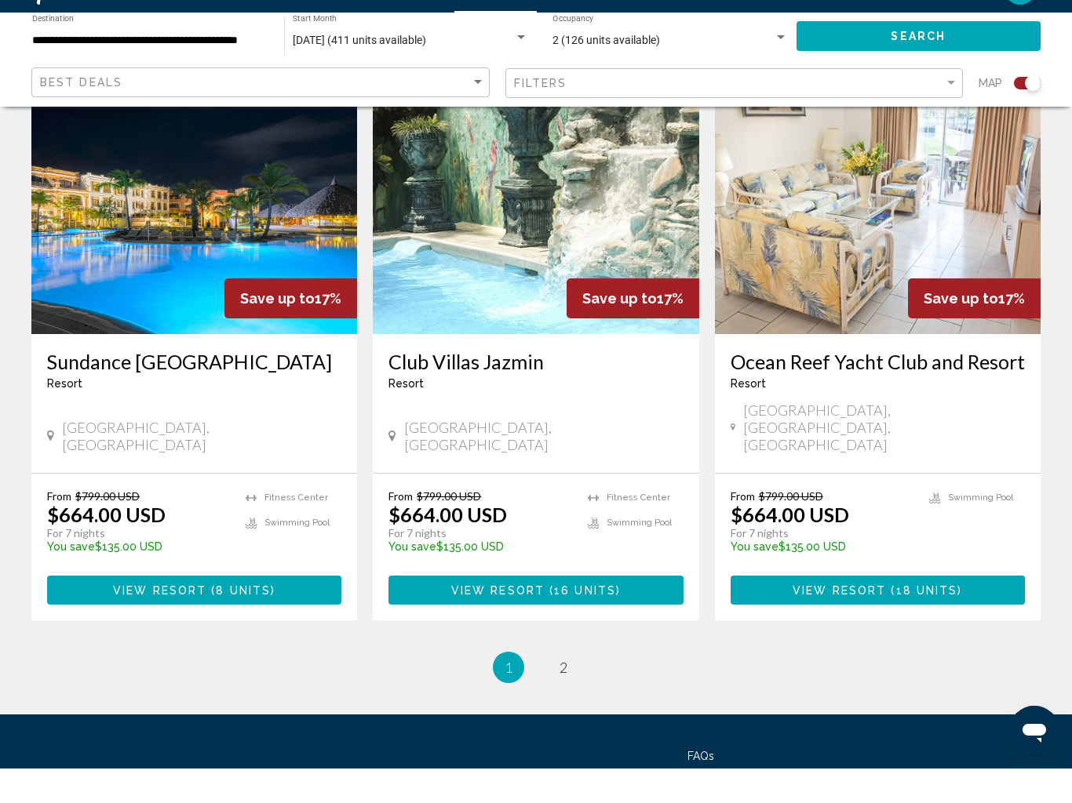
scroll to position [2322, 0]
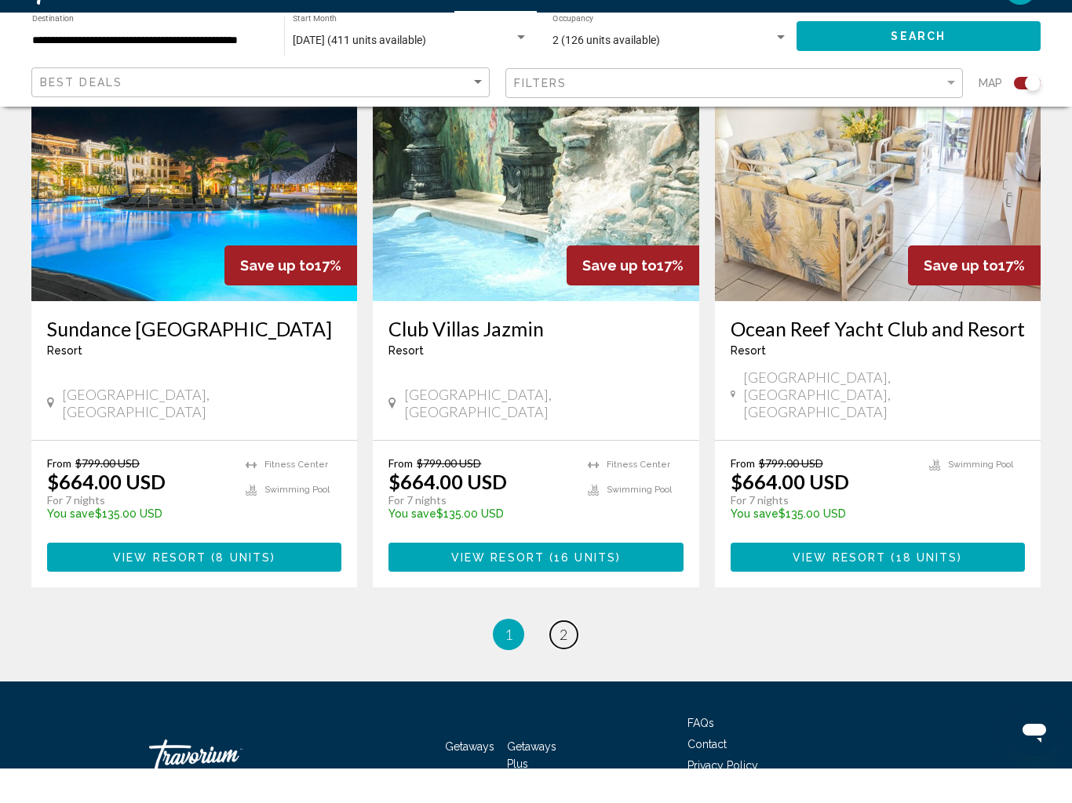
click at [559, 661] on span "2" at bounding box center [563, 669] width 8 height 17
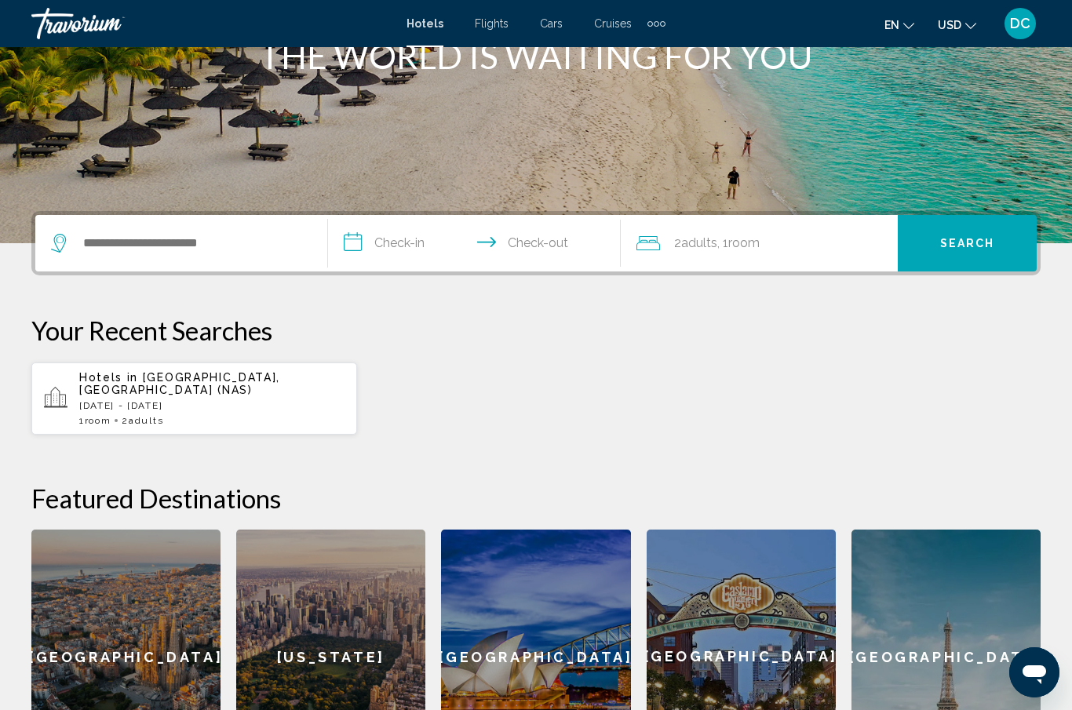
click at [206, 399] on div "Hotels in [GEOGRAPHIC_DATA], [GEOGRAPHIC_DATA] (NAS) [DATE] - [DATE] 1 Room roo…" at bounding box center [211, 398] width 265 height 55
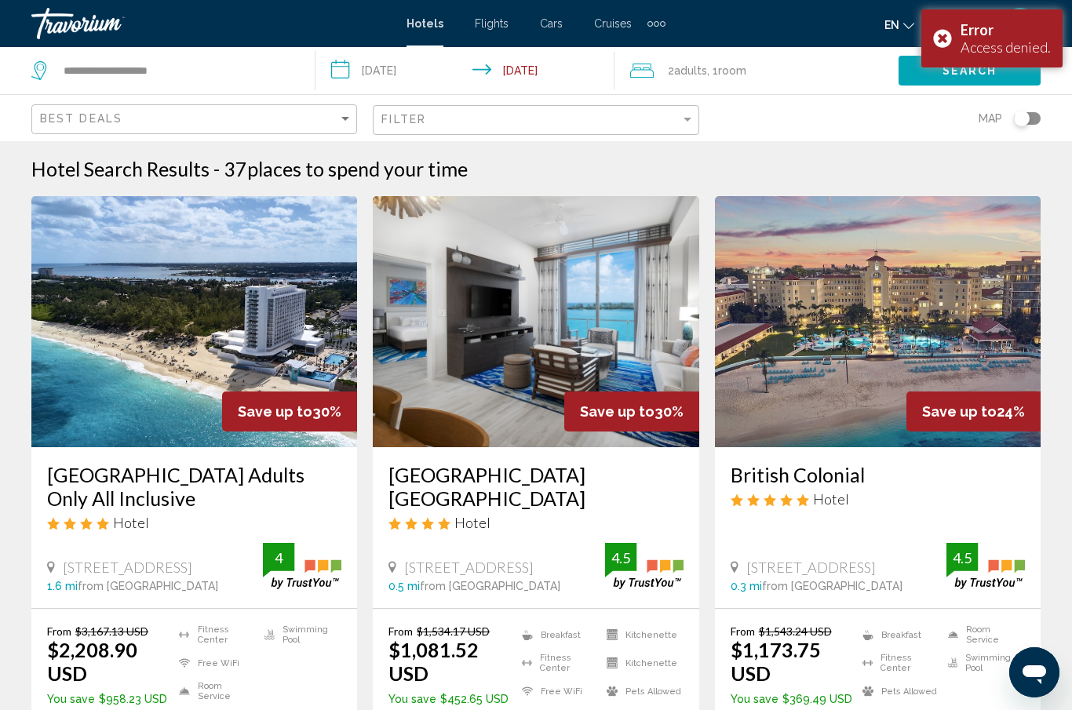
click at [960, 31] on div "Error Access denied." at bounding box center [991, 38] width 141 height 58
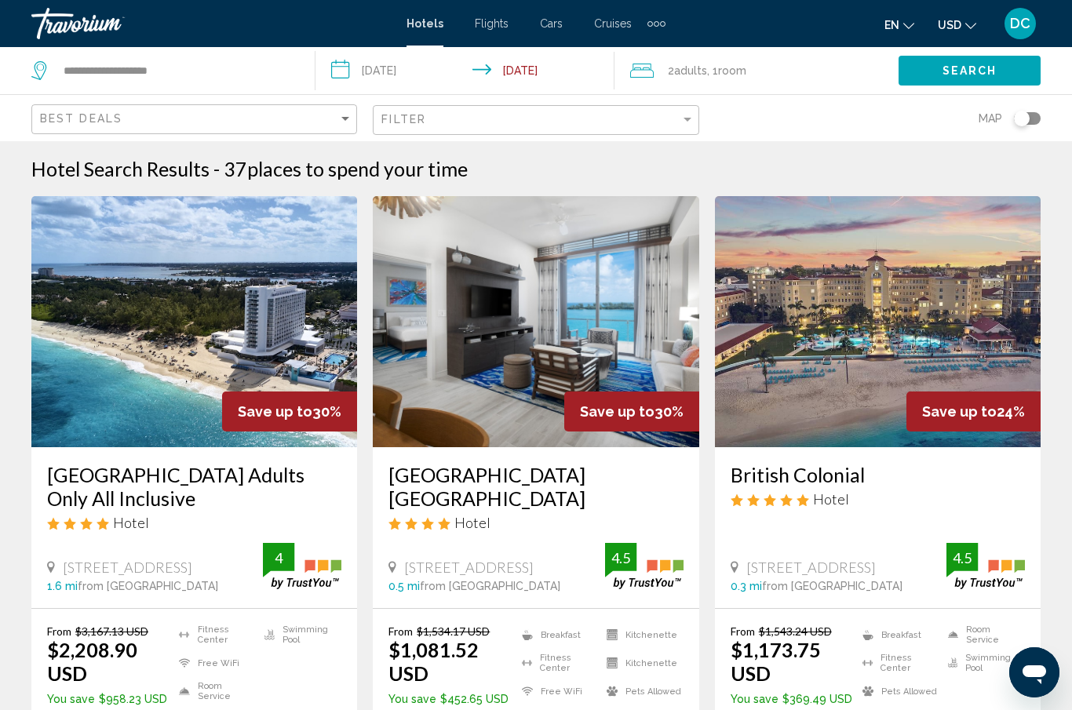
click at [389, 72] on input "**********" at bounding box center [468, 73] width 306 height 52
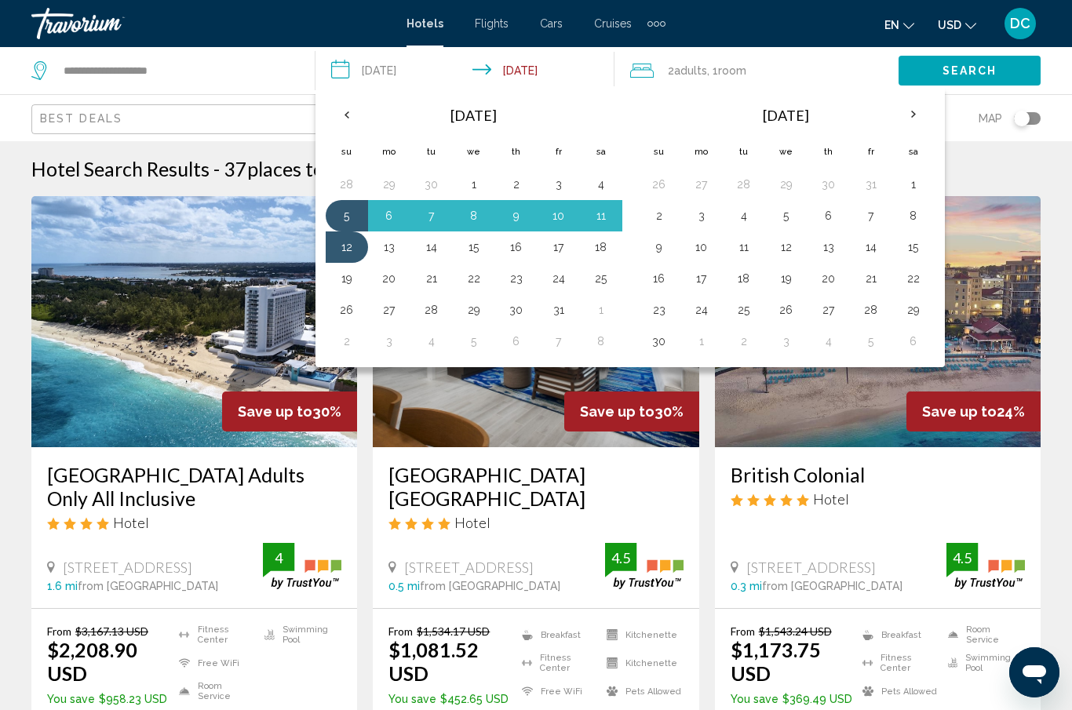
click at [402, 216] on button "6" at bounding box center [389, 216] width 25 height 22
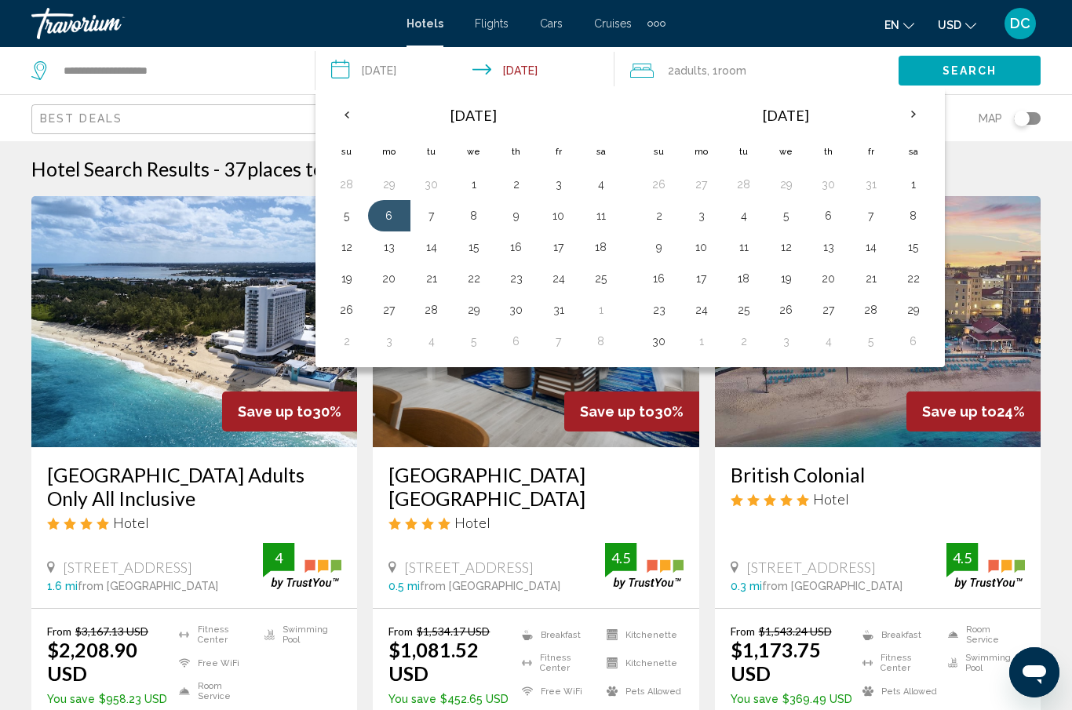
click at [349, 246] on button "12" at bounding box center [346, 247] width 25 height 22
type input "**********"
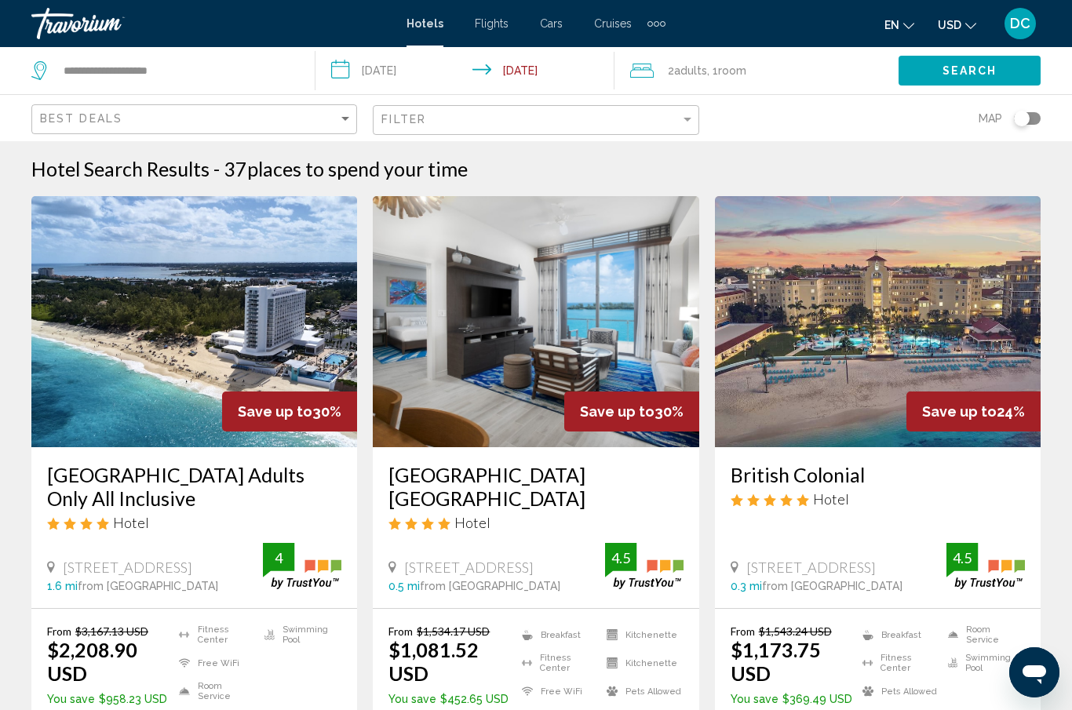
click at [947, 71] on span "Search" at bounding box center [969, 71] width 55 height 13
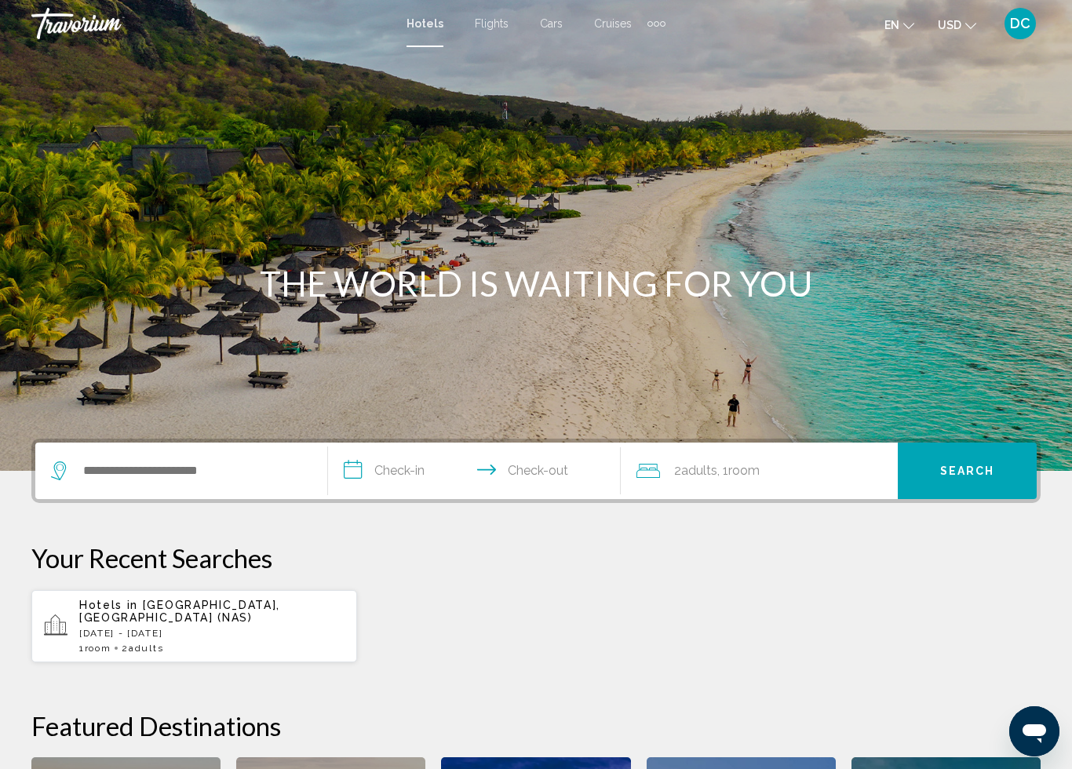
click at [385, 473] on input "**********" at bounding box center [477, 473] width 299 height 61
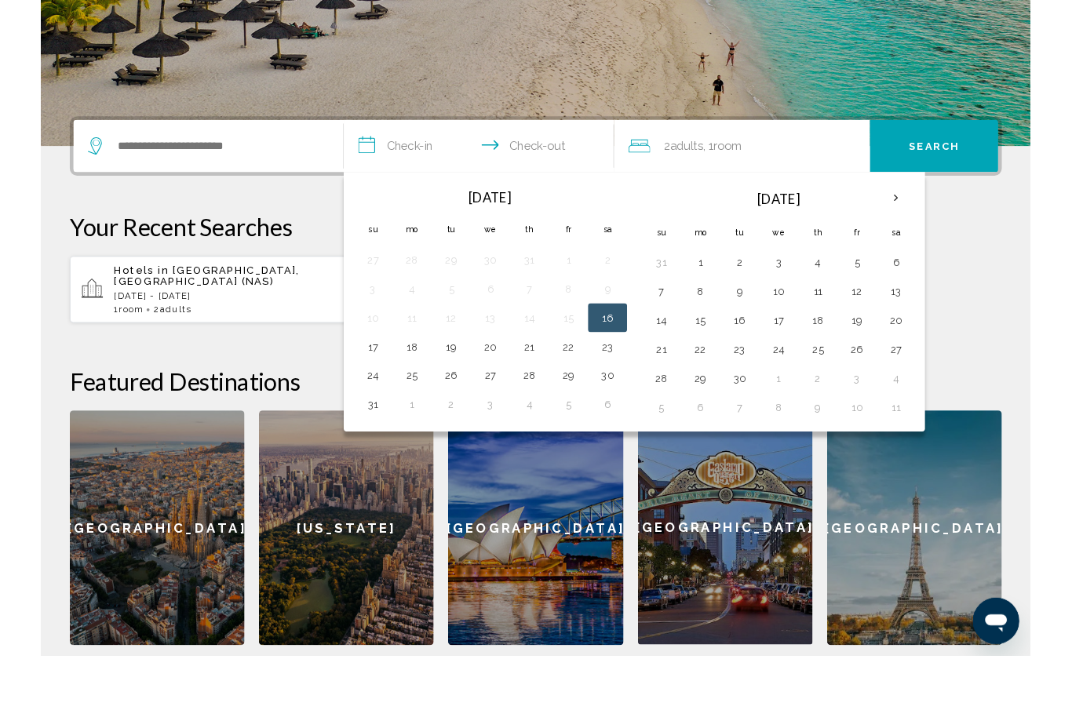
scroll to position [329, 0]
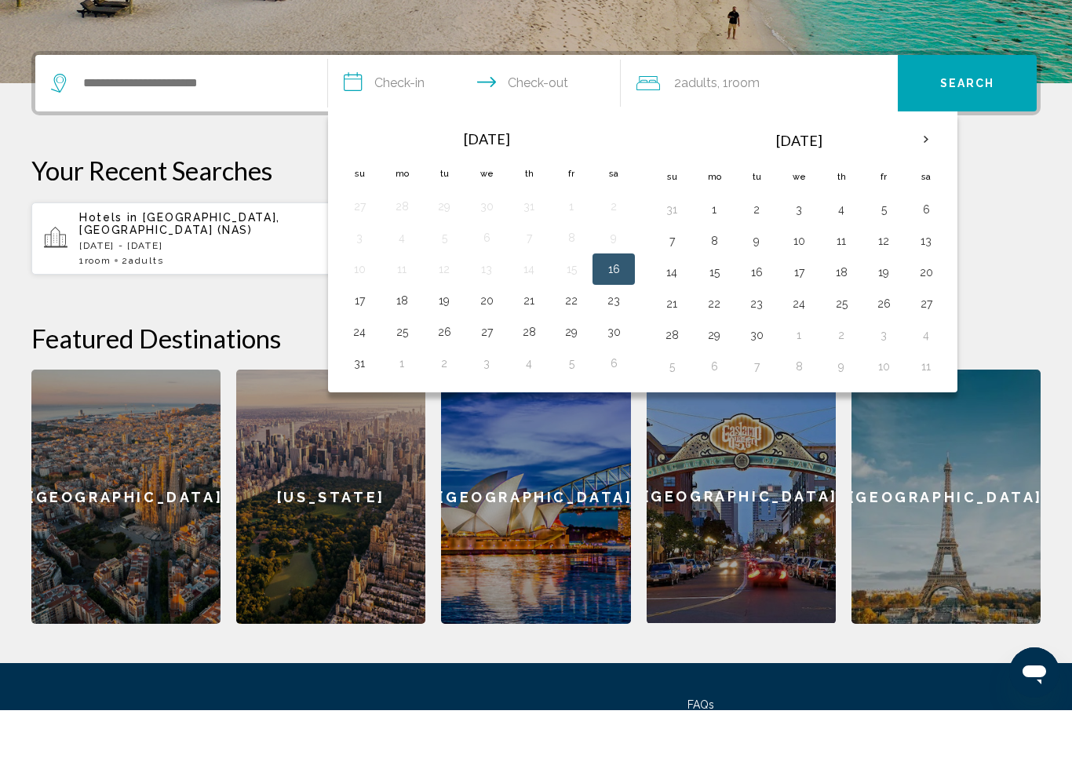
click at [932, 181] on th "Next month" at bounding box center [926, 198] width 42 height 35
click at [717, 289] on button "6" at bounding box center [713, 300] width 25 height 22
click at [679, 320] on button "12" at bounding box center [671, 331] width 25 height 22
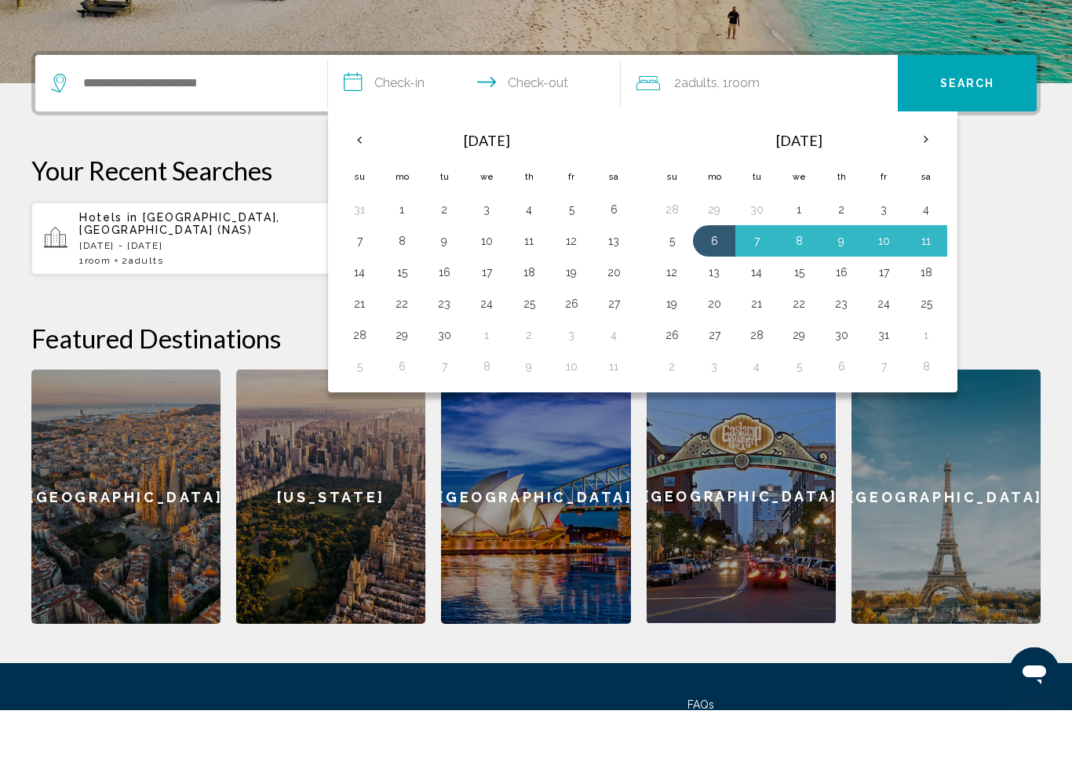
type input "**********"
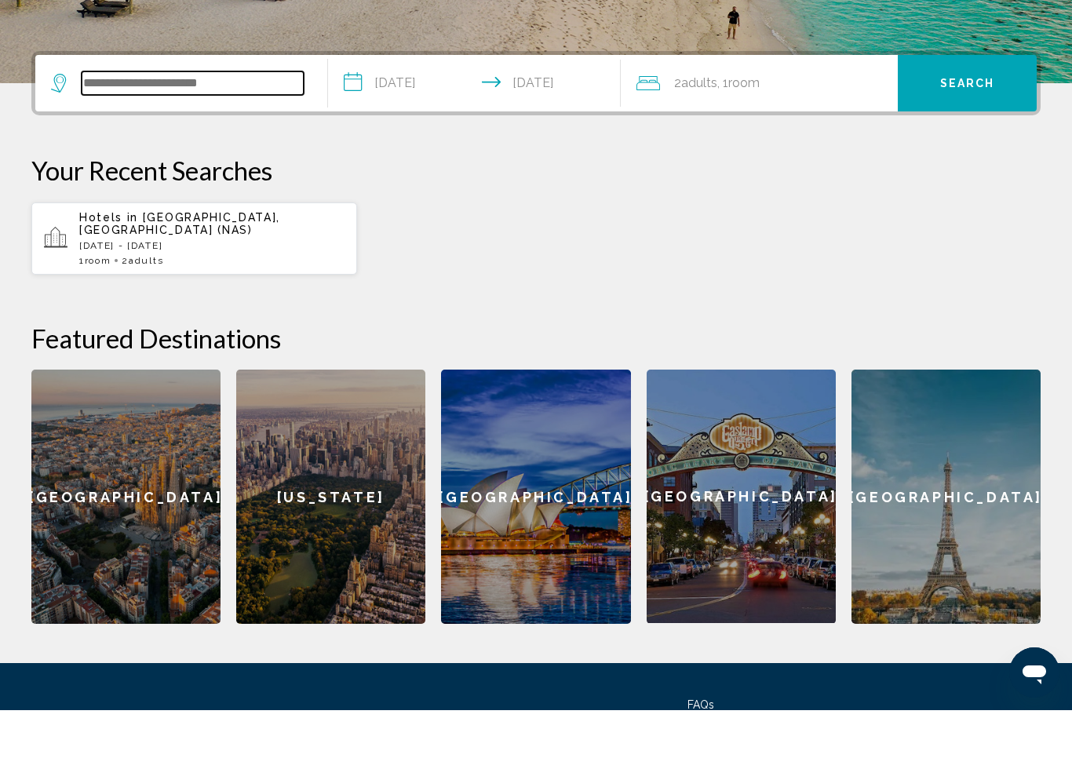
click at [239, 130] on input "Search widget" at bounding box center [193, 142] width 222 height 24
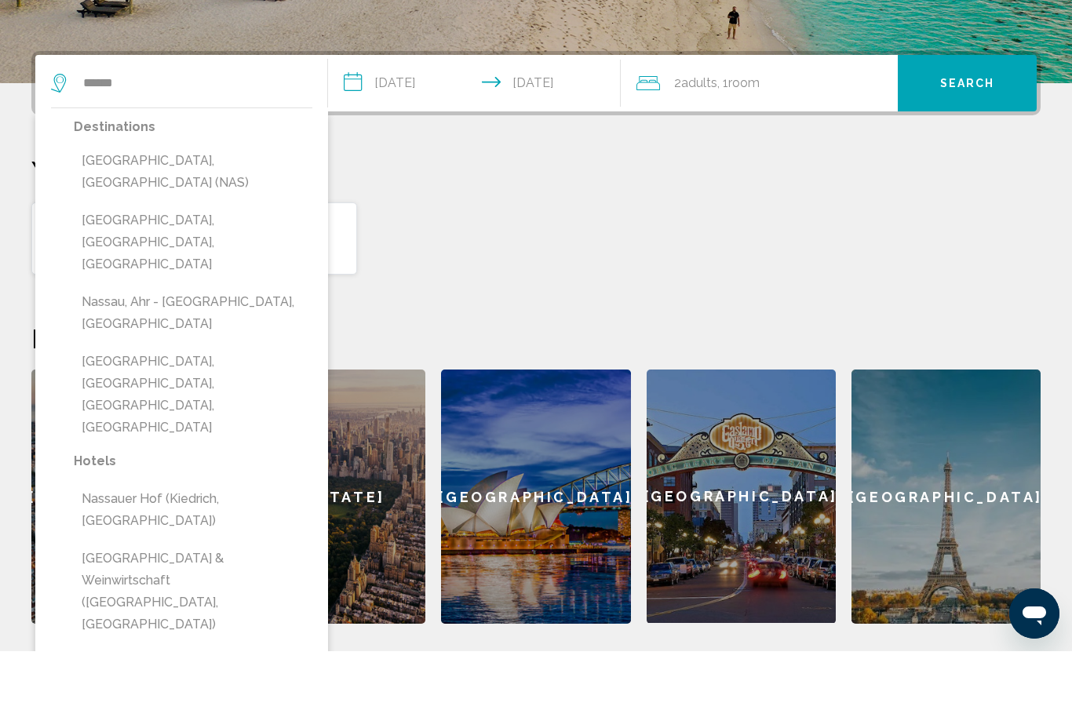
click at [180, 205] on button "[GEOGRAPHIC_DATA], [GEOGRAPHIC_DATA] (NAS)" at bounding box center [193, 231] width 239 height 52
type input "**********"
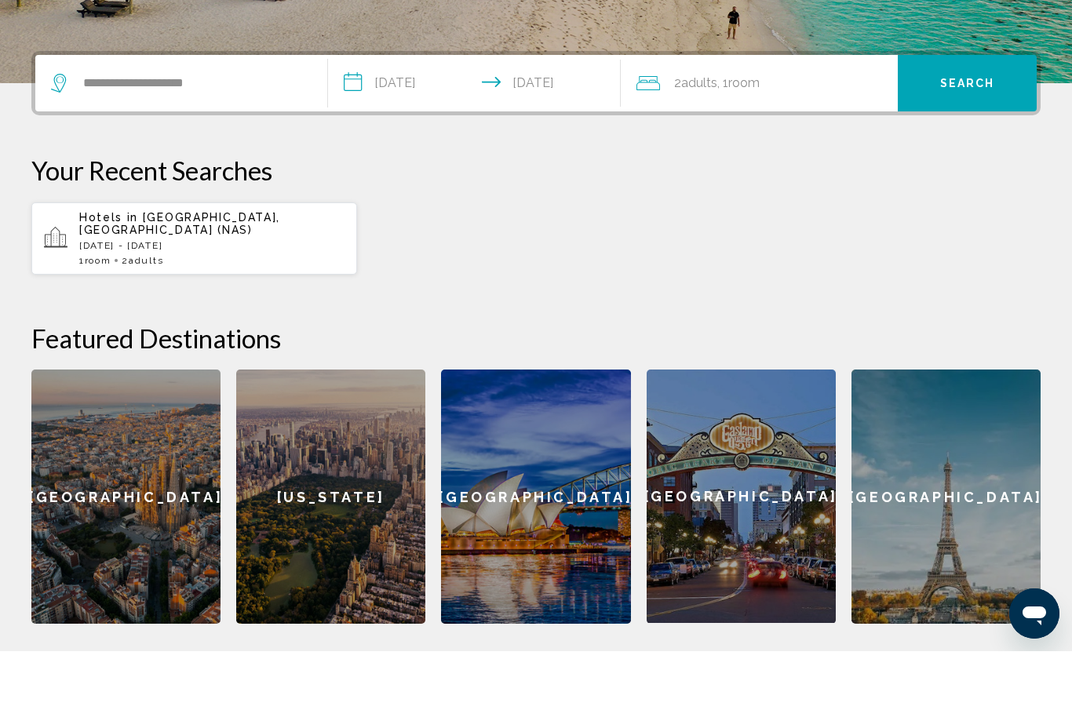
click at [956, 114] on button "Search" at bounding box center [967, 142] width 139 height 56
